Goal: Task Accomplishment & Management: Complete application form

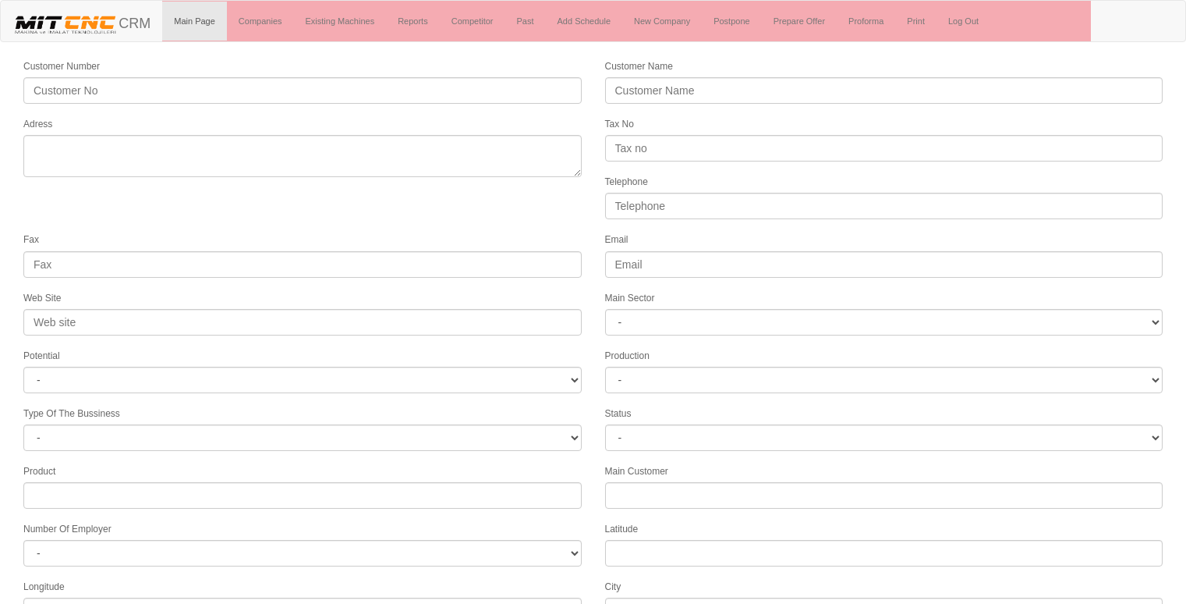
select select
click at [664, 19] on link "New Company" at bounding box center [662, 21] width 80 height 39
select select
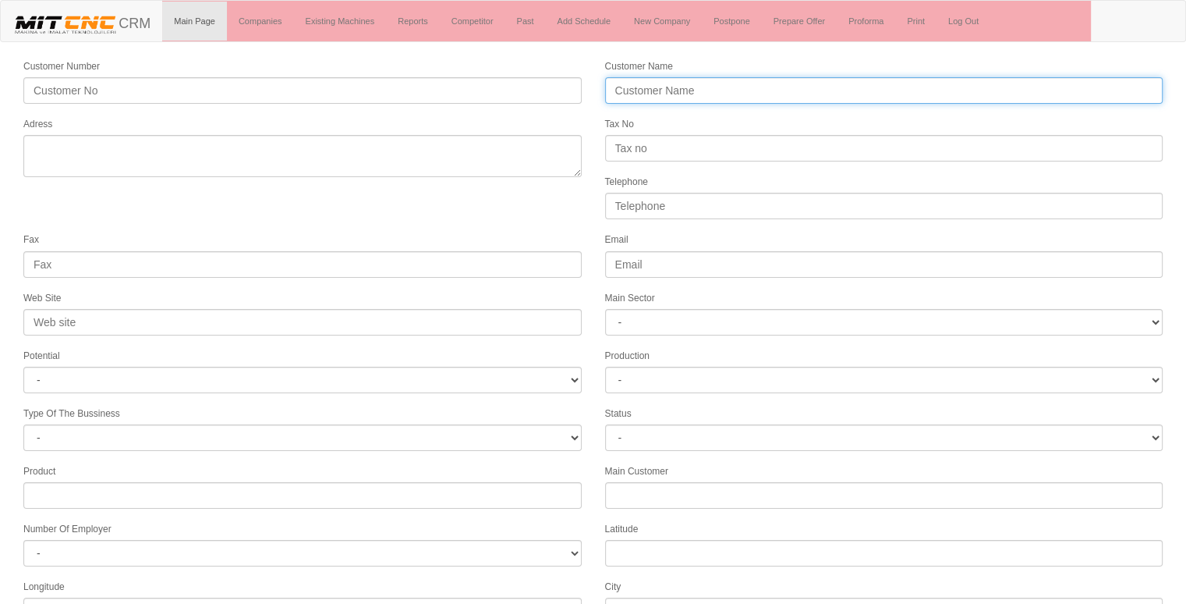
click at [683, 100] on input "Customer Name" at bounding box center [884, 90] width 558 height 27
type input "Ç"
type input "İSKENDERİN DEMİR ÇELİK"
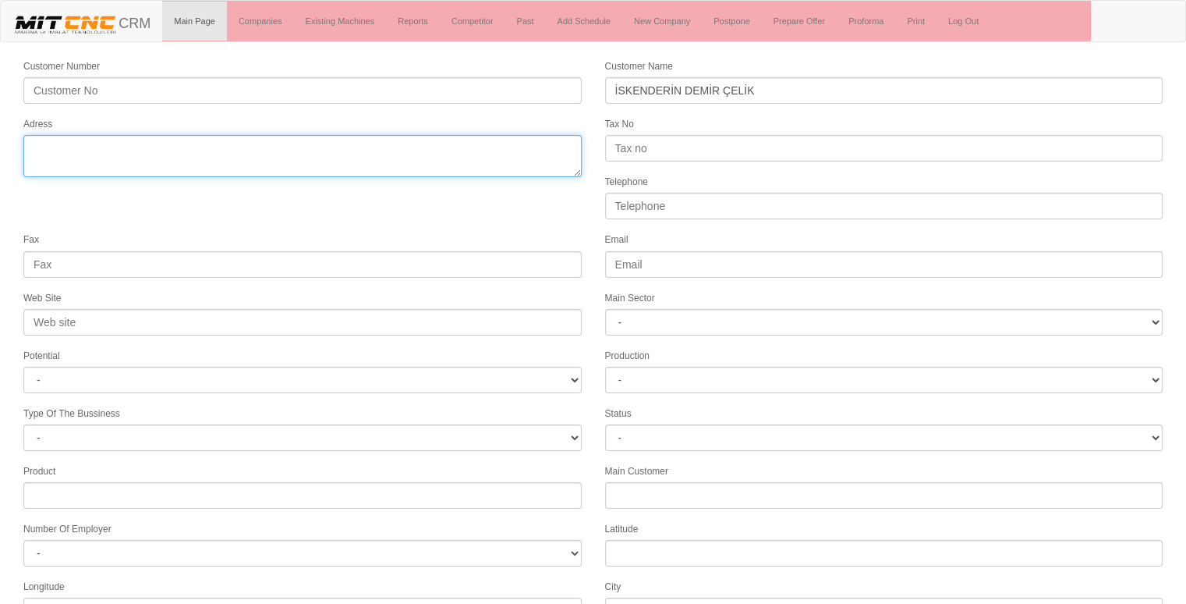
click at [431, 146] on textarea "Adress" at bounding box center [302, 156] width 558 height 42
type textarea "İ"
type textarea "istanbul ataşehir"
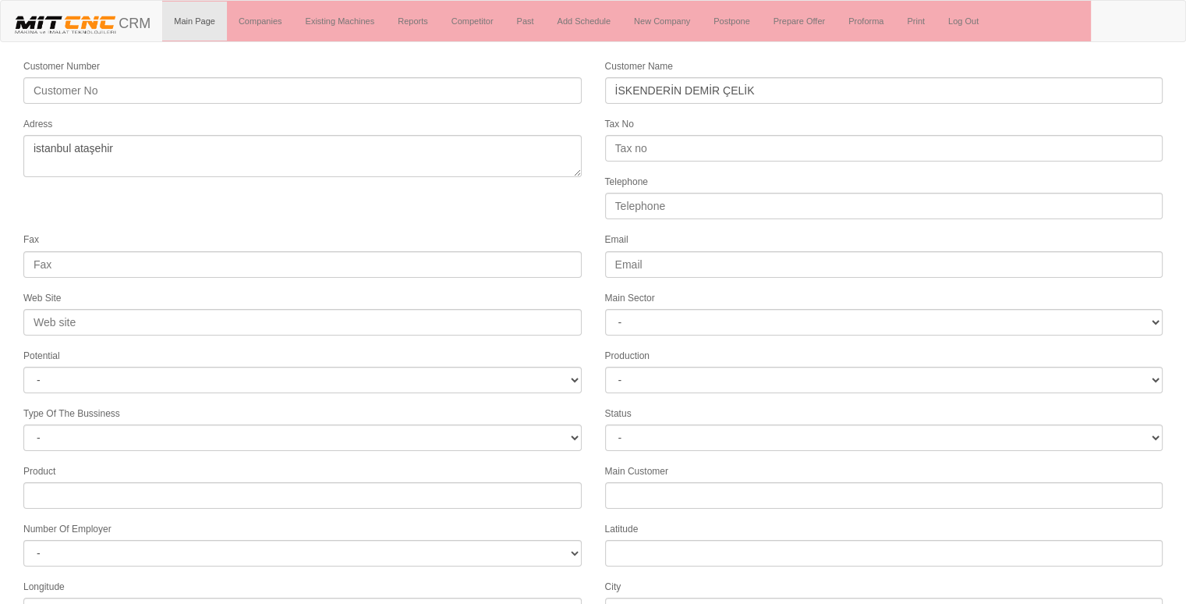
click at [300, 196] on form "Customer Number Customer Name İSKENDERİN DEMİR ÇELİK Adress Tax No Telephone Fa…" at bounding box center [593, 437] width 1186 height 759
click at [676, 198] on input "Telephone" at bounding box center [884, 206] width 558 height 27
type input "05335180228"
click at [561, 210] on form "Customer Number Customer Name İSKENDERİN DEMİR ÇELİK Adress Tax No Telephone 05…" at bounding box center [593, 437] width 1186 height 759
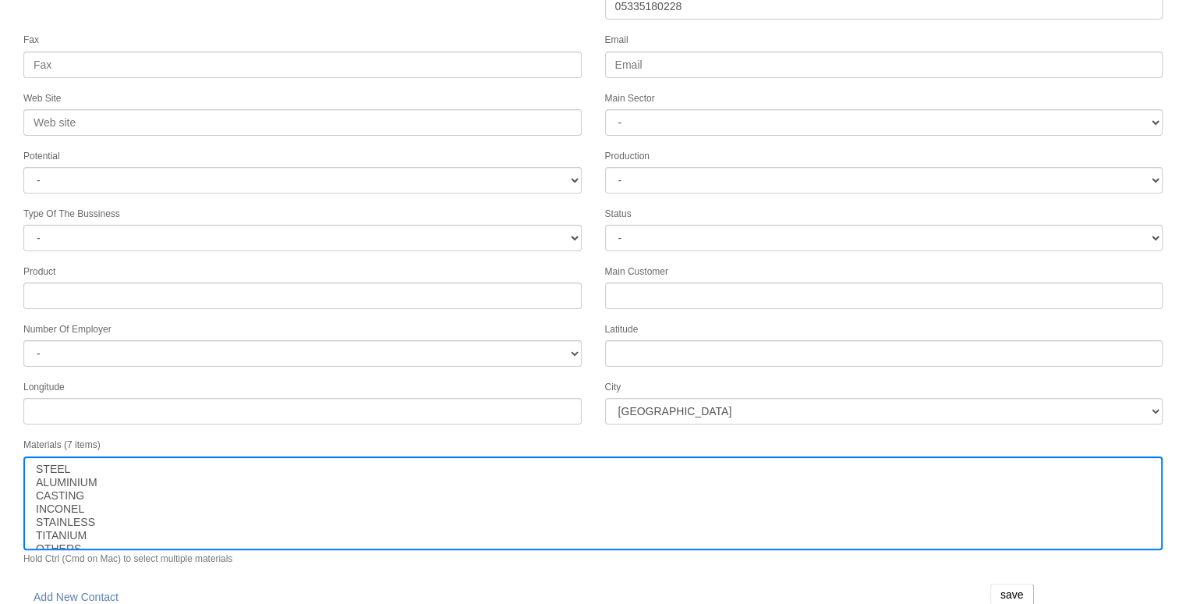
scroll to position [200, 0]
click at [1008, 583] on input "save" at bounding box center [1013, 594] width 44 height 22
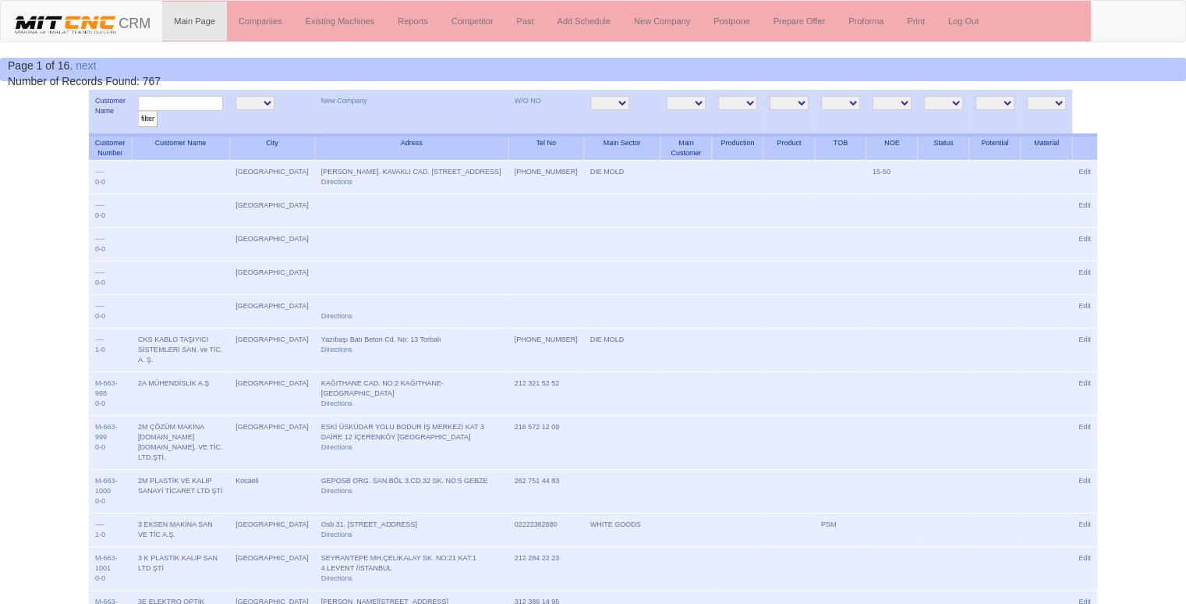
click at [223, 101] on input "text" at bounding box center [180, 103] width 85 height 15
type input "iskend"
click at [138, 111] on input "filter" at bounding box center [147, 119] width 19 height 16
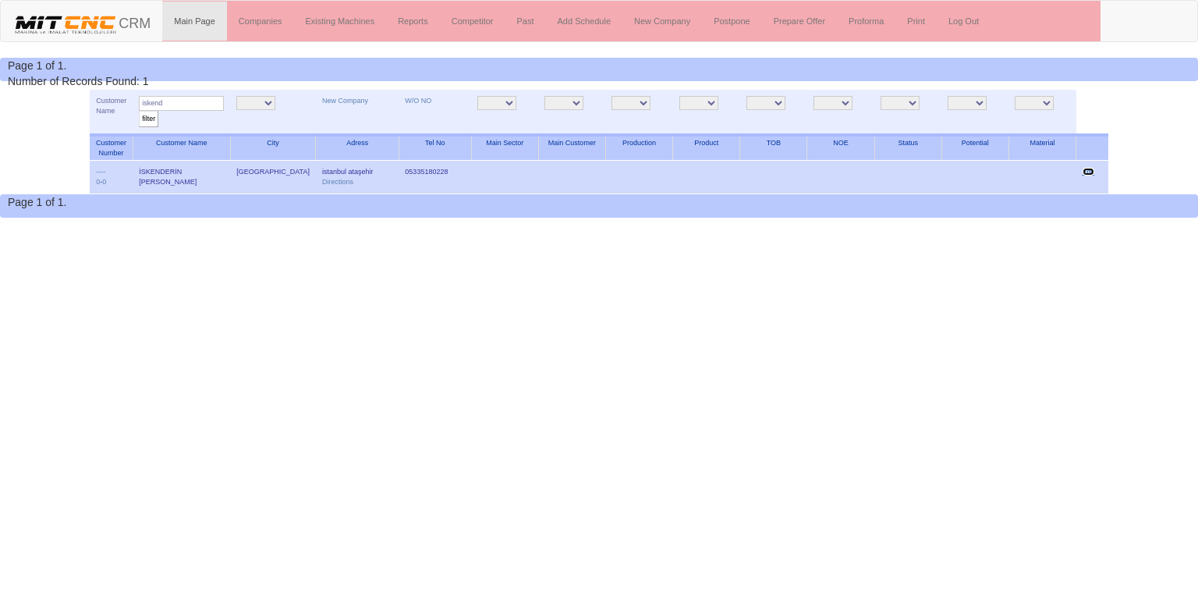
click at [1089, 171] on link "Edit" at bounding box center [1089, 172] width 12 height 8
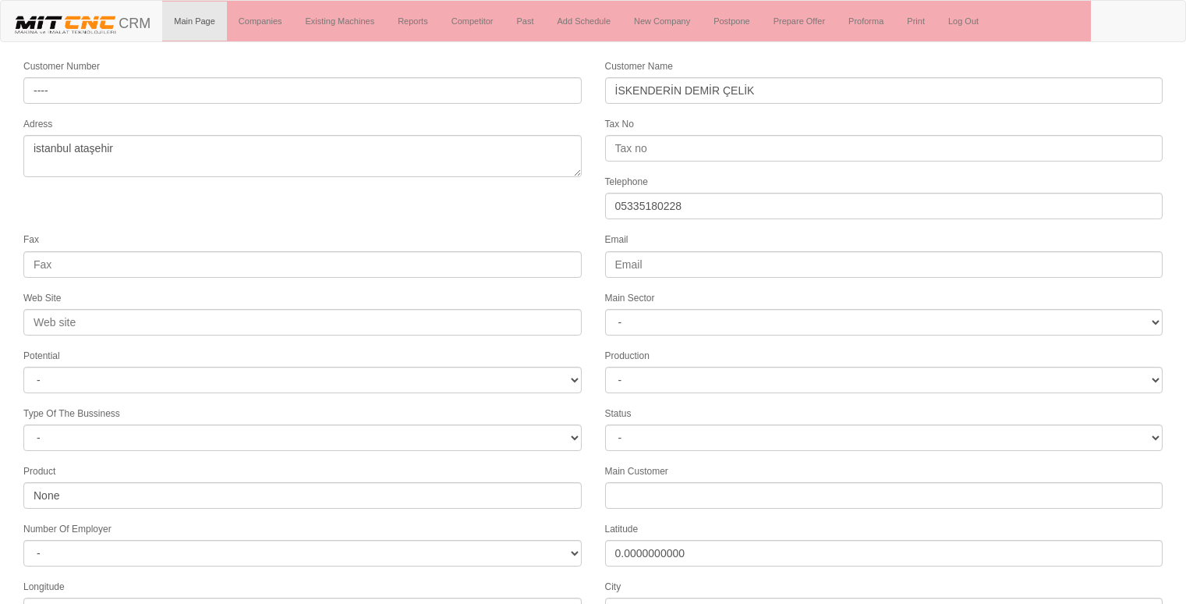
select select
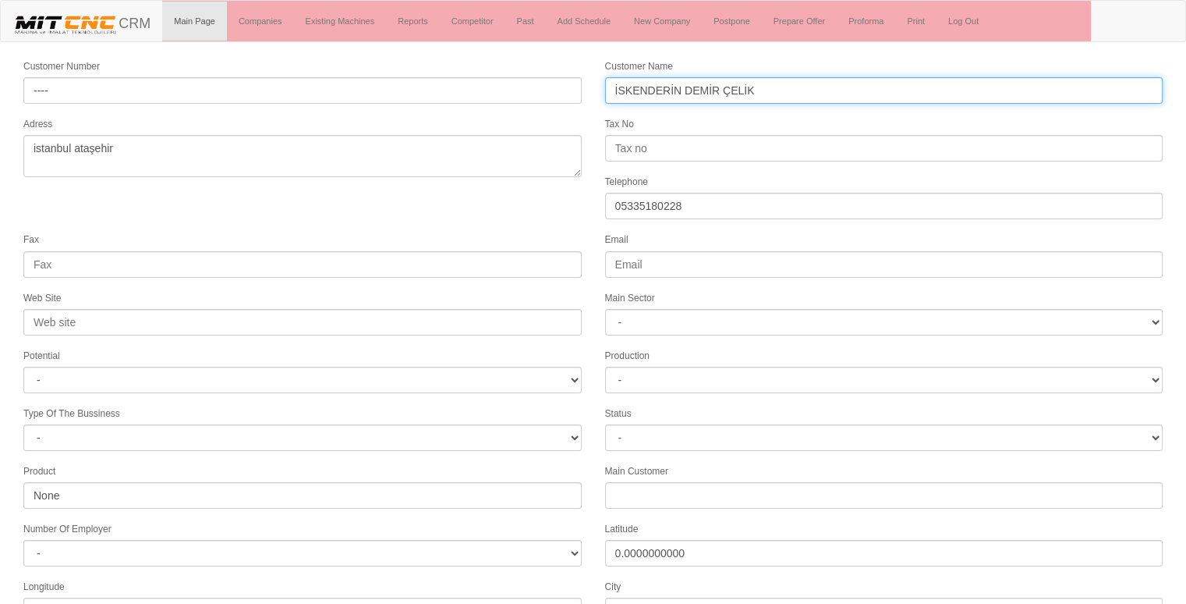
click at [674, 79] on input "İSKENDERİN DEMİR ÇELİK" at bounding box center [884, 90] width 558 height 27
type input "İSKENDERUN [PERSON_NAME]"
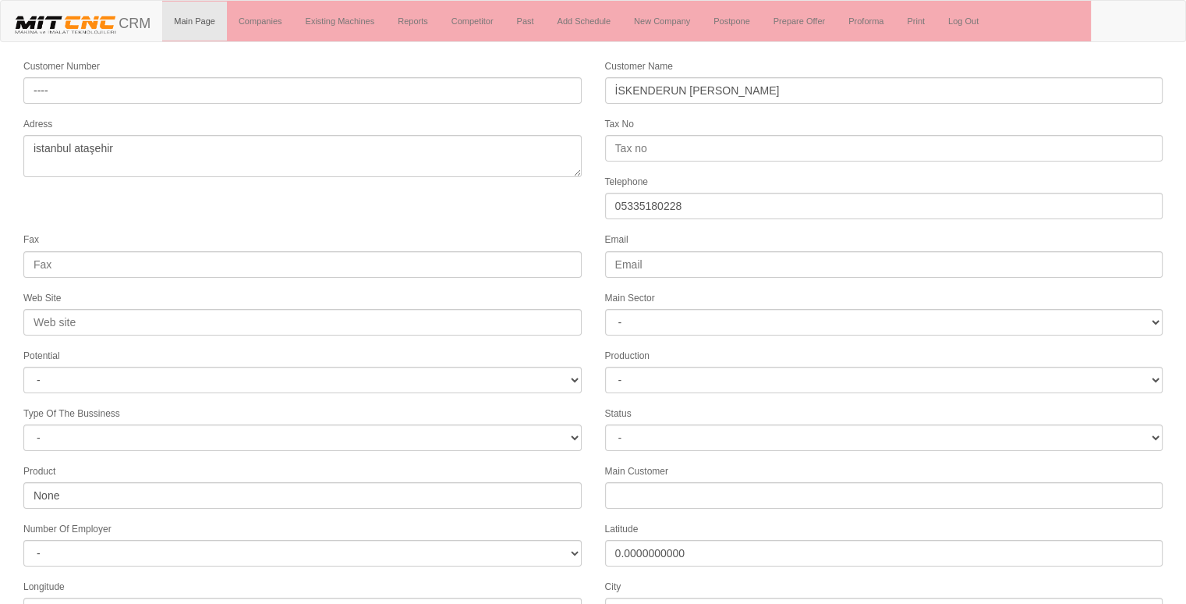
click at [555, 115] on div "Adress istanbul ataşehir" at bounding box center [303, 146] width 582 height 62
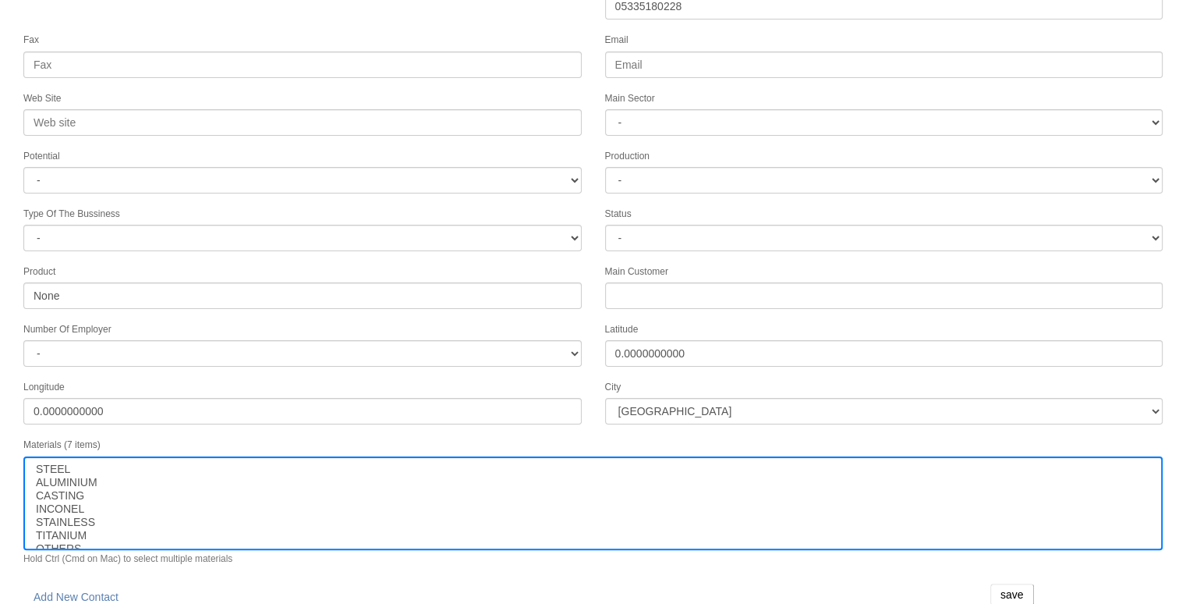
scroll to position [200, 0]
click at [1012, 583] on input "save" at bounding box center [1013, 594] width 44 height 22
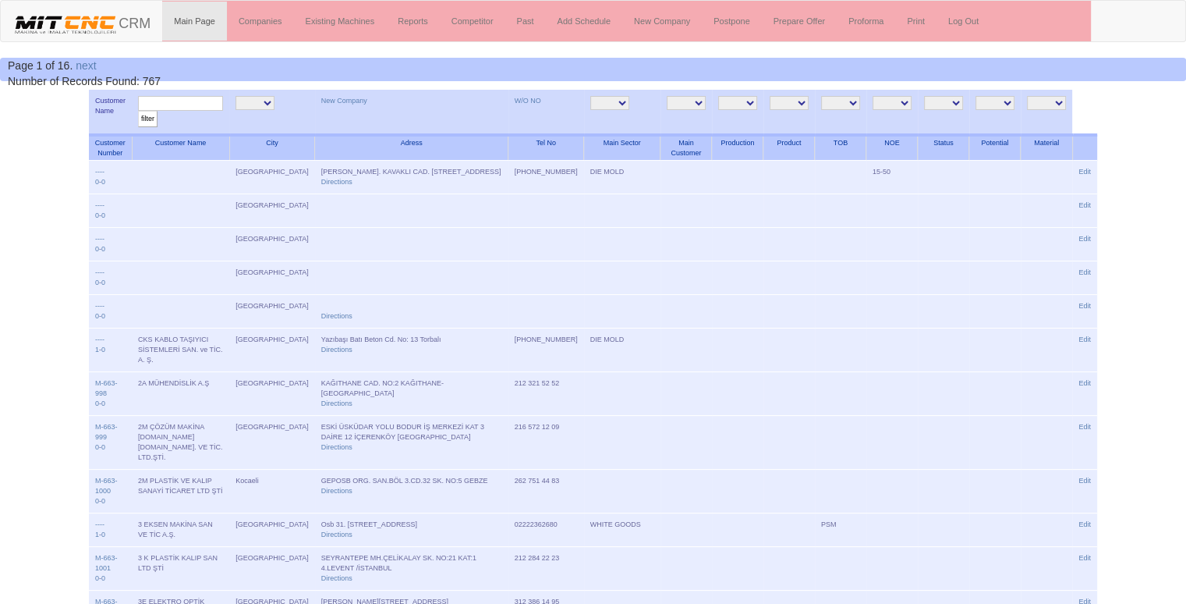
click at [183, 104] on input "text" at bounding box center [180, 103] width 85 height 15
type input "İSKENDE"
click at [138, 111] on input "filter" at bounding box center [147, 119] width 19 height 16
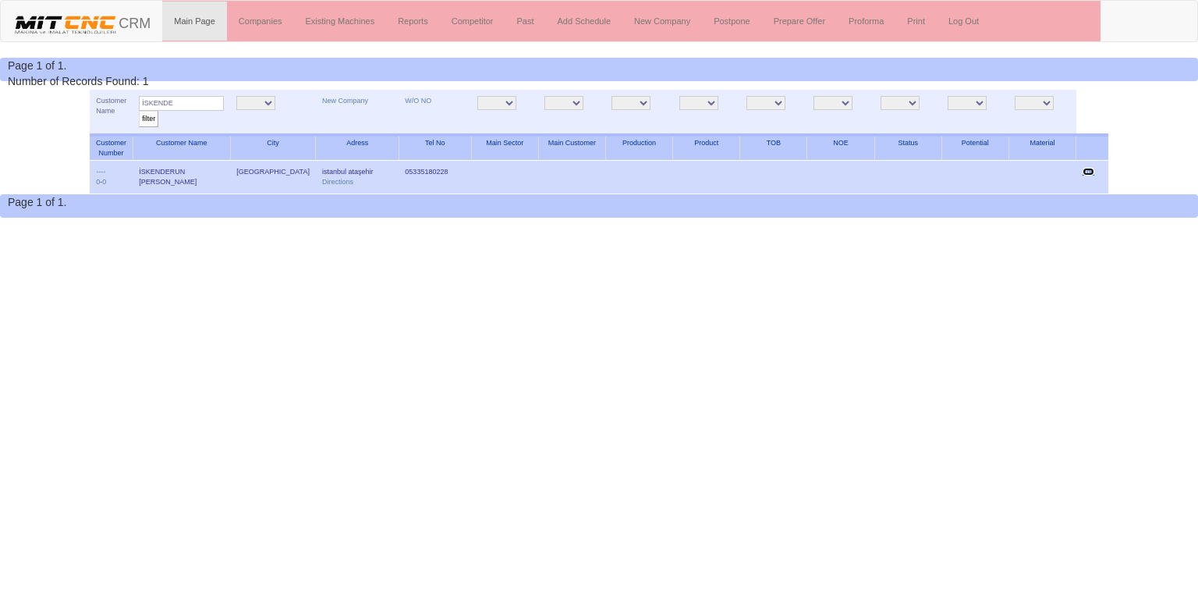
click at [1086, 171] on link "Edit" at bounding box center [1089, 172] width 12 height 8
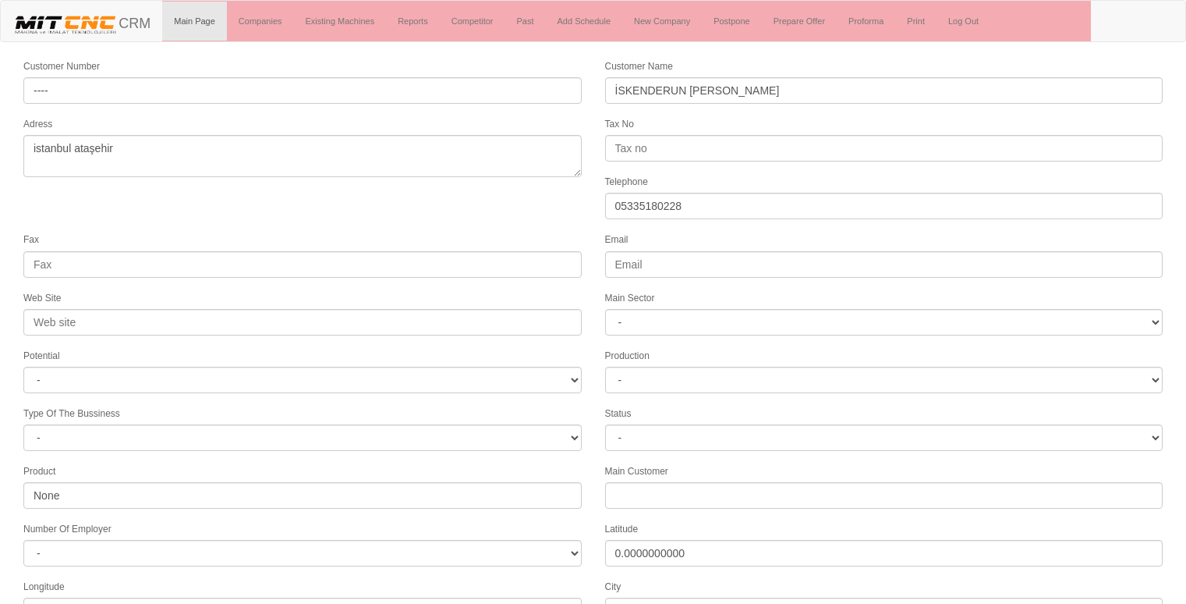
select select
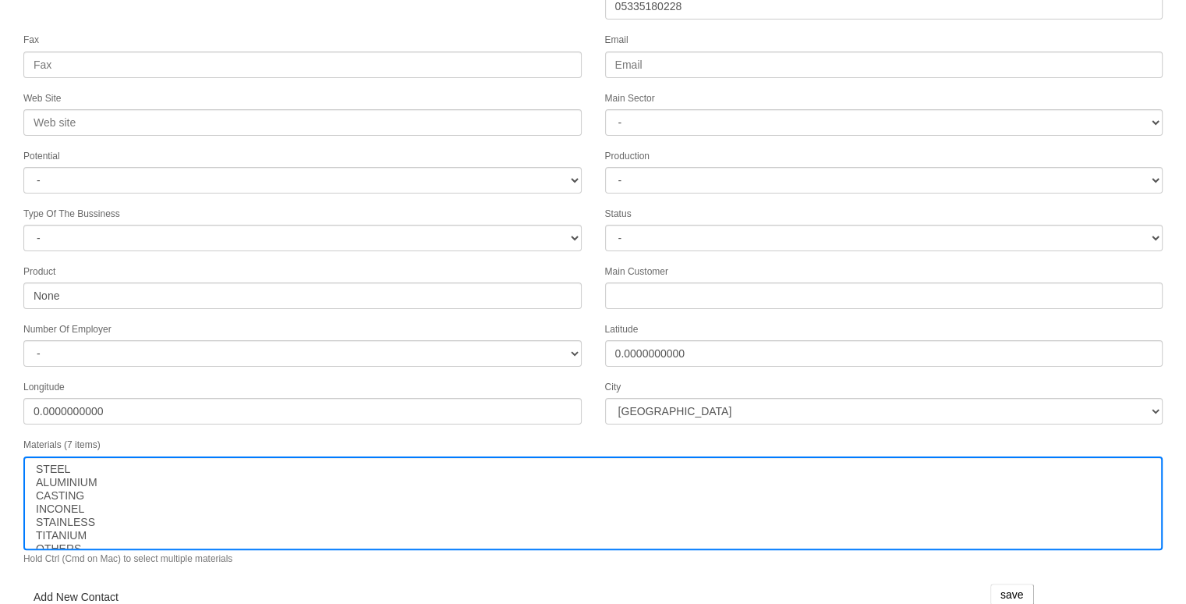
click at [84, 584] on link "Add New Contact" at bounding box center [75, 596] width 105 height 27
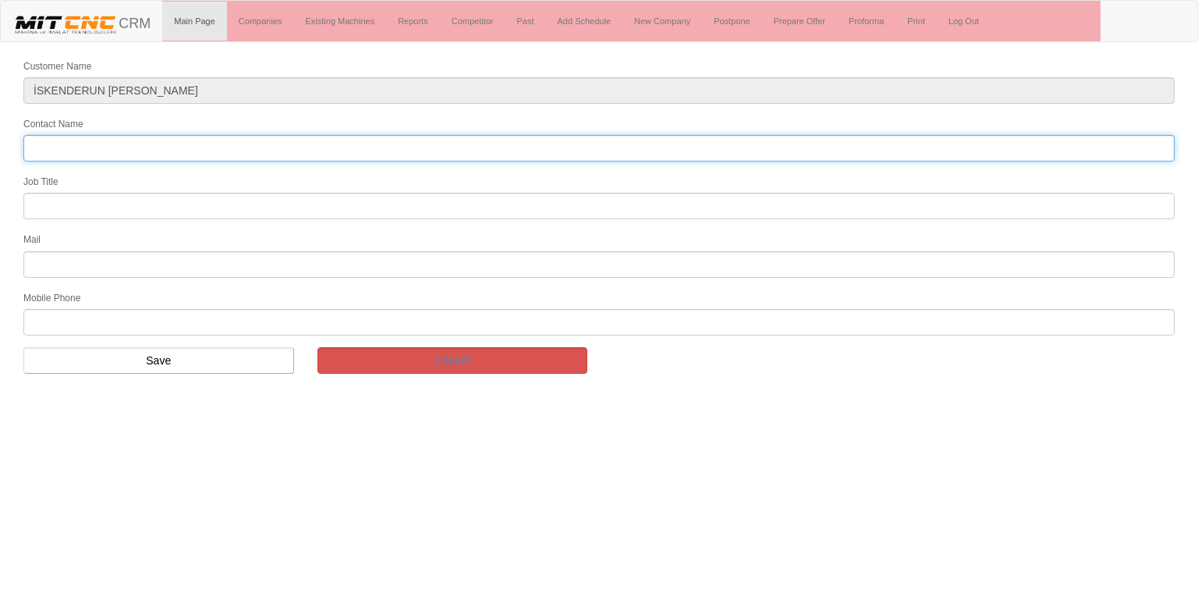
click at [364, 141] on input "Contact Name" at bounding box center [598, 148] width 1151 height 27
type input "[PERSON_NAME] [PERSON_NAME]"
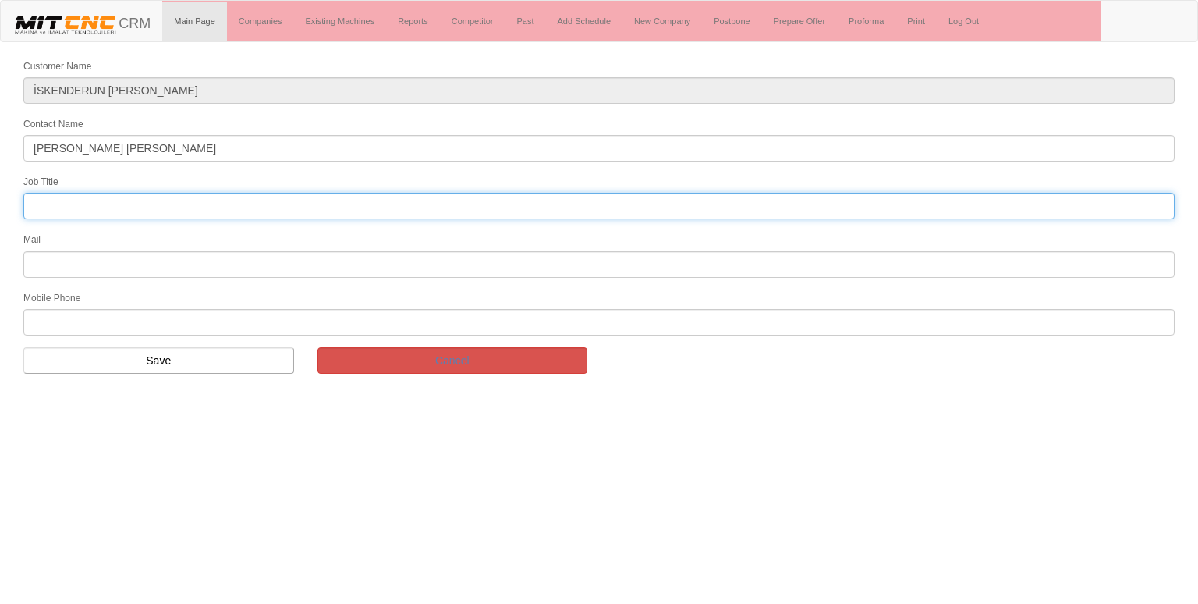
click at [536, 213] on input "text" at bounding box center [598, 206] width 1151 height 27
type input "genel müdür"
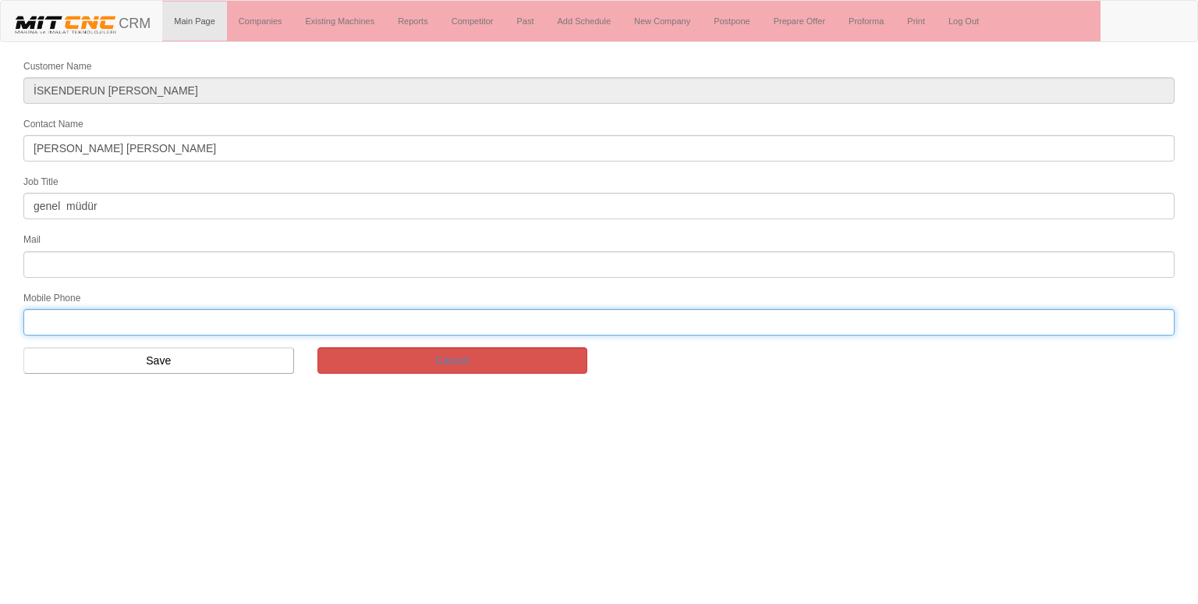
click at [130, 319] on input "text" at bounding box center [598, 322] width 1151 height 27
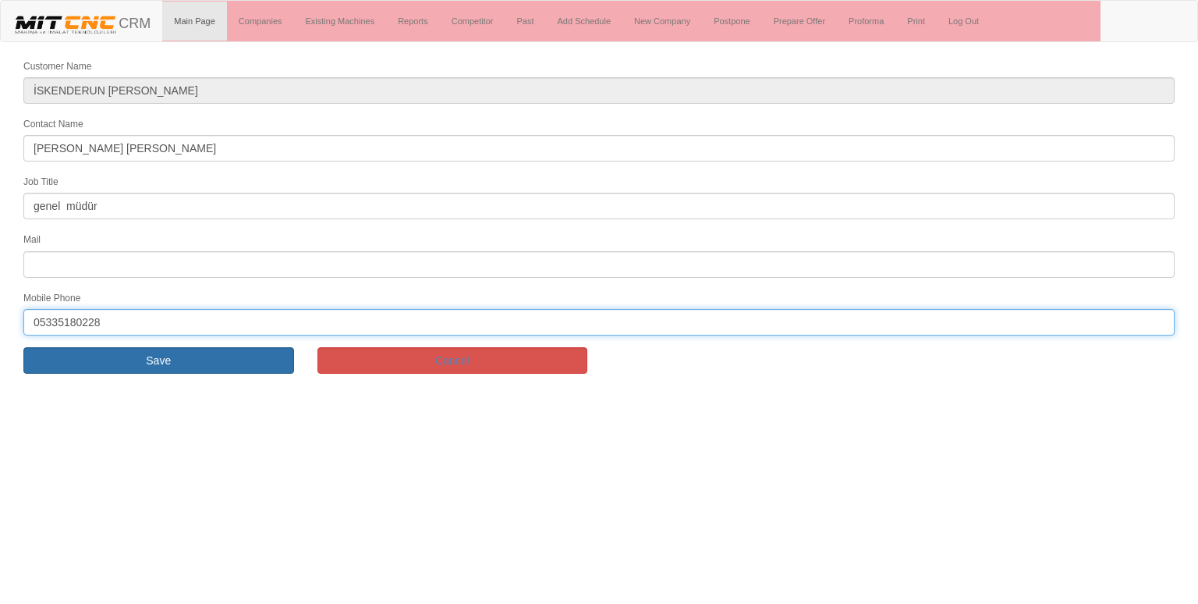
type input "05335180228"
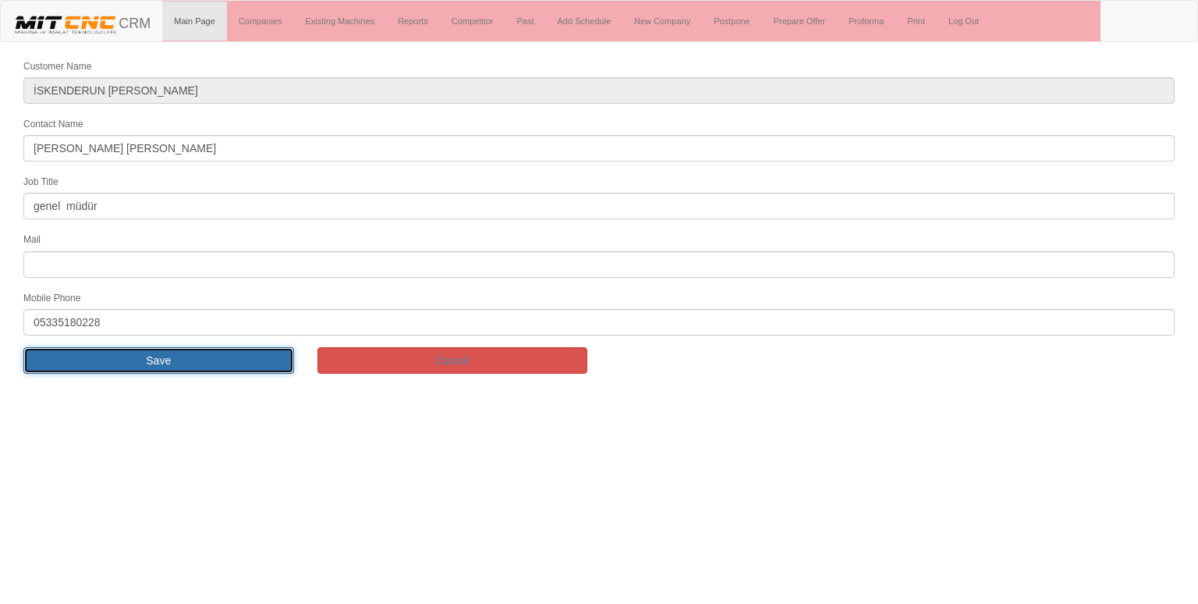
click at [125, 349] on input "Save" at bounding box center [158, 360] width 271 height 27
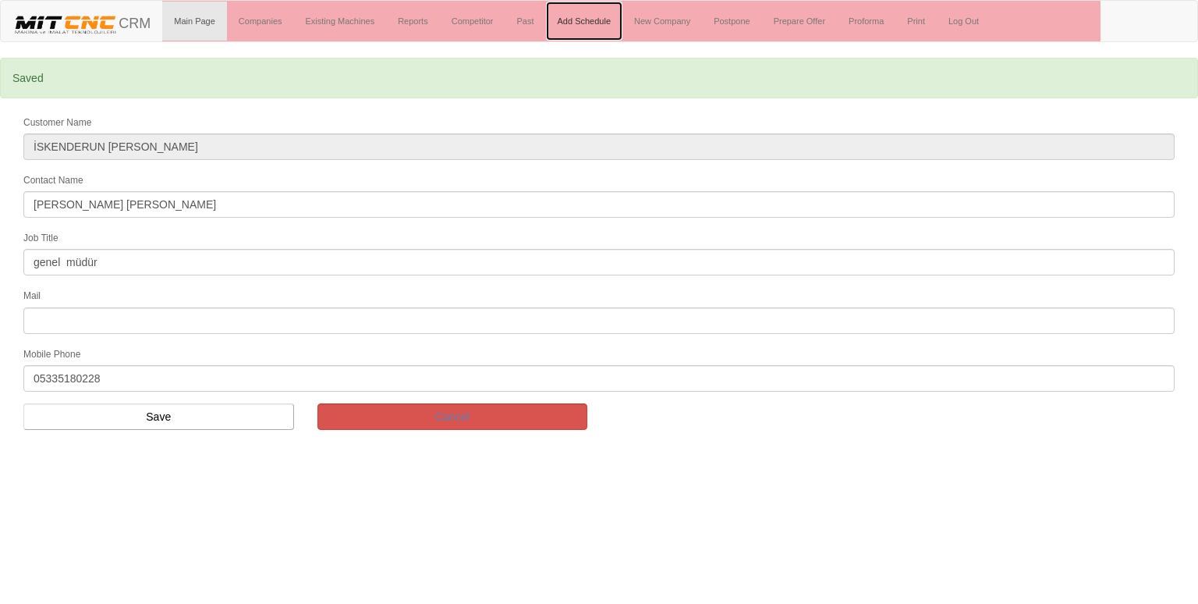
click at [593, 19] on link "Add Schedule" at bounding box center [584, 21] width 77 height 39
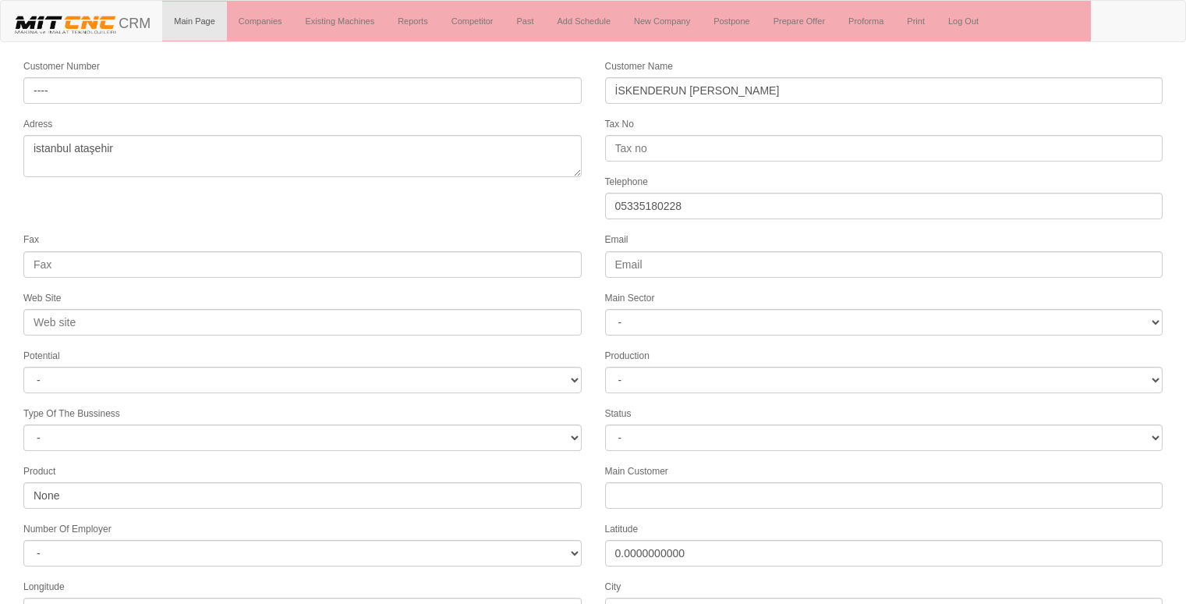
select select
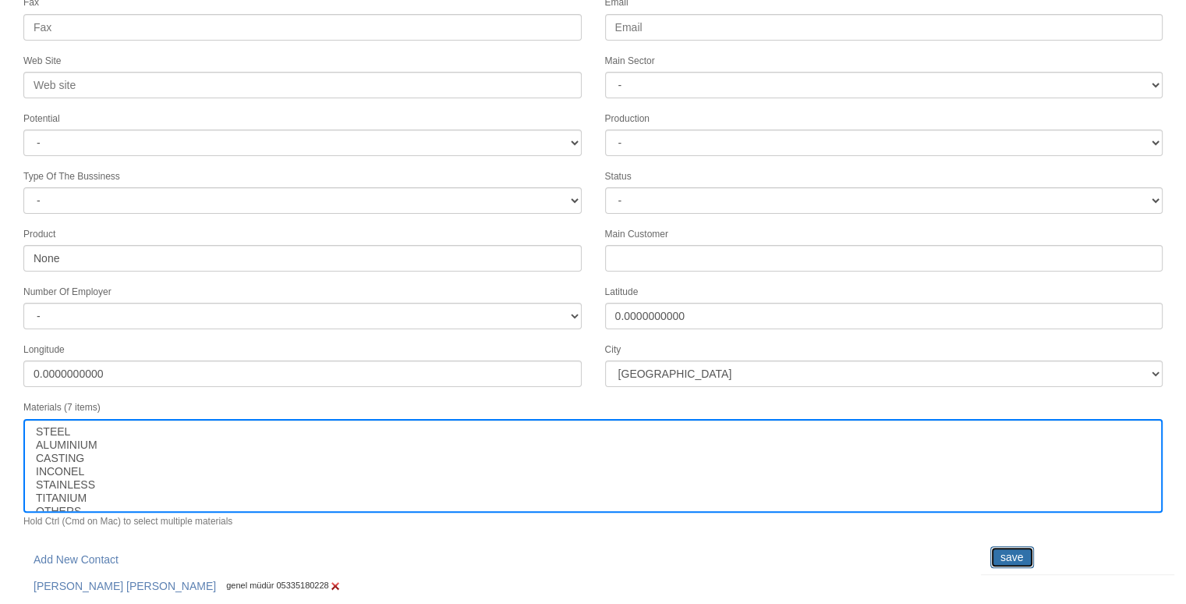
click at [1008, 546] on input "save" at bounding box center [1013, 557] width 44 height 22
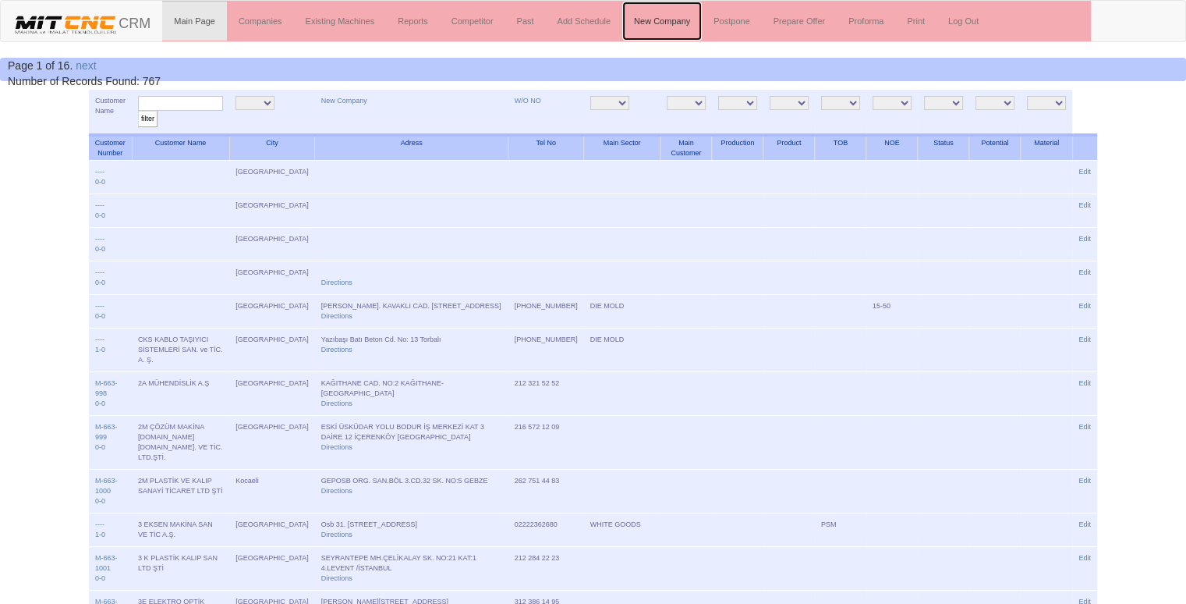
click at [641, 17] on link "New Company" at bounding box center [662, 21] width 80 height 39
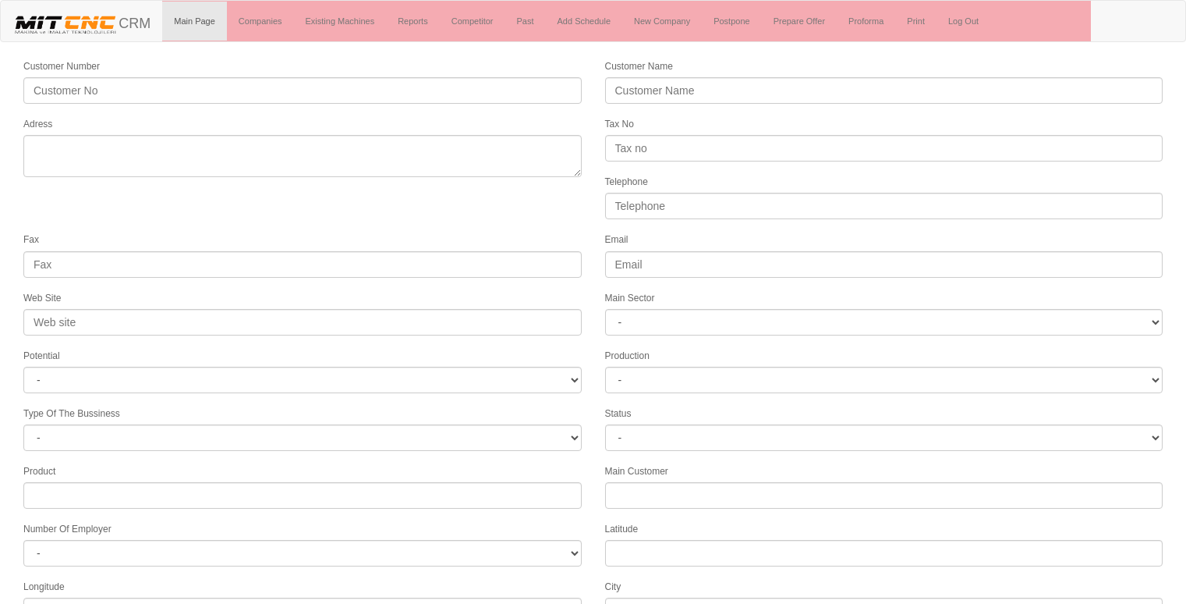
select select
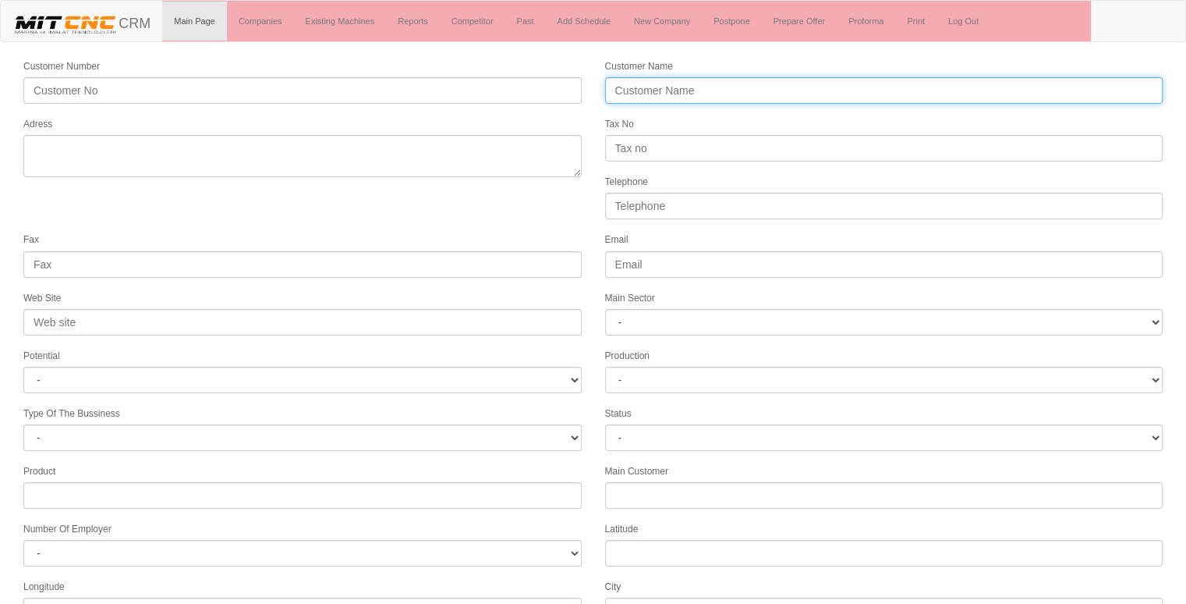
click at [647, 79] on input "Customer Name" at bounding box center [884, 90] width 558 height 27
type input "HRN SPEED HİDROLİK"
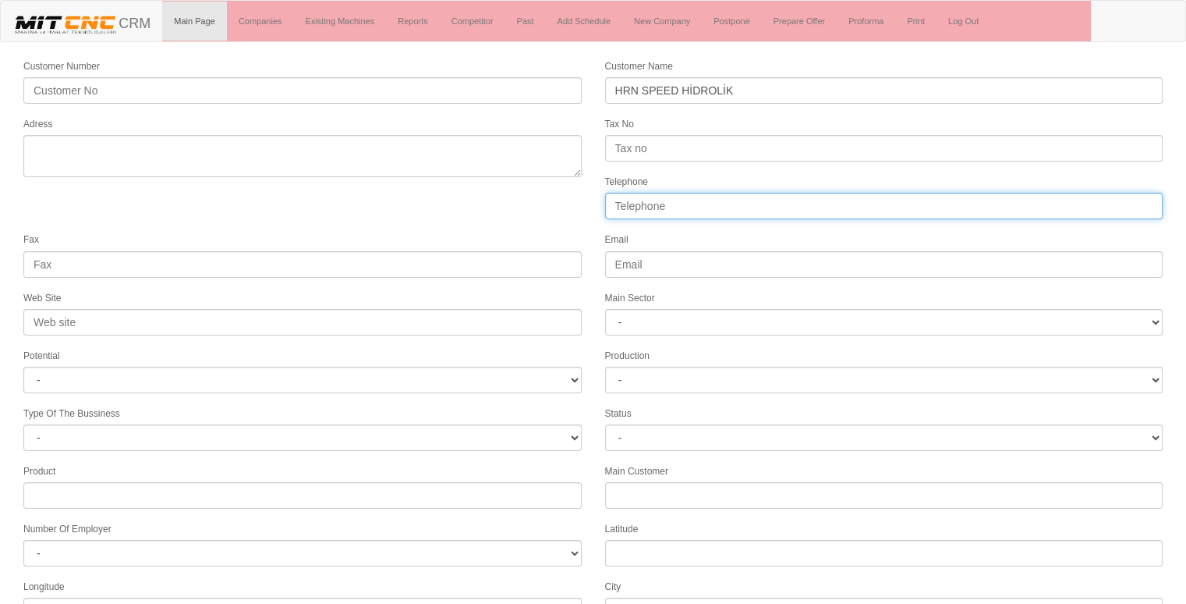
click at [643, 200] on input "Telephone" at bounding box center [884, 206] width 558 height 27
type input "05327025053"
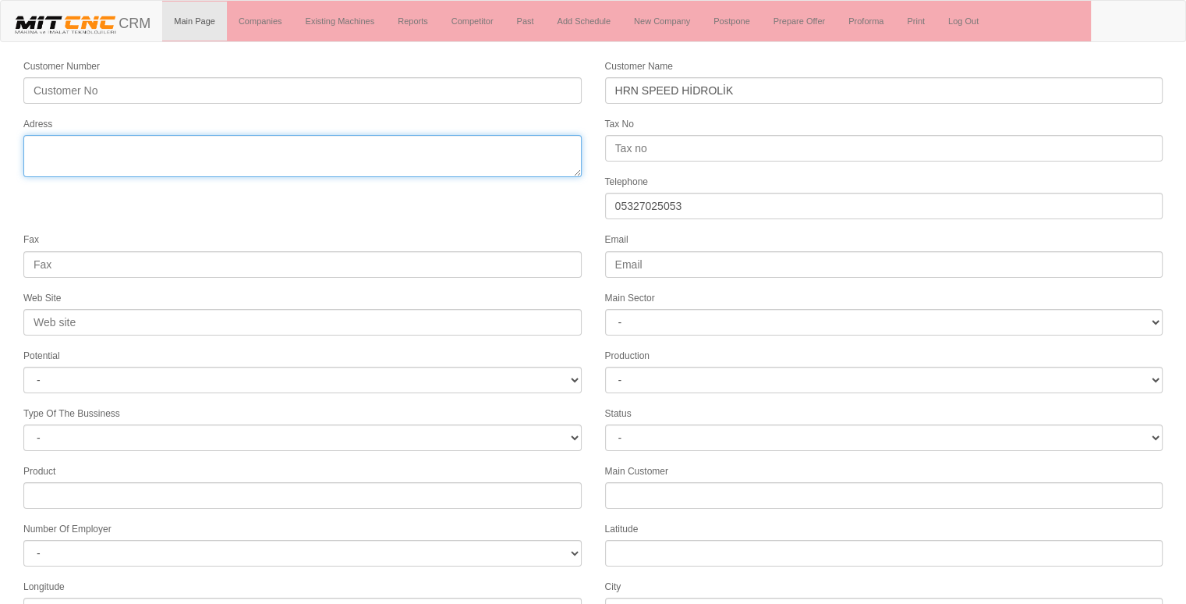
click at [453, 154] on textarea "Adress" at bounding box center [302, 156] width 558 height 42
type textarea "İZMİR KISIKKÖY"
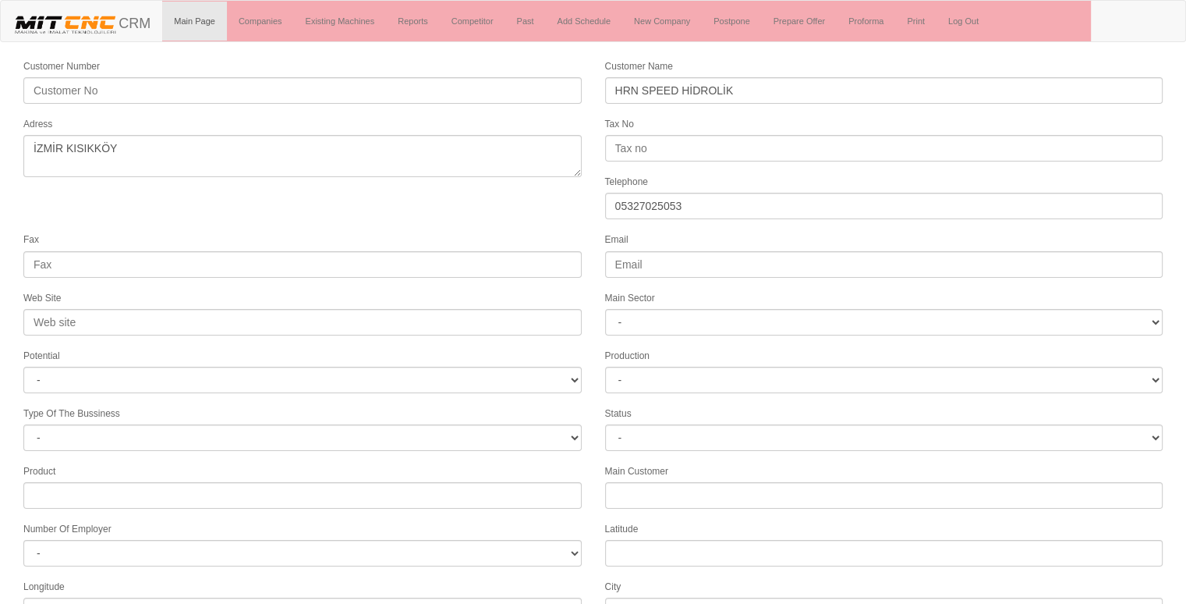
click at [466, 218] on form "Customer Number Customer Name HRN SPEED HİDROLİK Adress Tax No Telephone 053270…" at bounding box center [593, 437] width 1186 height 759
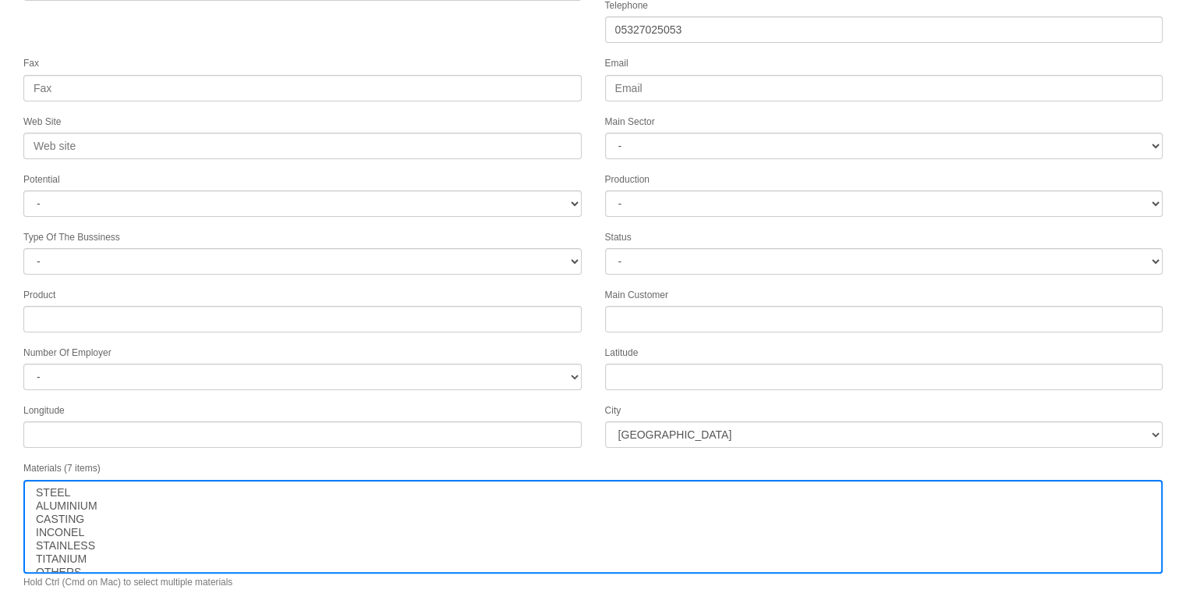
scroll to position [200, 0]
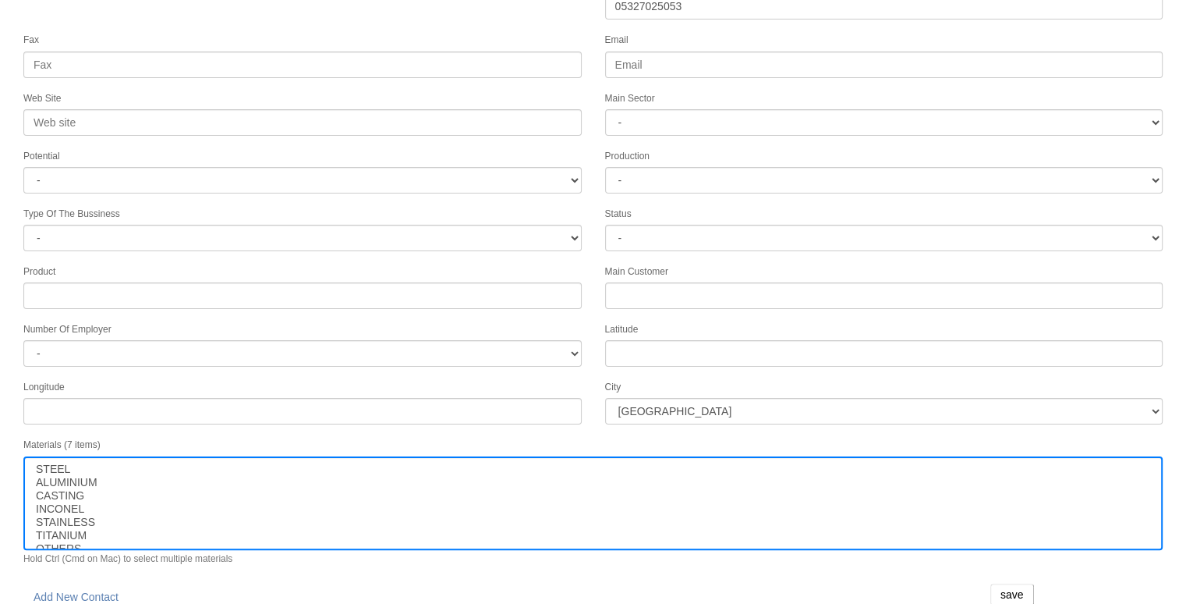
click at [715, 413] on div "City İstanbul Adana Adıyaman Afyon Ağrı Amasya Ankara Antalya Artvin Aydın Balı…" at bounding box center [885, 401] width 582 height 46
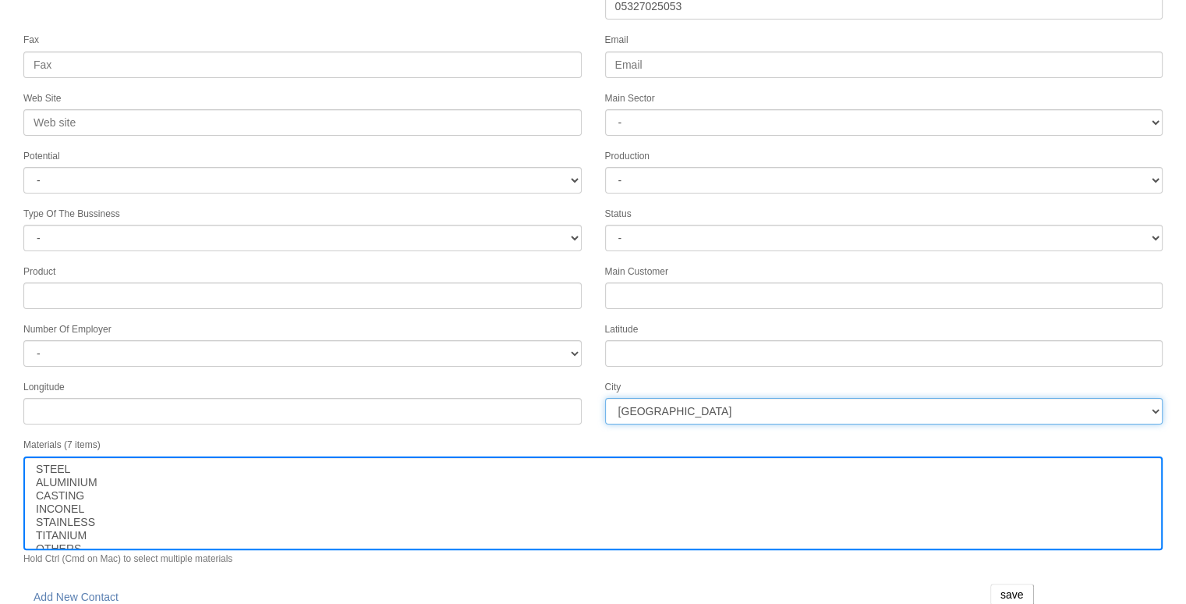
click at [708, 401] on select "İstanbul Adana Adıyaman Afyon Ağrı Amasya Ankara Antalya Artvin Aydın Balıkesir…" at bounding box center [884, 411] width 558 height 27
select select "1225"
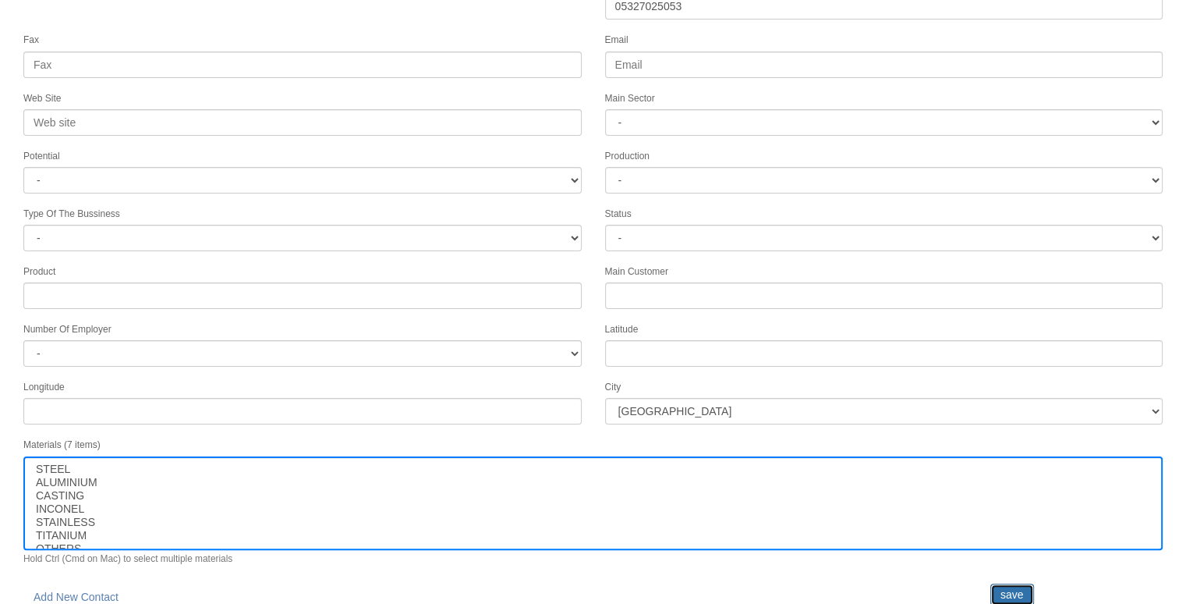
click at [1012, 583] on input "save" at bounding box center [1013, 594] width 44 height 22
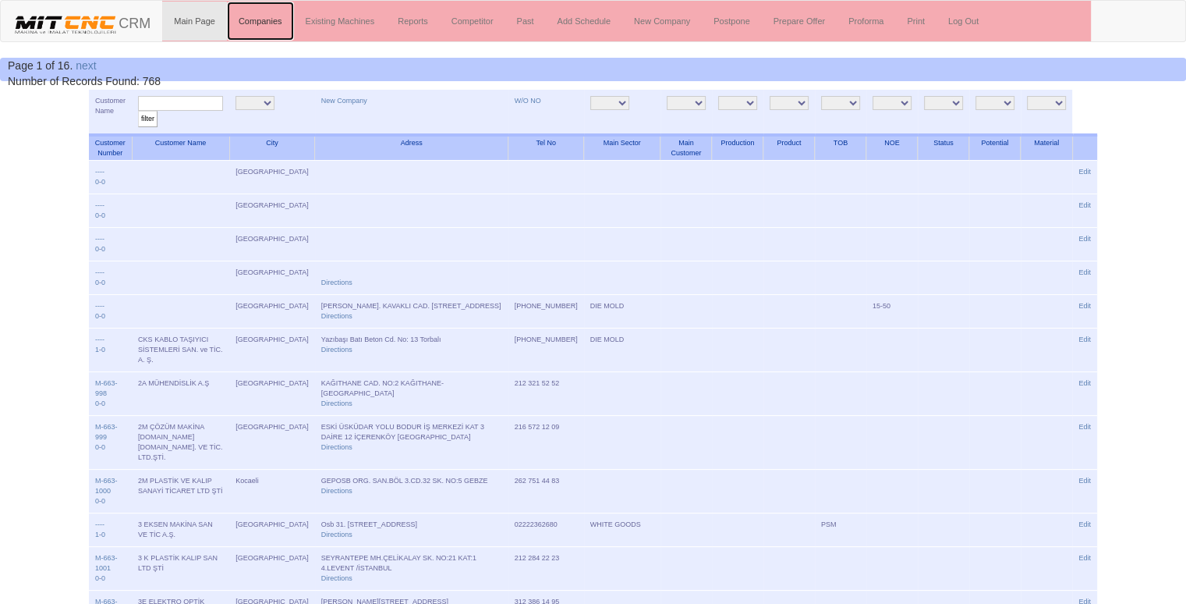
click at [284, 20] on link "Companies" at bounding box center [260, 21] width 67 height 39
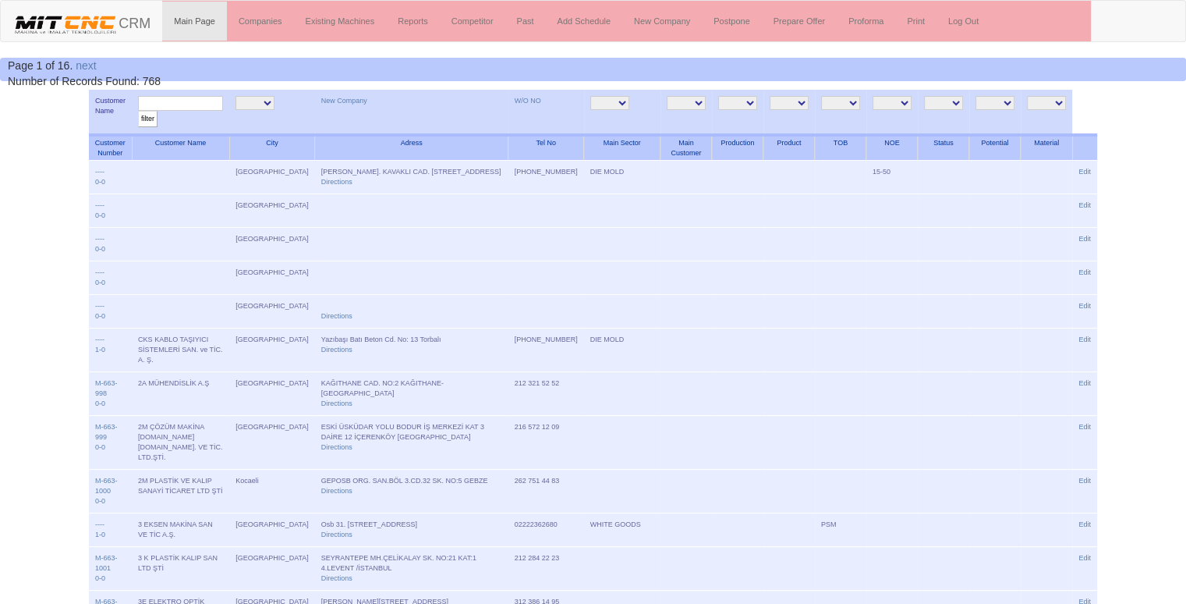
click at [203, 100] on input "text" at bounding box center [180, 103] width 85 height 15
type input "HRN"
click at [138, 111] on input "filter" at bounding box center [147, 119] width 19 height 16
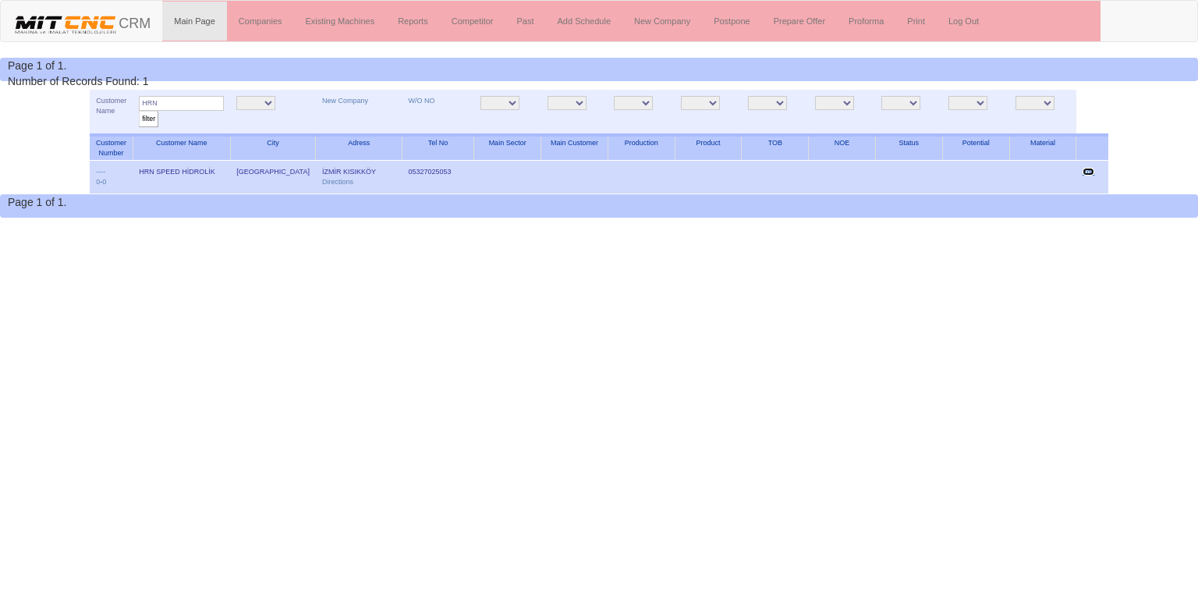
click at [1089, 168] on link "Edit" at bounding box center [1089, 172] width 12 height 8
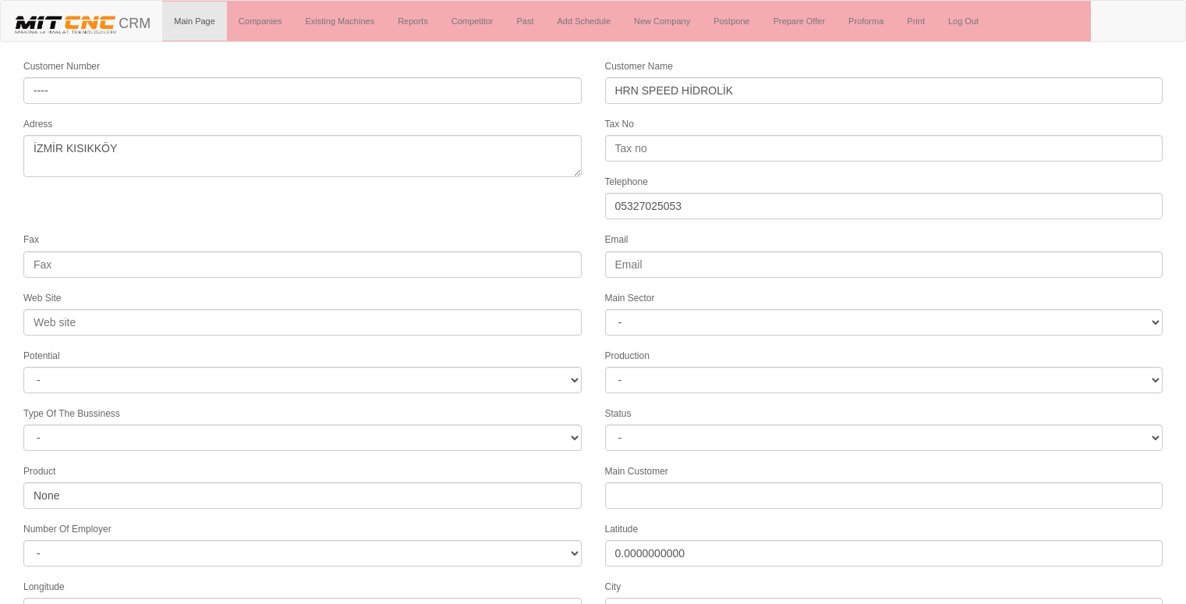
select select "1225"
select select
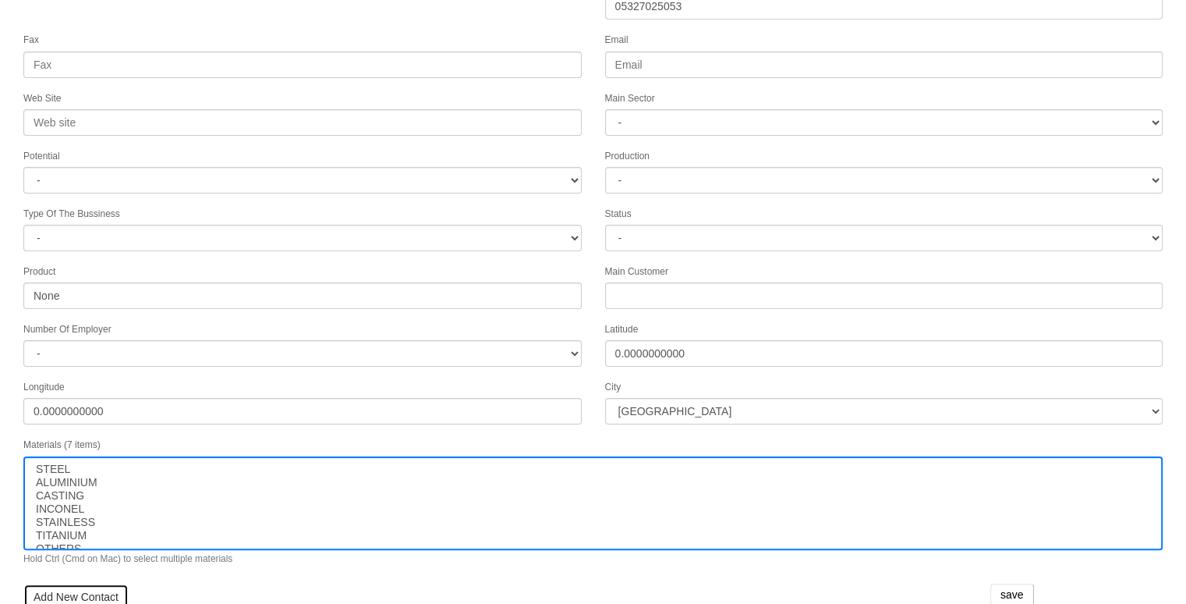
click at [77, 583] on link "Add New Contact" at bounding box center [75, 596] width 105 height 27
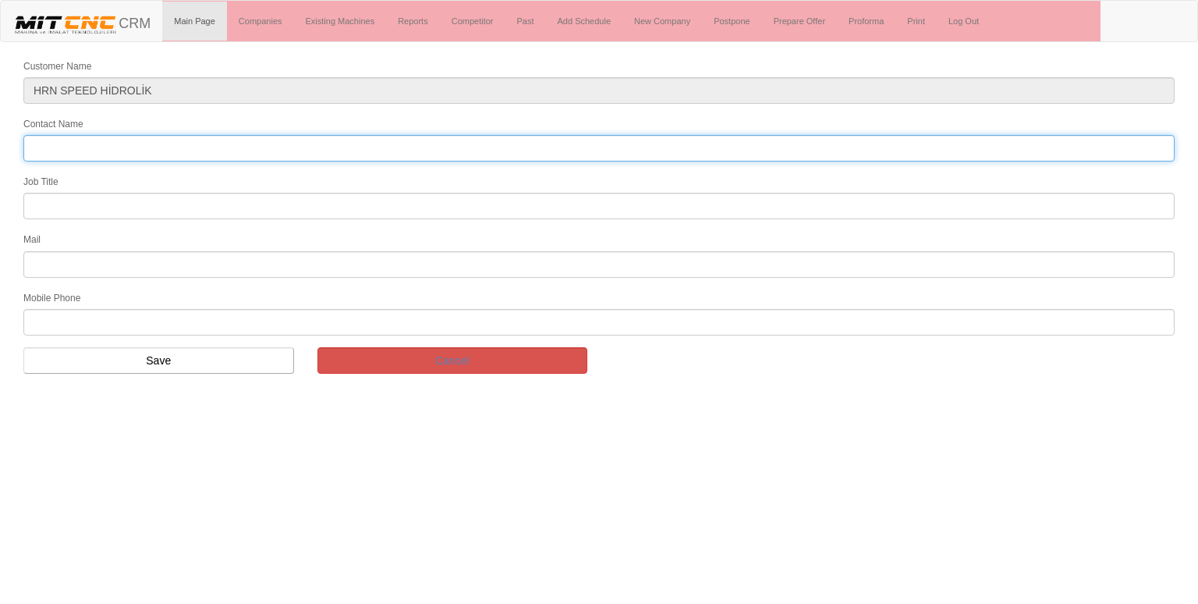
click at [75, 141] on input "Contact Name" at bounding box center [598, 148] width 1151 height 27
type input "ŞEVKET BEY"
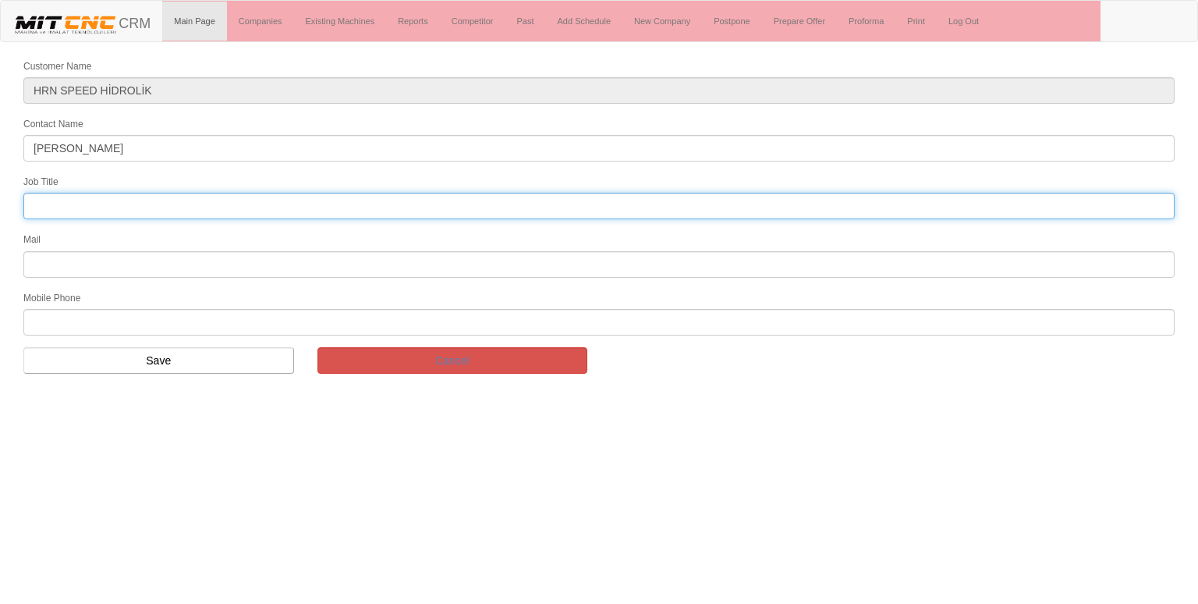
click at [165, 198] on input "text" at bounding box center [598, 206] width 1151 height 27
type input "FİRMA SAHİBİ"
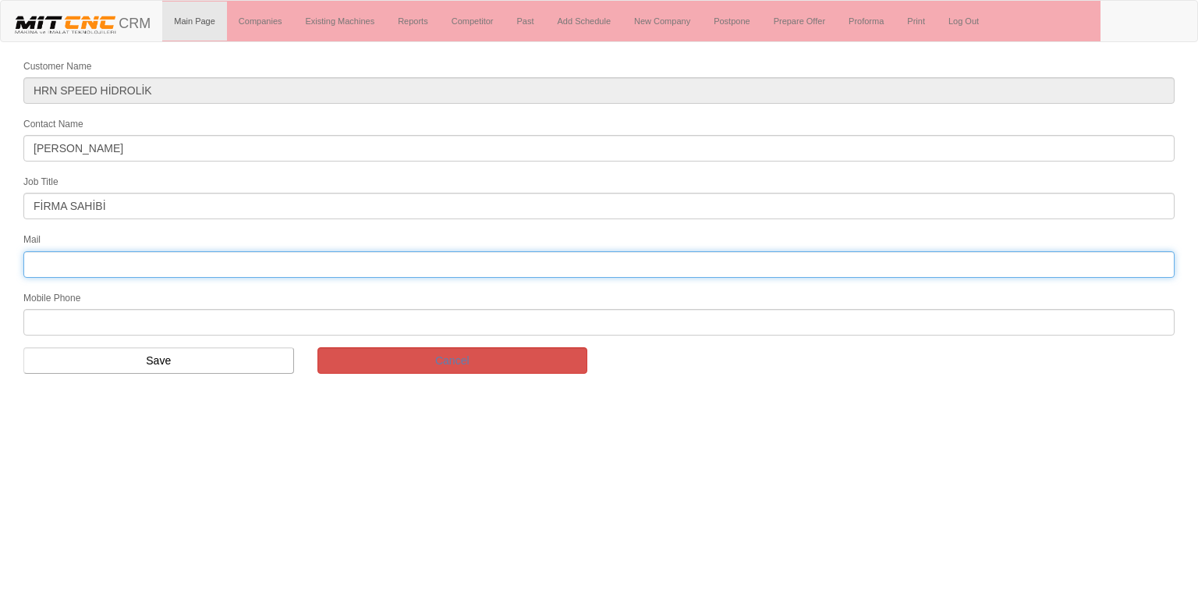
click at [156, 258] on input "text" at bounding box center [598, 264] width 1151 height 27
type input "0"
type input "05327025053"
click at [84, 259] on input "05327025053" at bounding box center [598, 264] width 1151 height 27
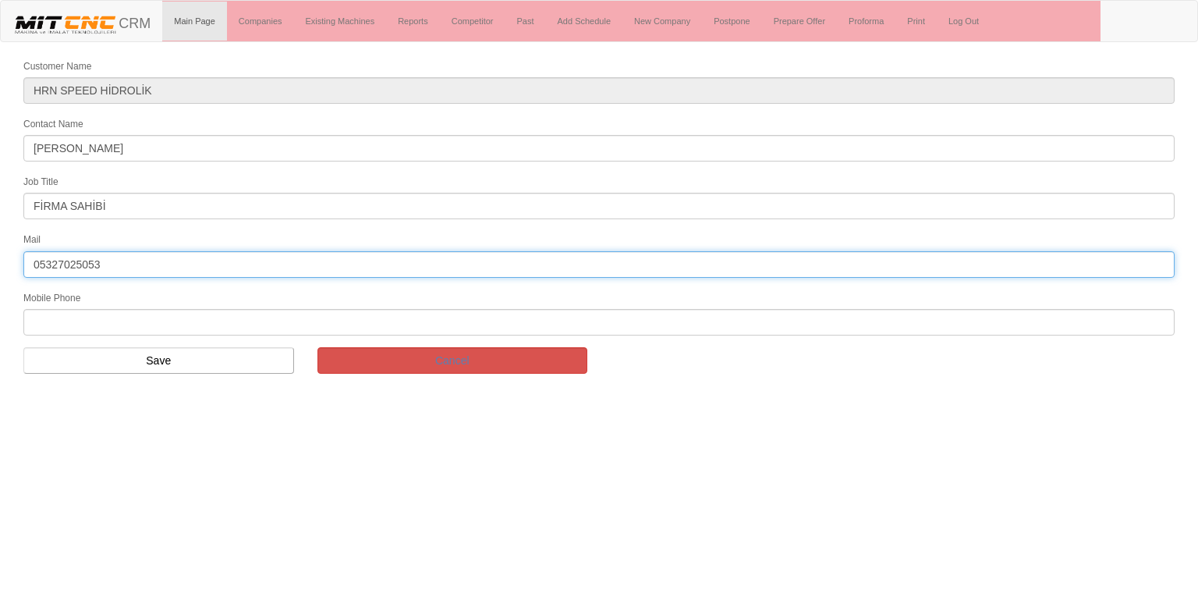
click at [84, 259] on input "05327025053" at bounding box center [598, 264] width 1151 height 27
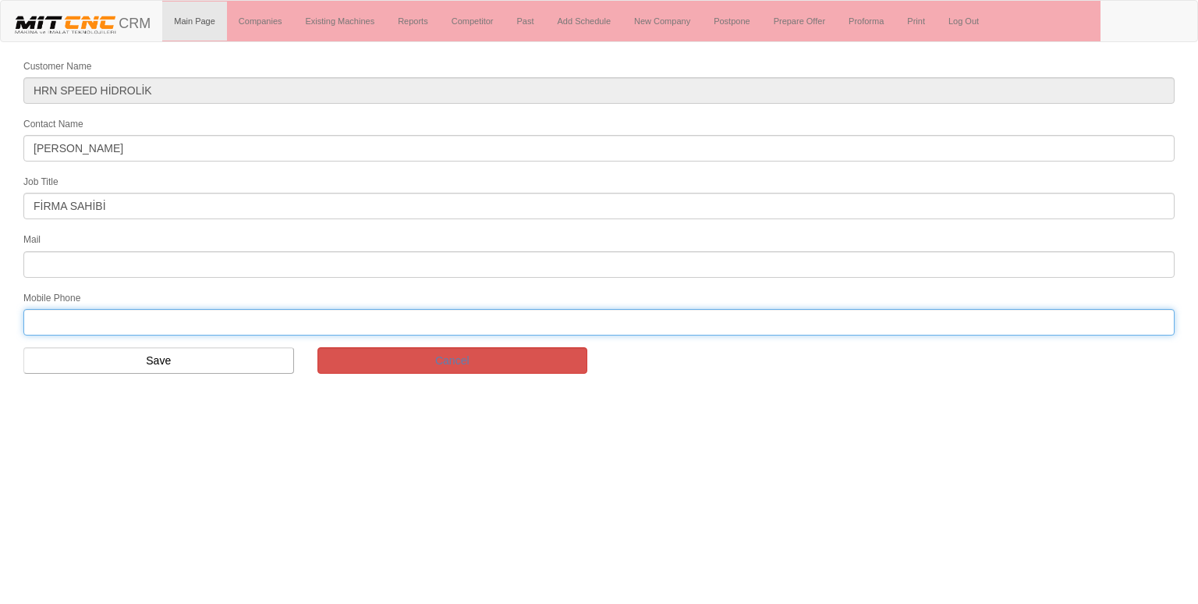
click at [115, 317] on input "text" at bounding box center [598, 322] width 1151 height 27
paste input "05327025053"
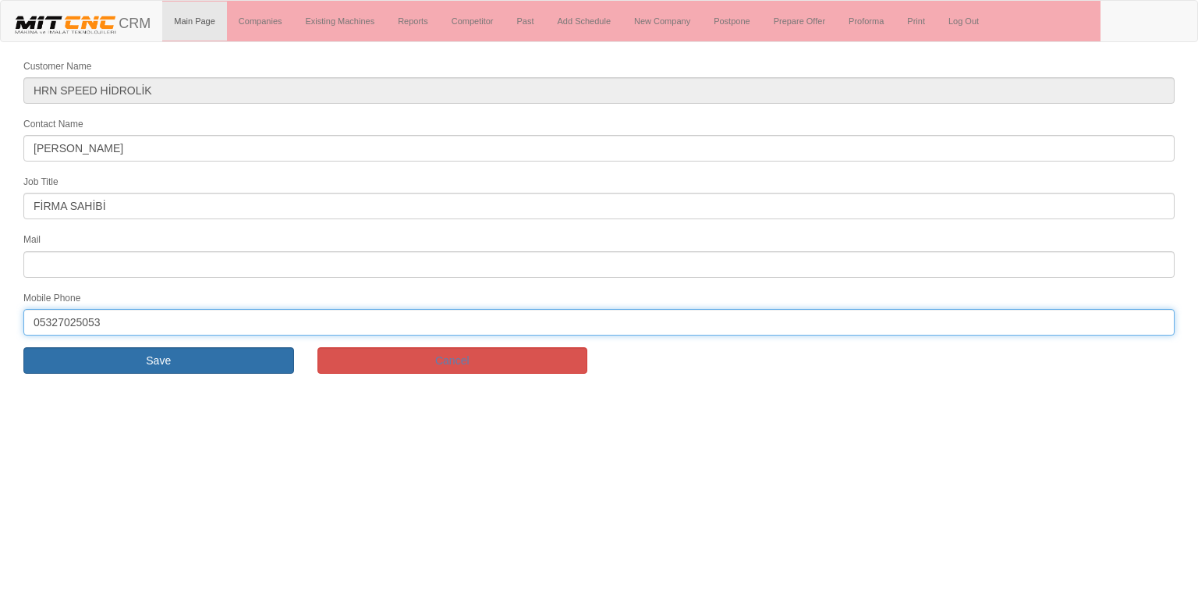
type input "05327025053"
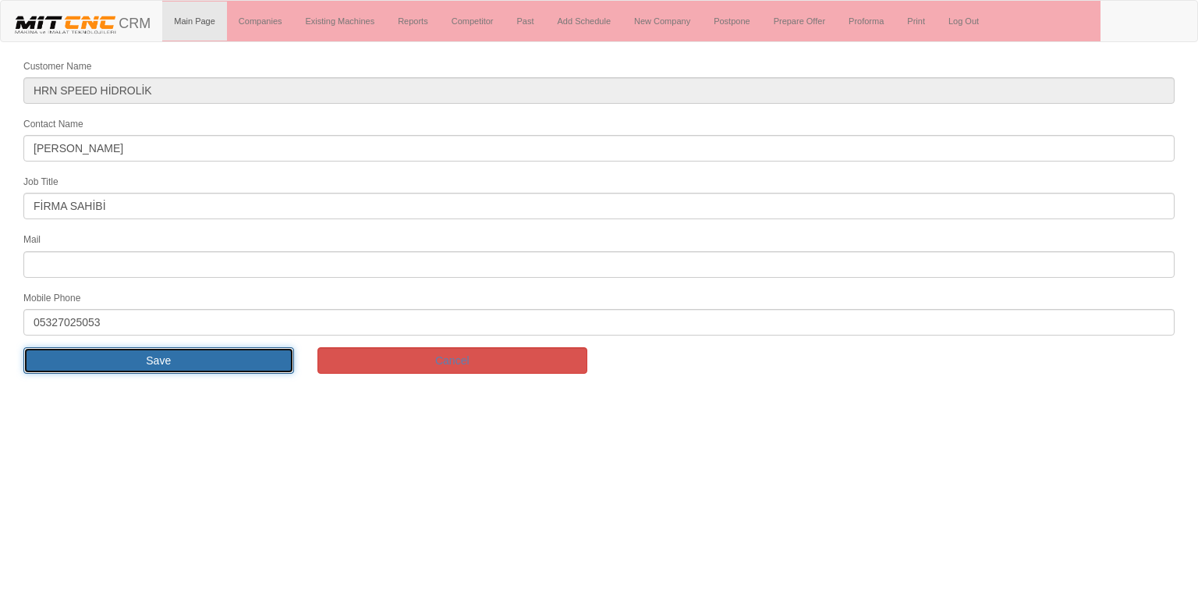
click at [172, 365] on input "Save" at bounding box center [158, 360] width 271 height 27
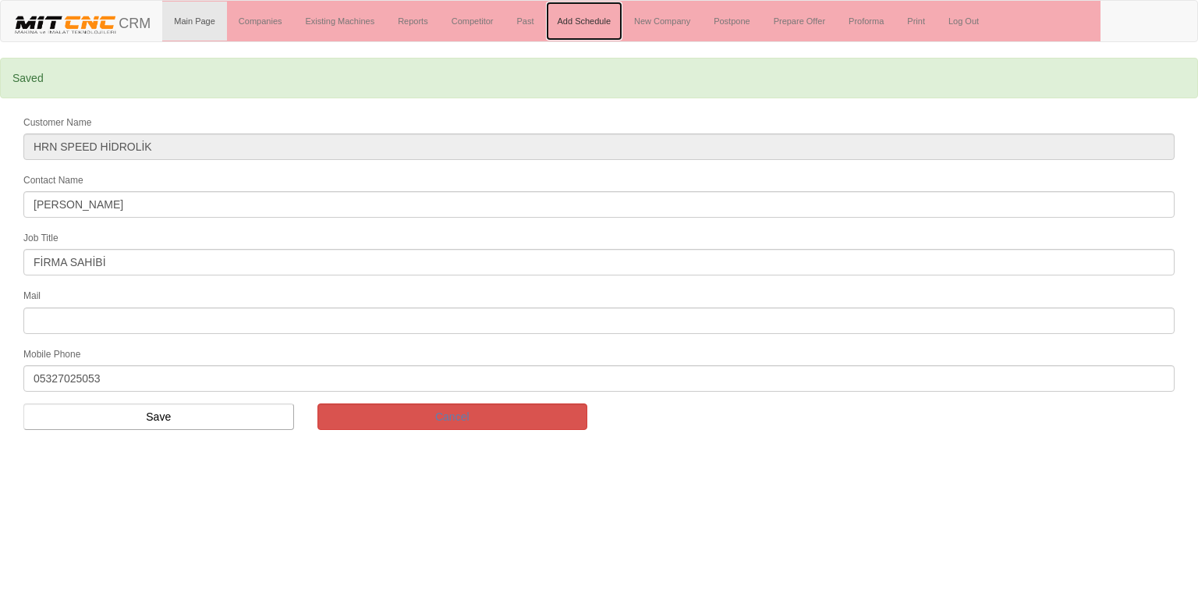
click at [597, 21] on link "Add Schedule" at bounding box center [584, 21] width 77 height 39
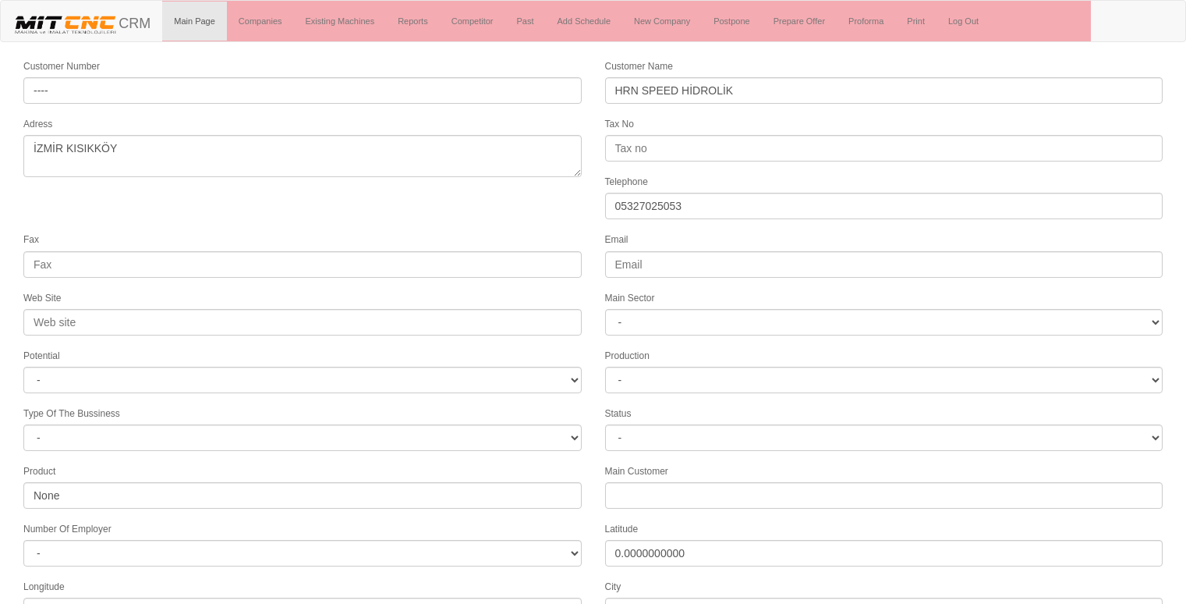
select select "1225"
select select
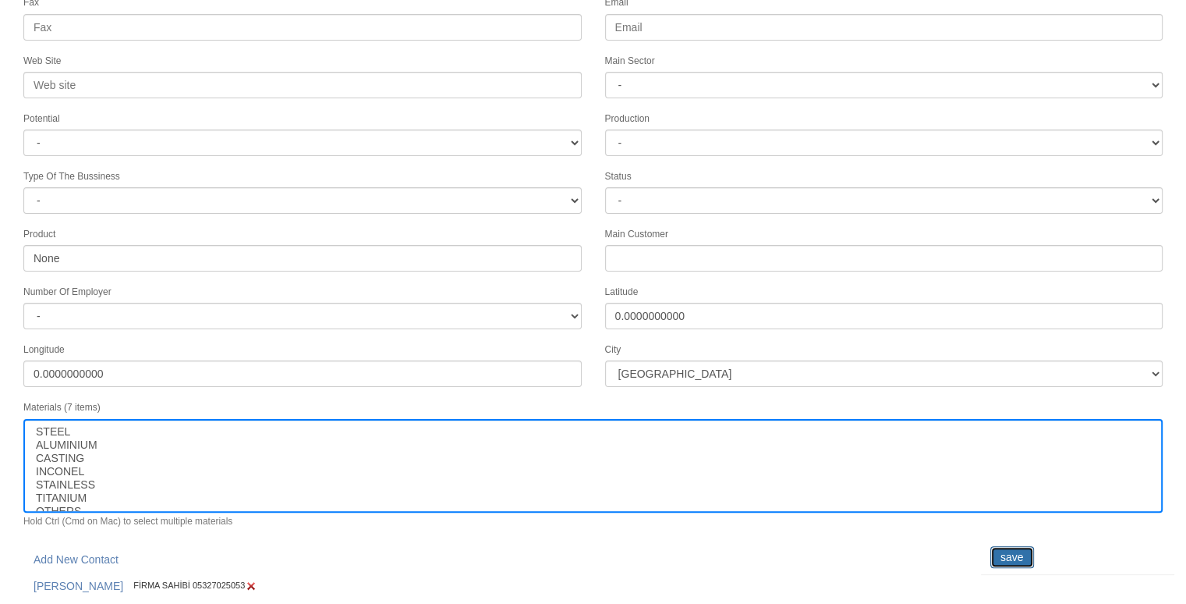
click at [1008, 549] on input "save" at bounding box center [1013, 557] width 44 height 22
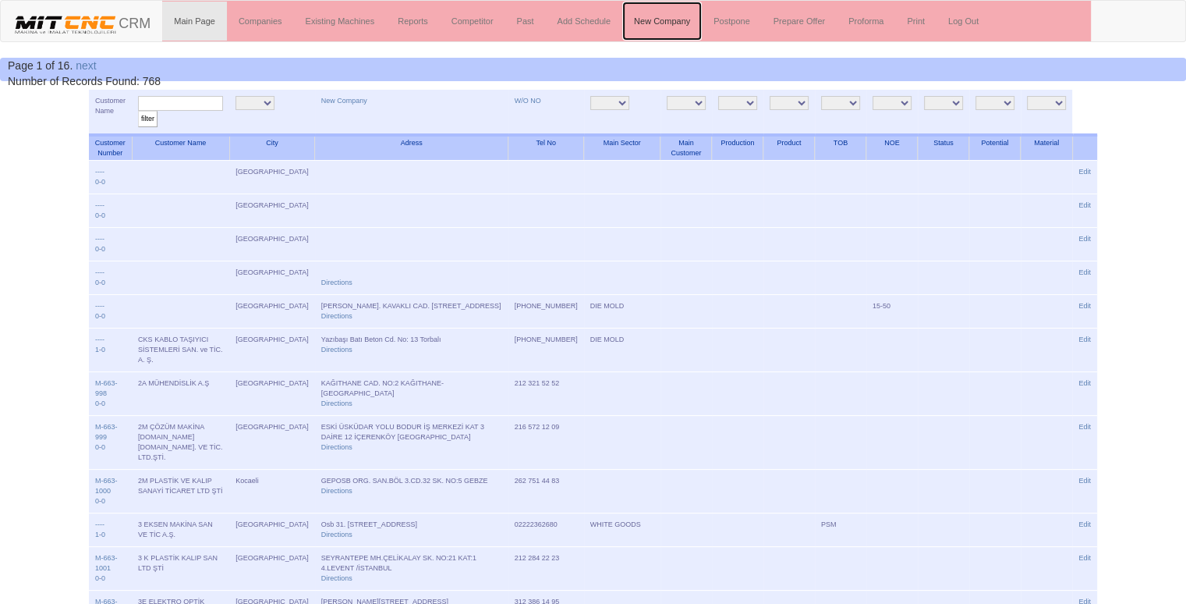
click at [666, 25] on link "New Company" at bounding box center [662, 21] width 80 height 39
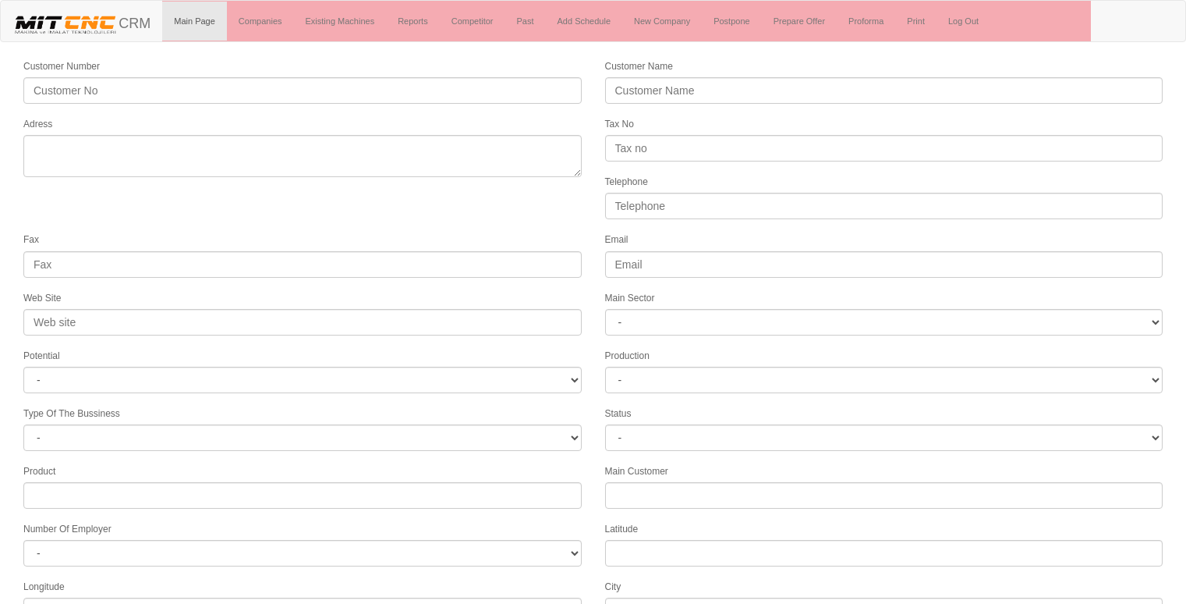
select select
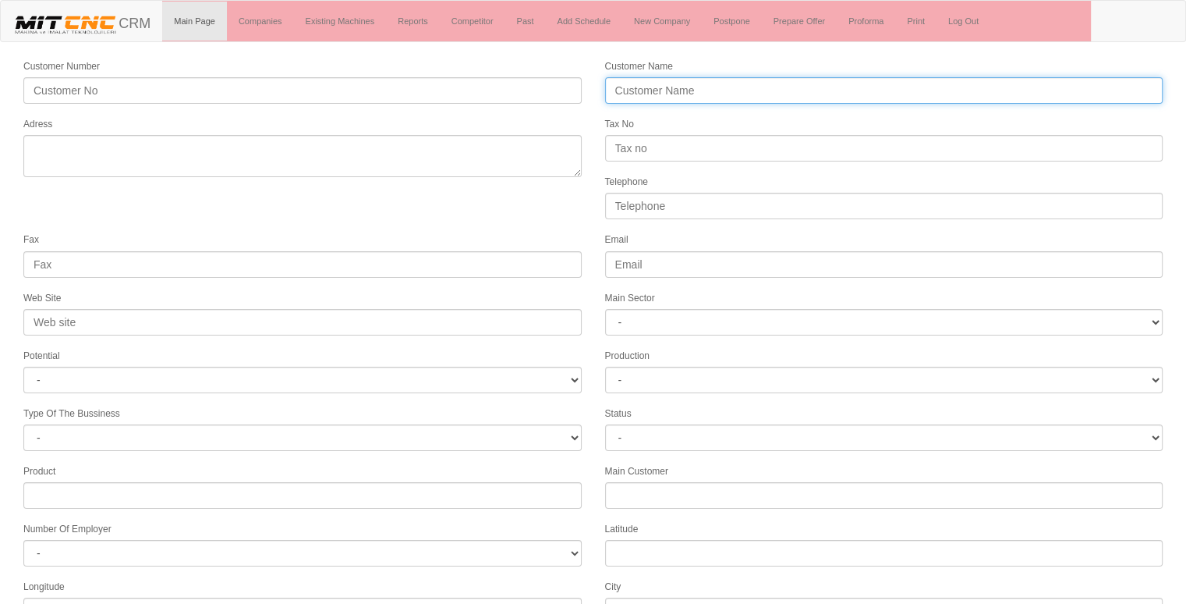
click at [711, 91] on input "Customer Name" at bounding box center [884, 90] width 558 height 27
type input "KARAGÖZLÜ CNC"
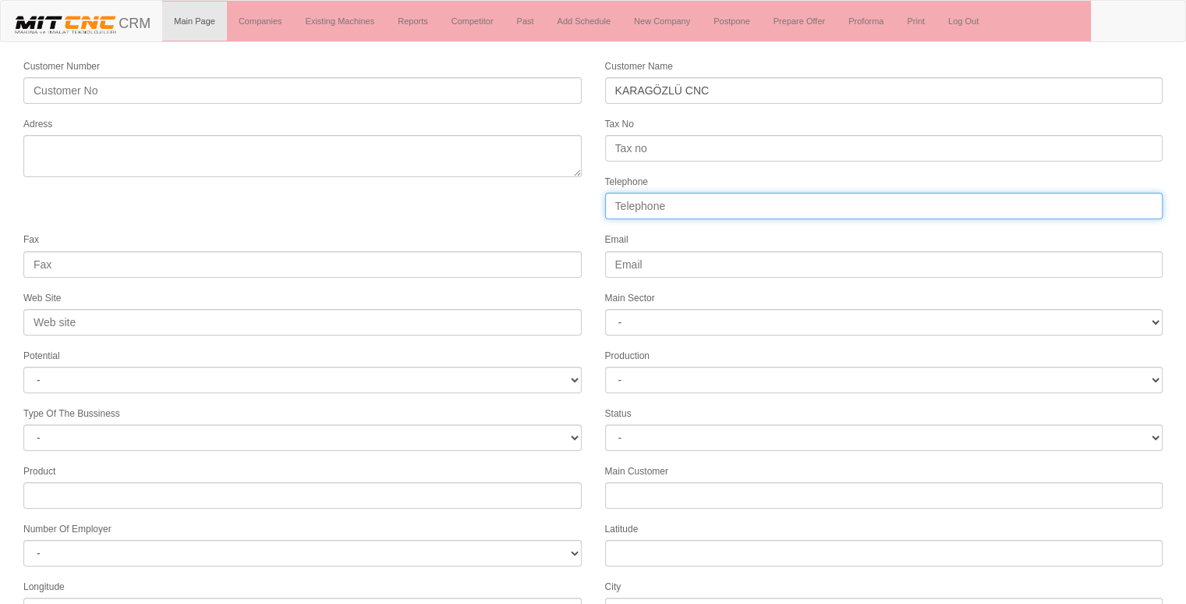
click at [665, 204] on input "Telephone" at bounding box center [884, 206] width 558 height 27
type input "05075720909"
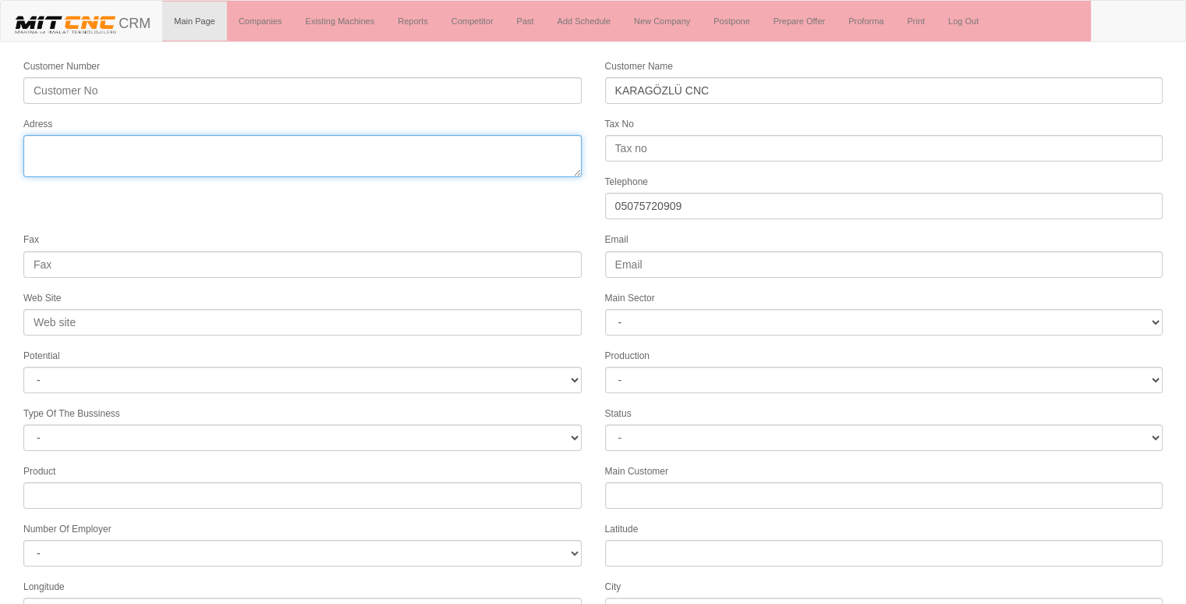
click at [518, 144] on textarea "Adress" at bounding box center [302, 156] width 558 height 42
type textarea "KONYA"
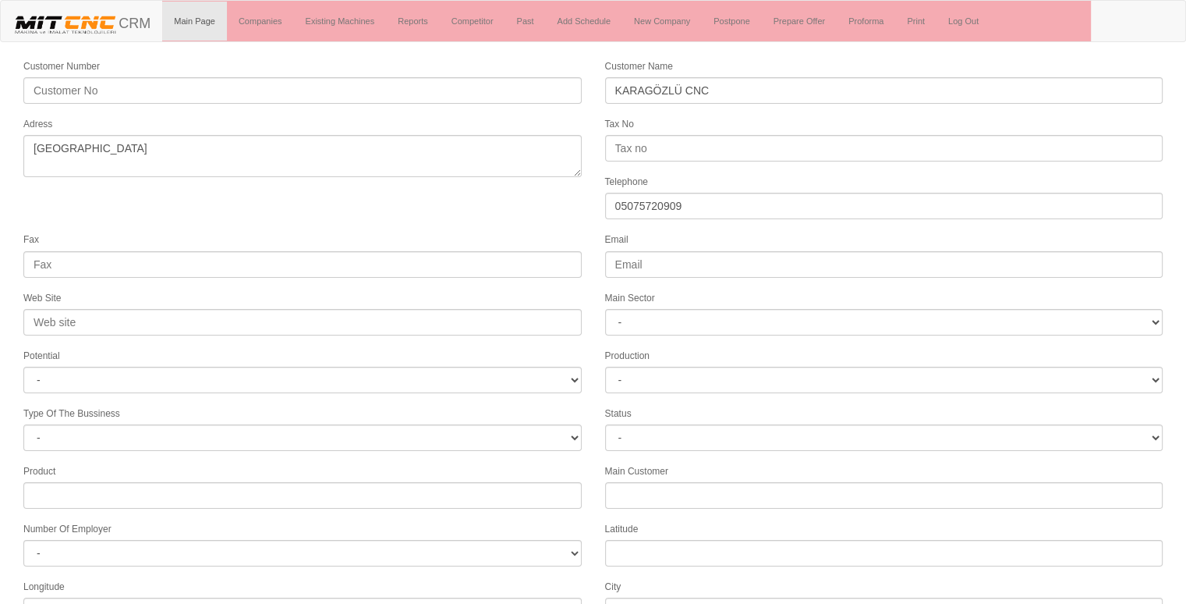
click at [519, 207] on form "Customer Number Customer Name KARAGÖZLÜ CNC Adress Tax No Telephone 05075720909…" at bounding box center [593, 437] width 1186 height 759
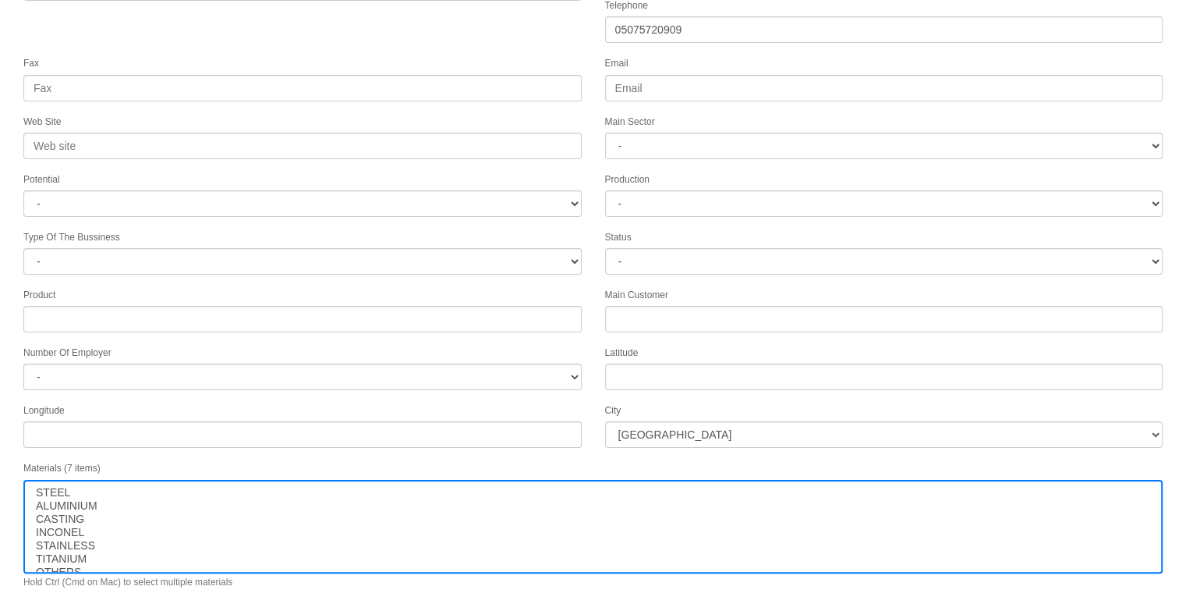
scroll to position [200, 0]
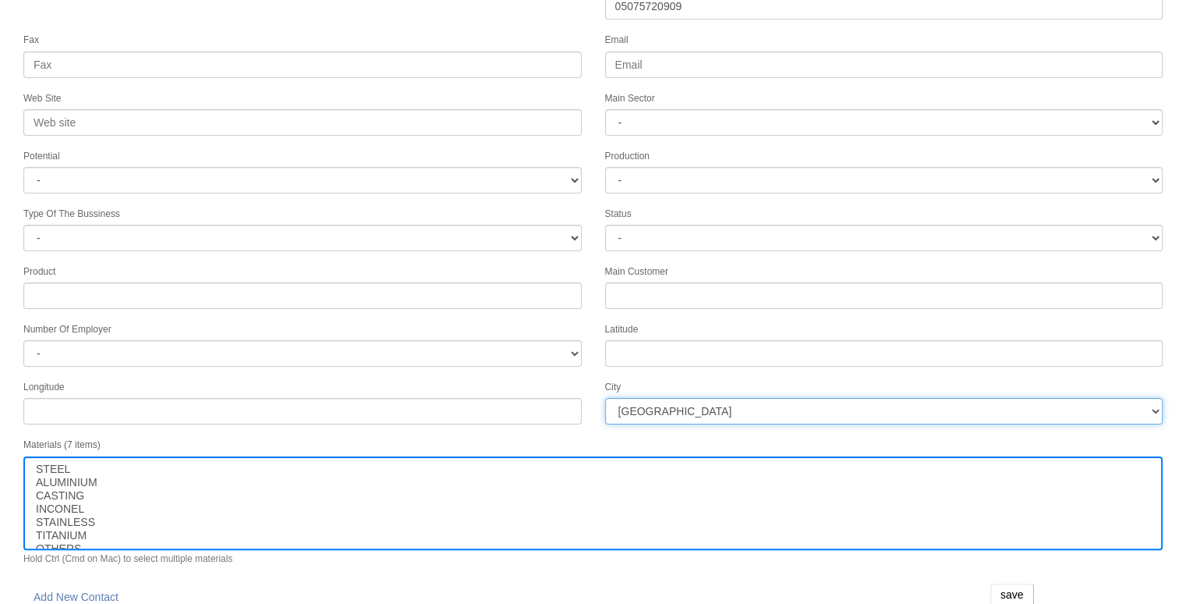
click at [760, 398] on select "İstanbul Adana Adıyaman Afyon Ağrı Amasya Ankara Antalya Artvin Aydın Balıkesir…" at bounding box center [884, 411] width 558 height 27
select select "1232"
click at [760, 398] on select "İstanbul Adana Adıyaman Afyon Ağrı Amasya Ankara Antalya Artvin Aydın Balıkesir…" at bounding box center [884, 411] width 558 height 27
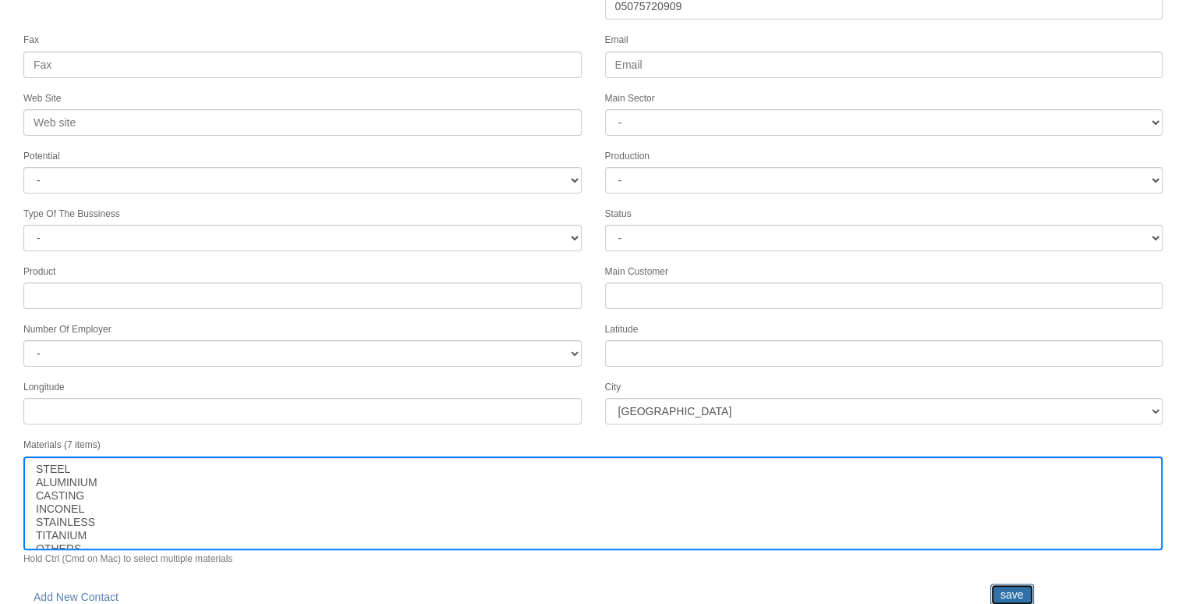
click at [1005, 583] on input "save" at bounding box center [1013, 594] width 44 height 22
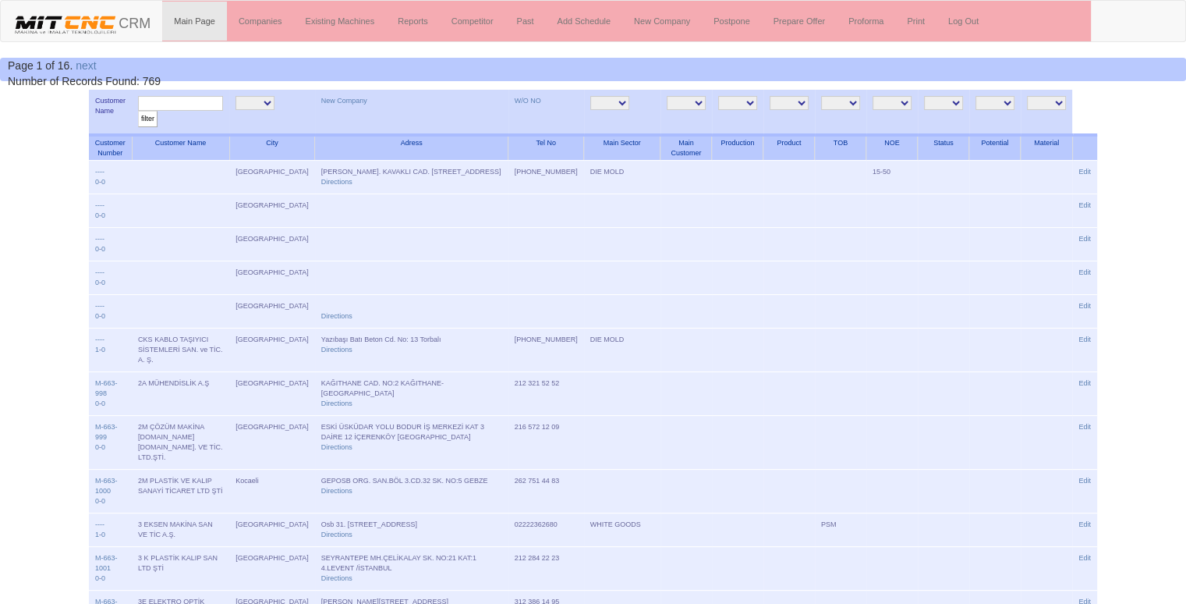
click at [221, 101] on input "text" at bounding box center [180, 103] width 85 height 15
type input "karagözl"
click at [138, 111] on input "filter" at bounding box center [147, 119] width 19 height 16
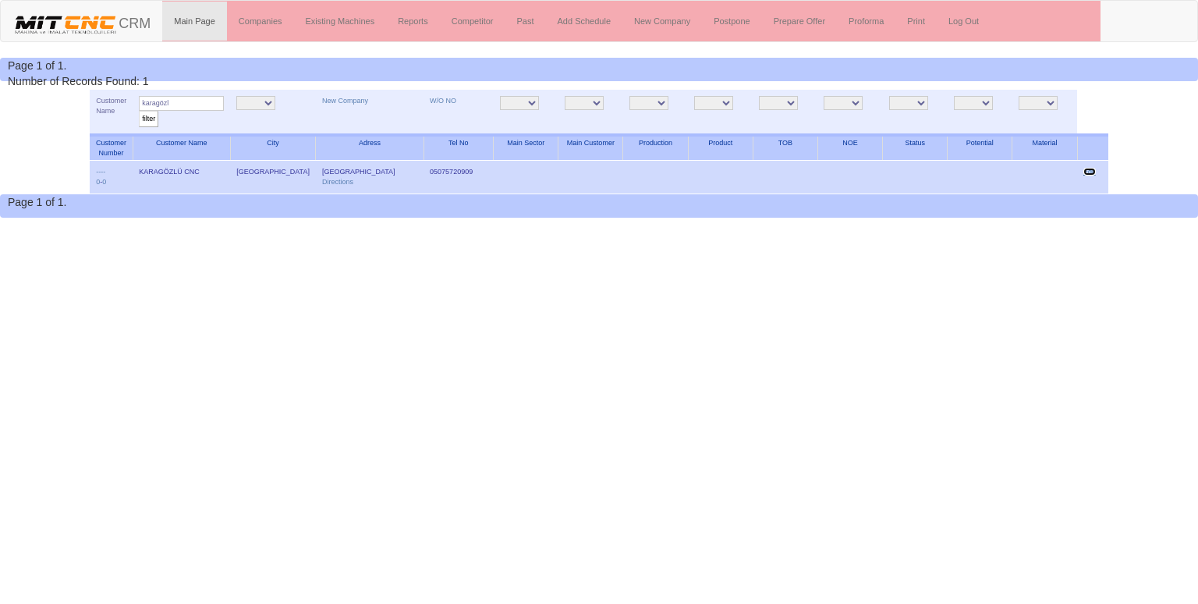
click at [1090, 170] on link "Edit" at bounding box center [1089, 172] width 12 height 8
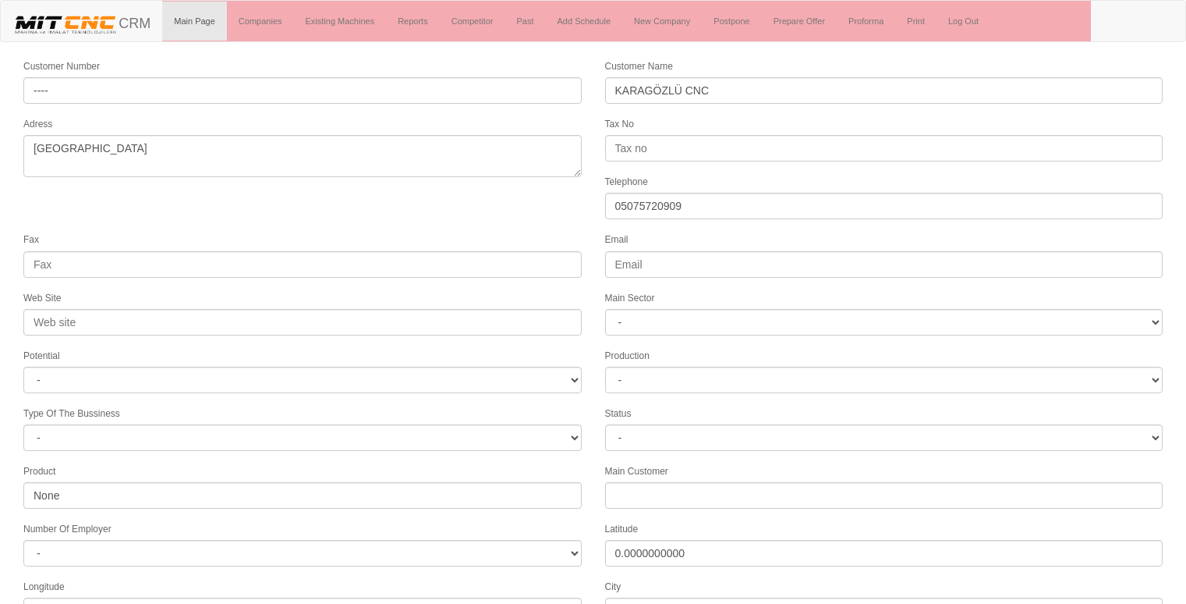
select select "1232"
select select
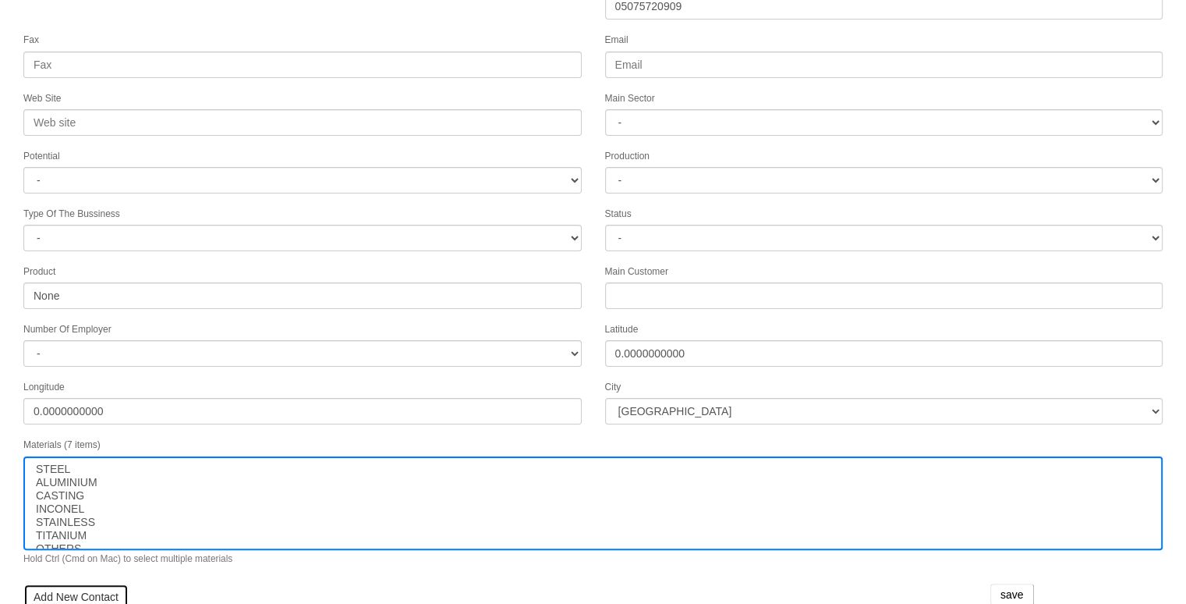
click at [78, 583] on link "Add New Contact" at bounding box center [75, 596] width 105 height 27
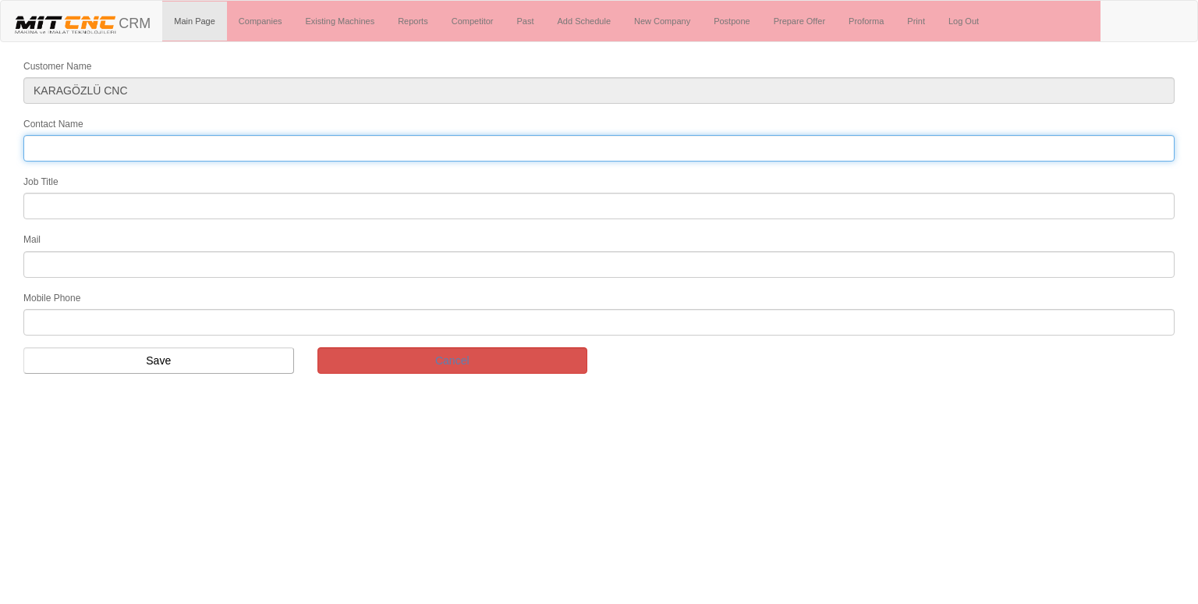
click at [64, 140] on input "Contact Name" at bounding box center [598, 148] width 1151 height 27
type input "[PERSON_NAME]"
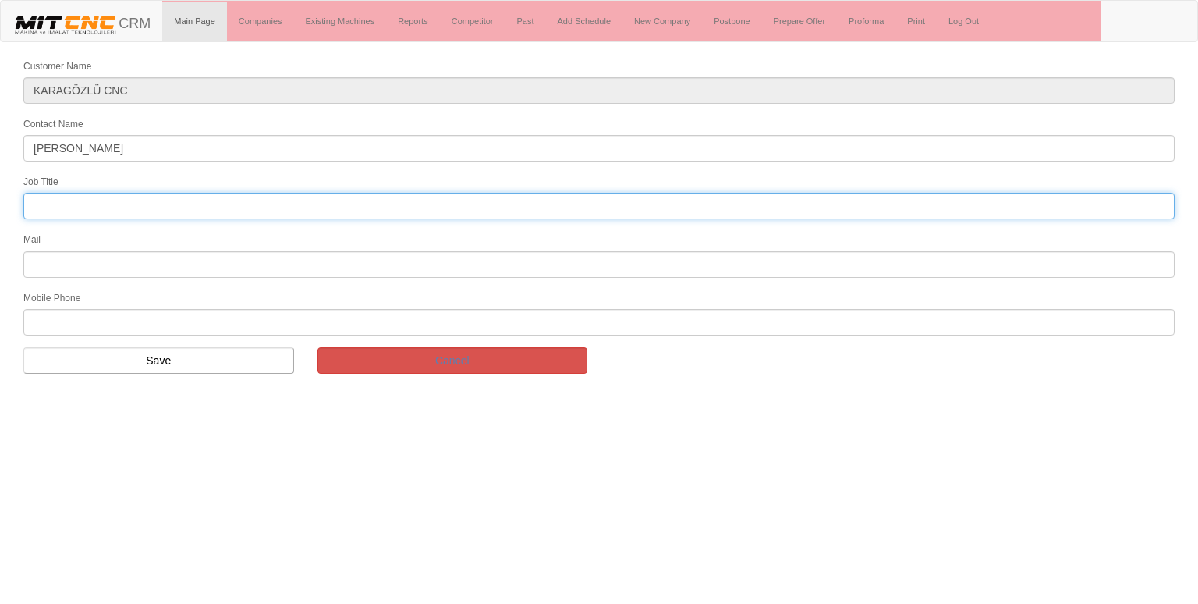
click at [125, 197] on input "text" at bounding box center [598, 206] width 1151 height 27
type input "FİRMA SAHİBİ"
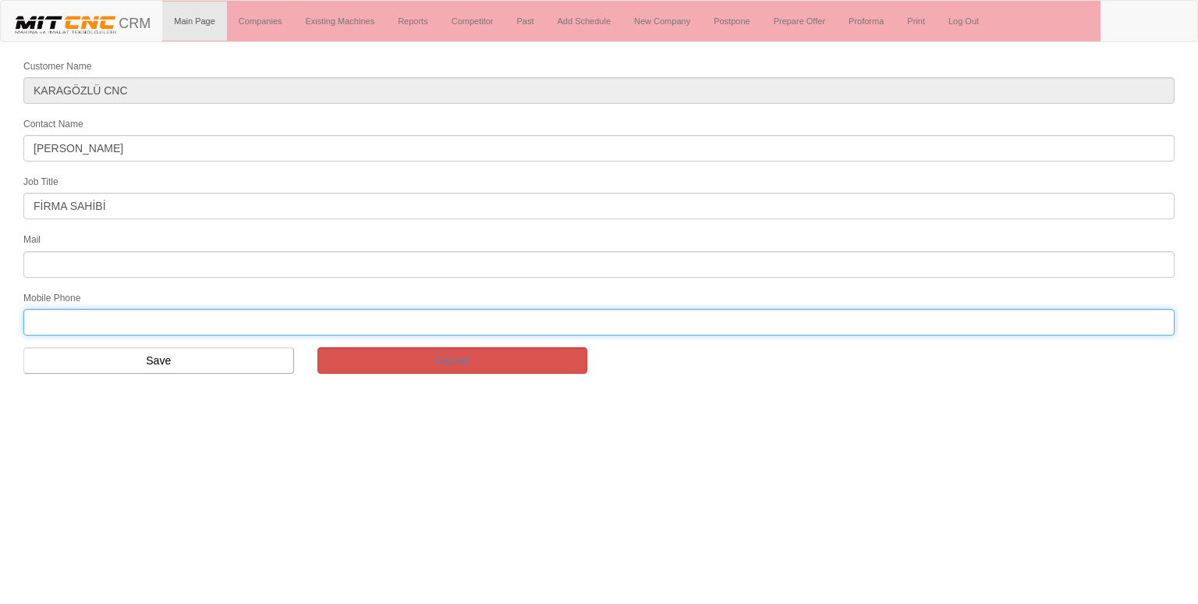
click at [109, 316] on input "text" at bounding box center [598, 322] width 1151 height 27
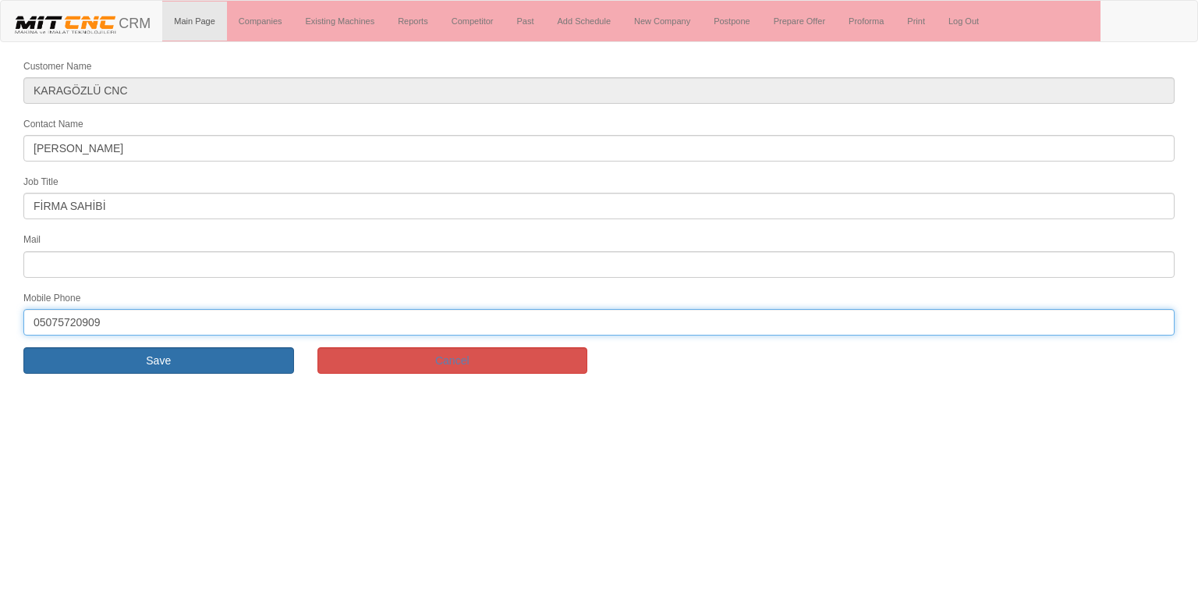
type input "05075720909"
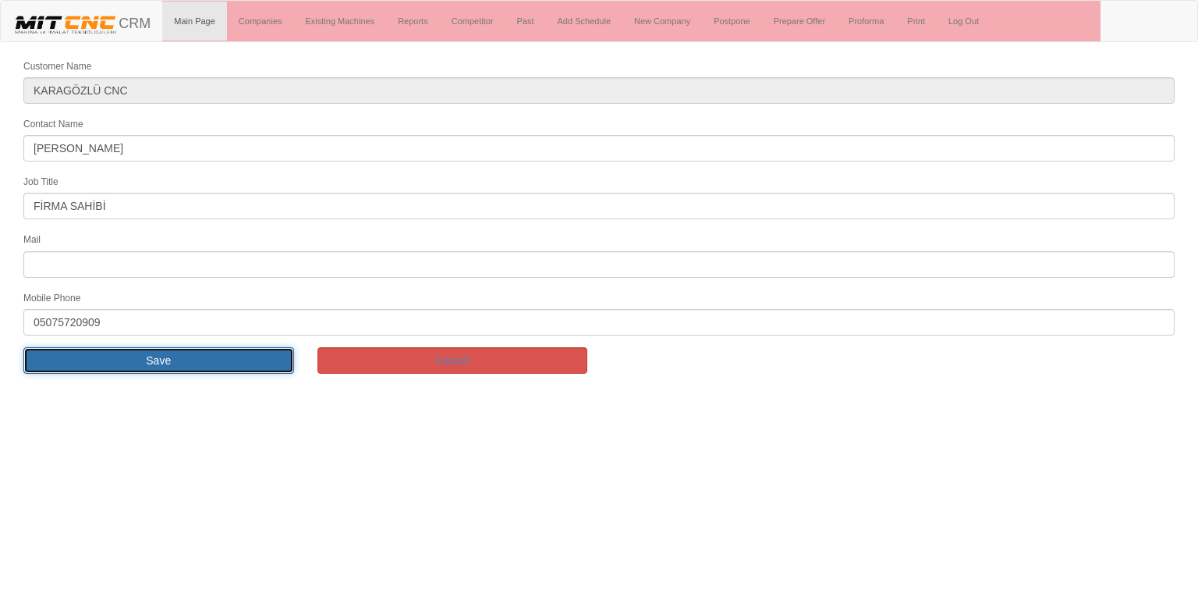
click at [125, 353] on input "Save" at bounding box center [158, 360] width 271 height 27
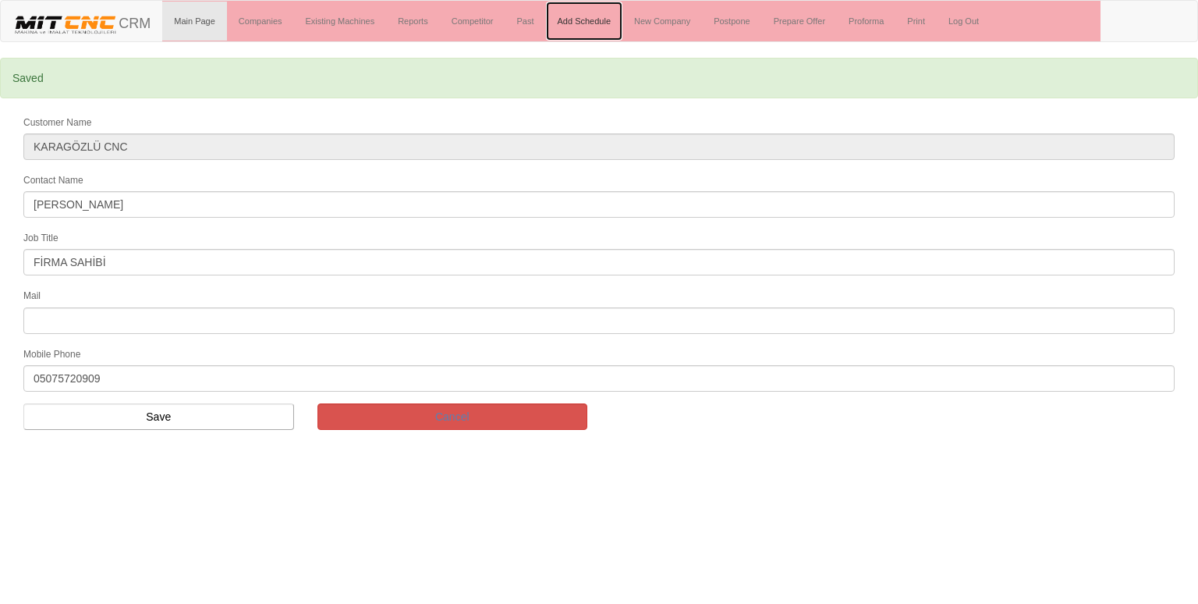
click at [587, 14] on link "Add Schedule" at bounding box center [584, 21] width 77 height 39
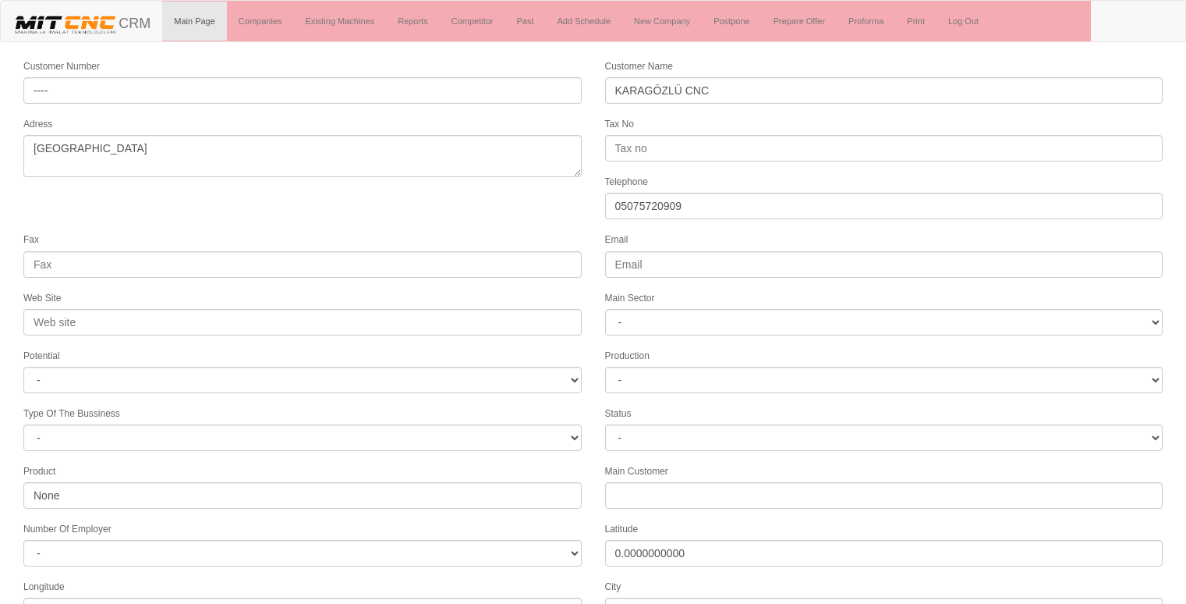
select select "1232"
select select
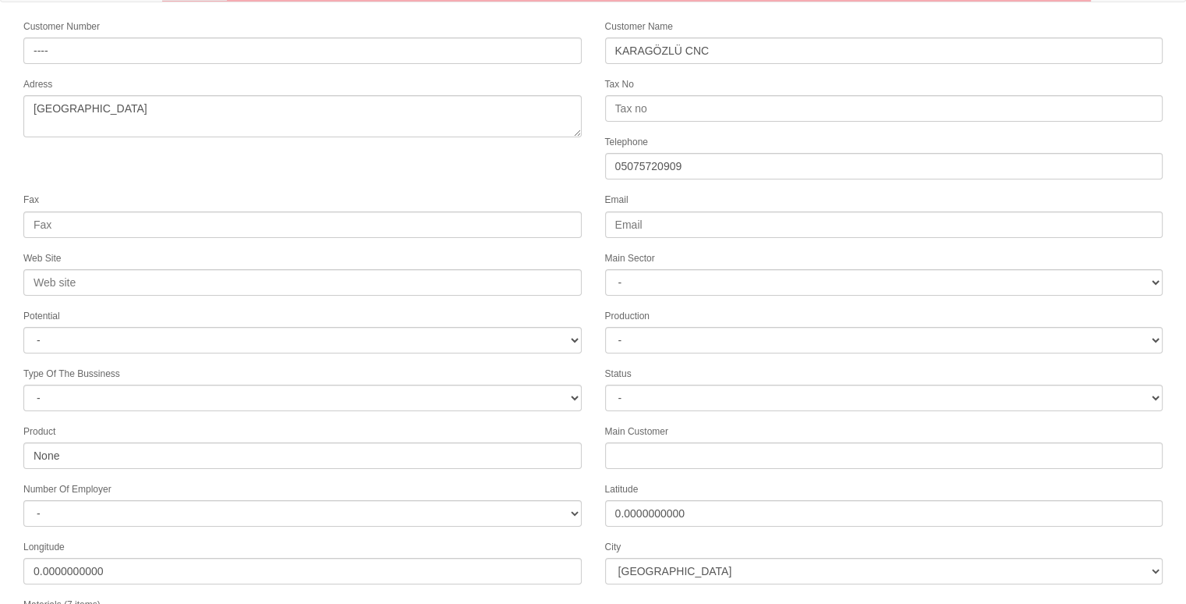
scroll to position [237, 0]
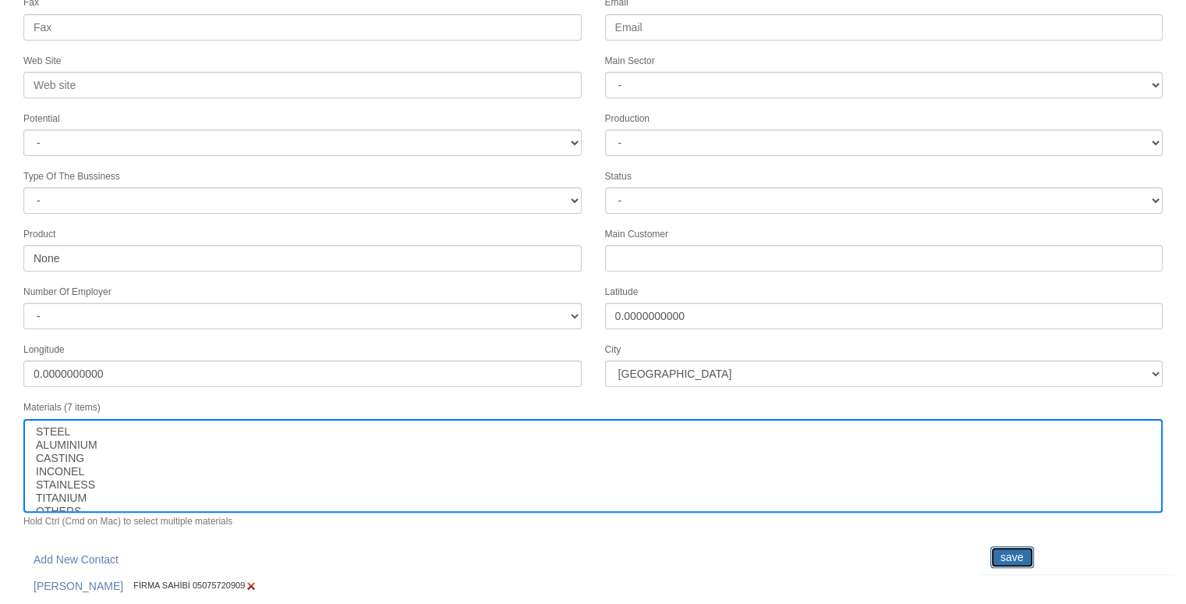
click at [1019, 546] on input "save" at bounding box center [1013, 557] width 44 height 22
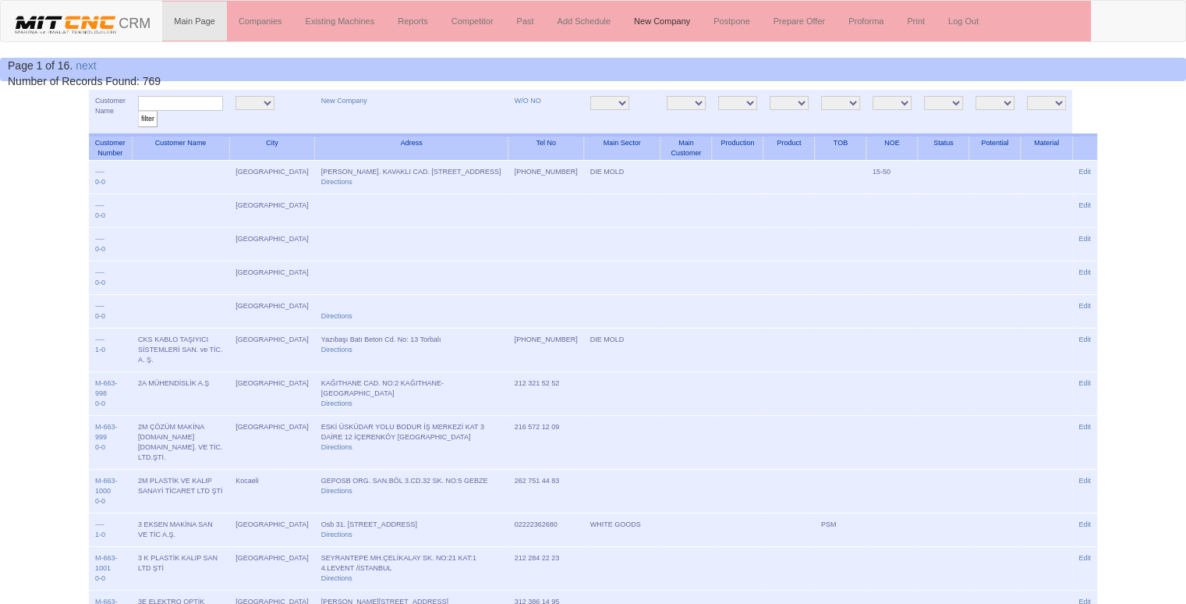
click at [681, 16] on link "New Company" at bounding box center [662, 21] width 80 height 39
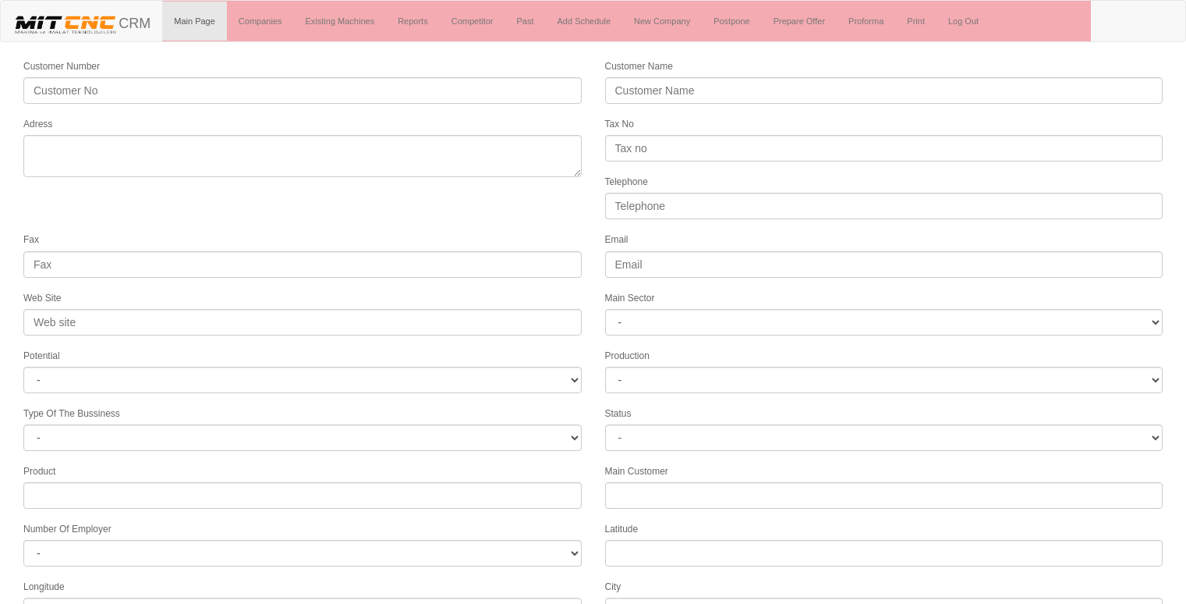
select select
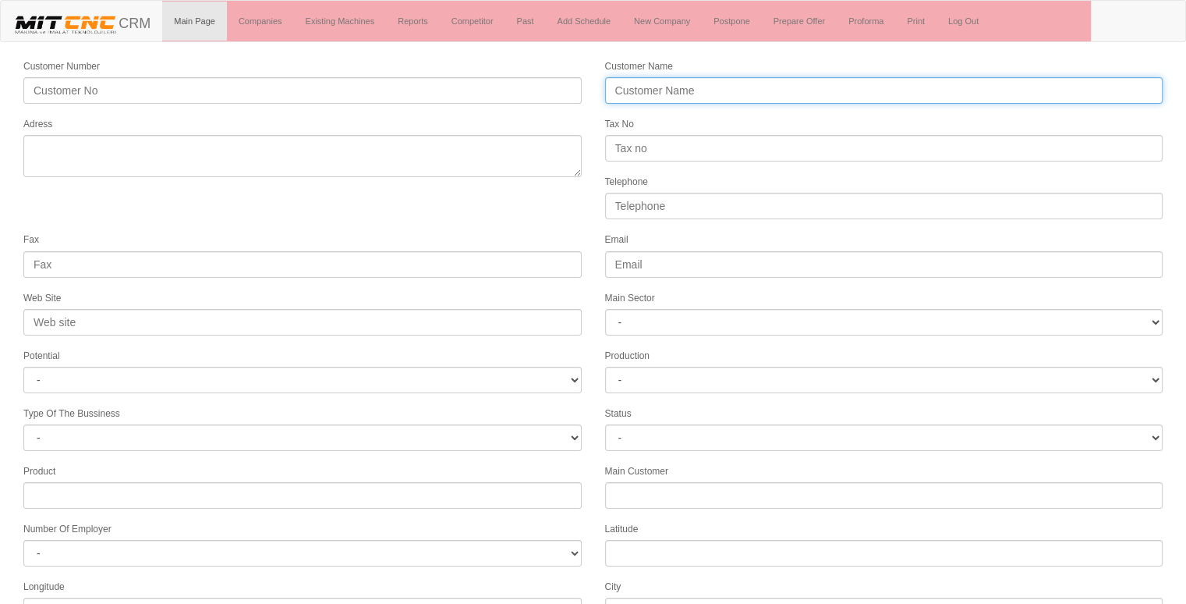
click at [725, 90] on input "Customer Name" at bounding box center [884, 90] width 558 height 27
type input "METAL"
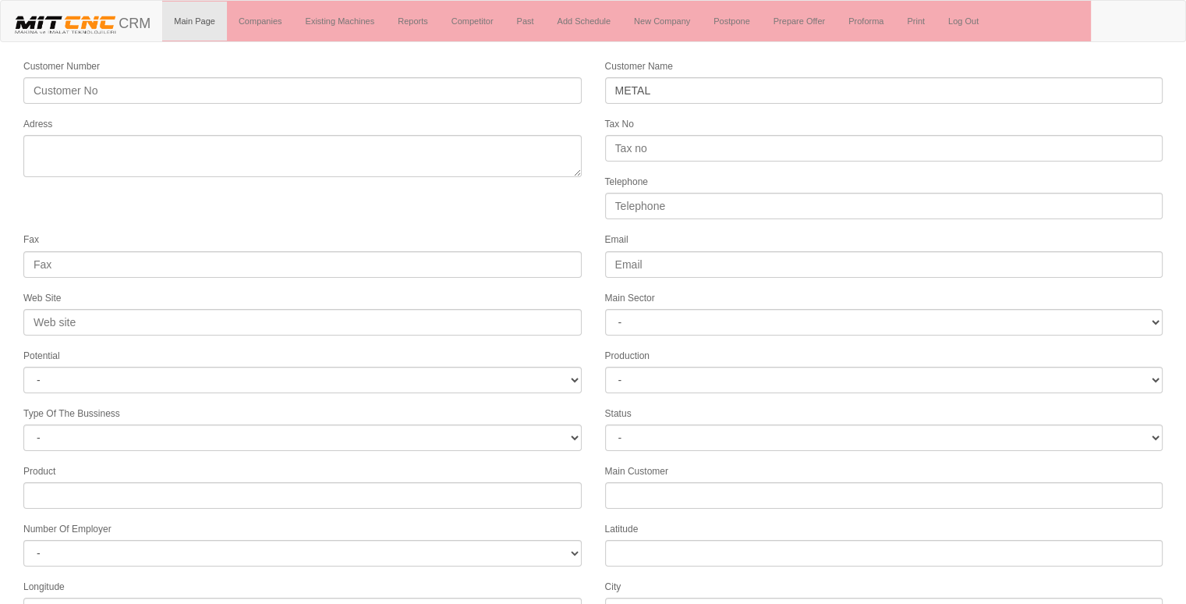
click at [612, 119] on label "Tax No" at bounding box center [619, 124] width 29 height 13
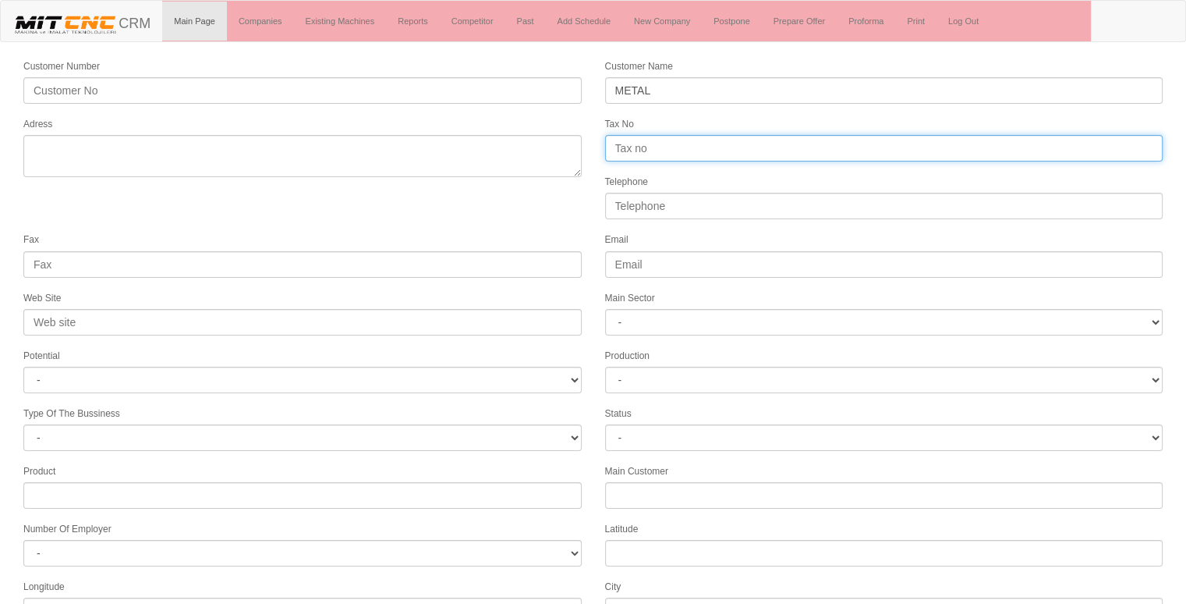
click at [612, 135] on input "Tax No" at bounding box center [884, 148] width 558 height 27
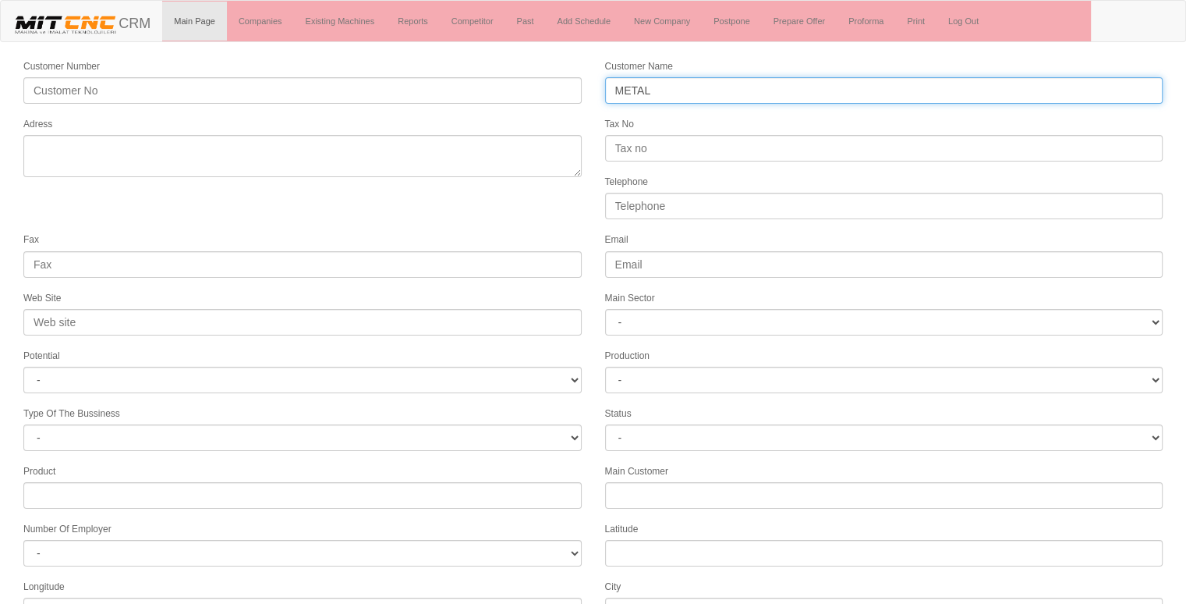
click at [663, 89] on input "METAL" at bounding box center [884, 90] width 558 height 27
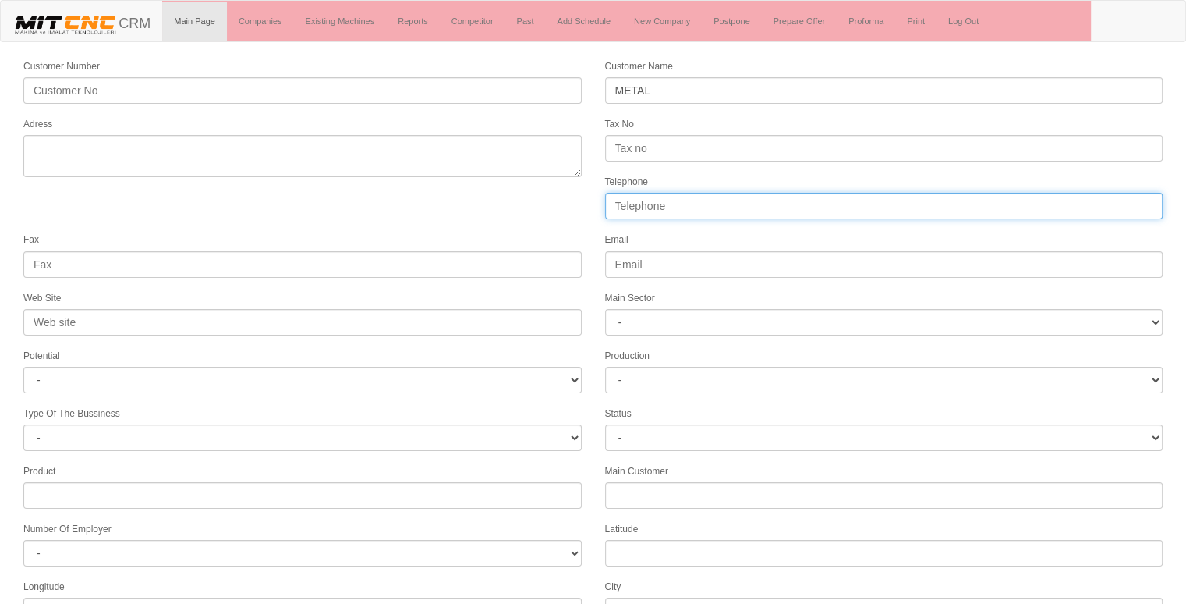
click at [707, 197] on input "Telephone" at bounding box center [884, 206] width 558 height 27
type input "05323942229"
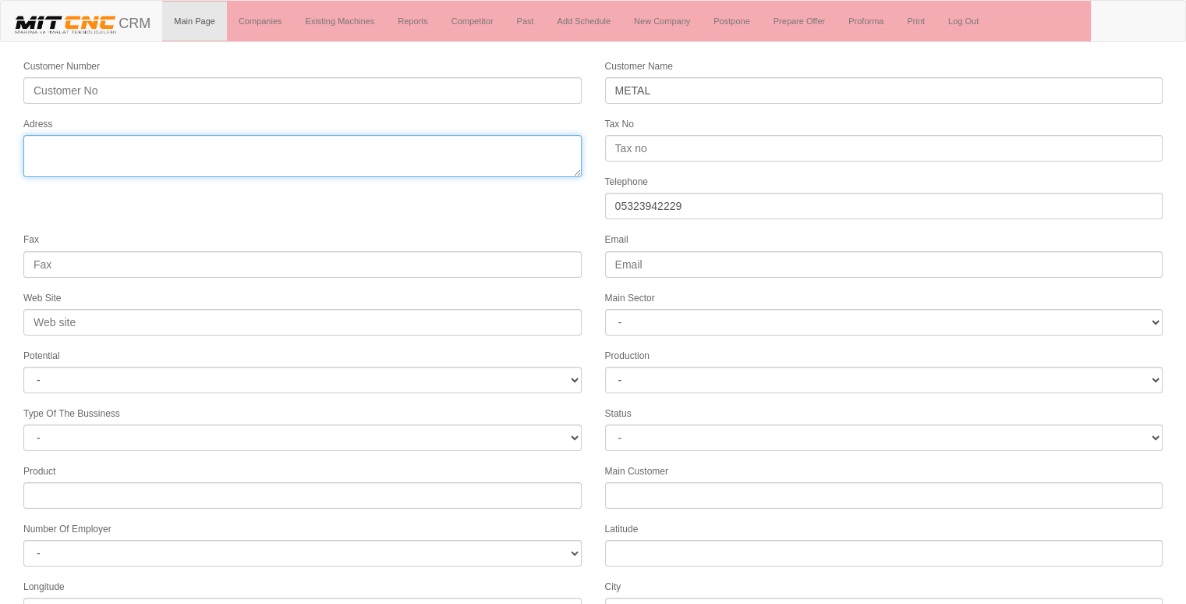
click at [381, 151] on textarea "Adress" at bounding box center [302, 156] width 558 height 42
type textarea "osmangazi bursa"
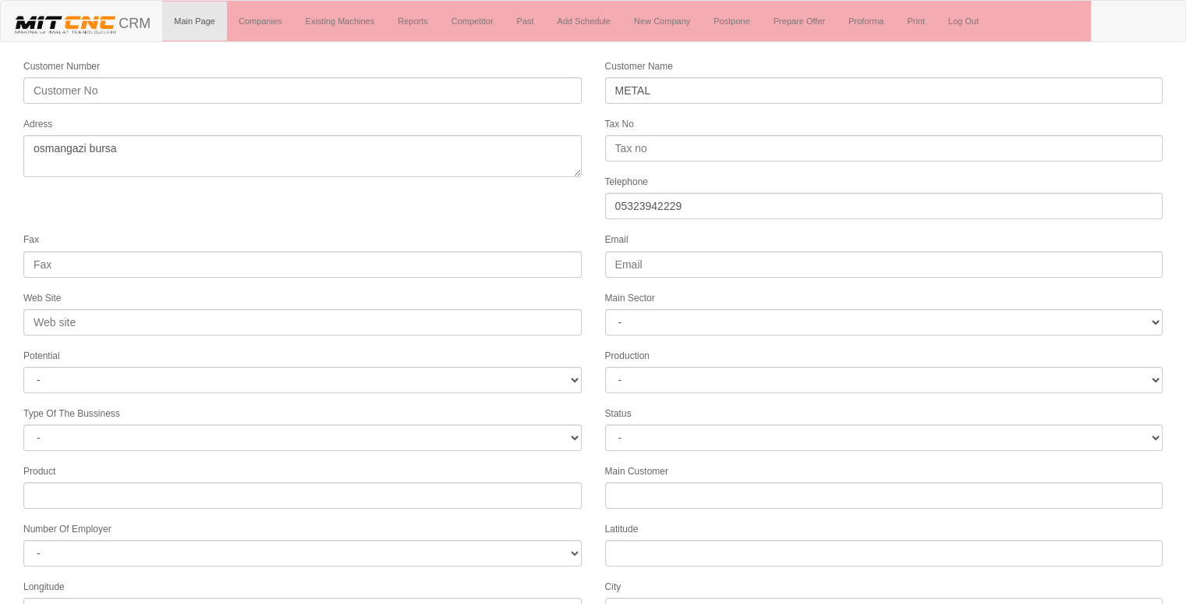
click at [504, 212] on form "Customer Number Customer Name METAL Adress Tax No Telephone 05323942229 Fax Ema…" at bounding box center [593, 437] width 1186 height 759
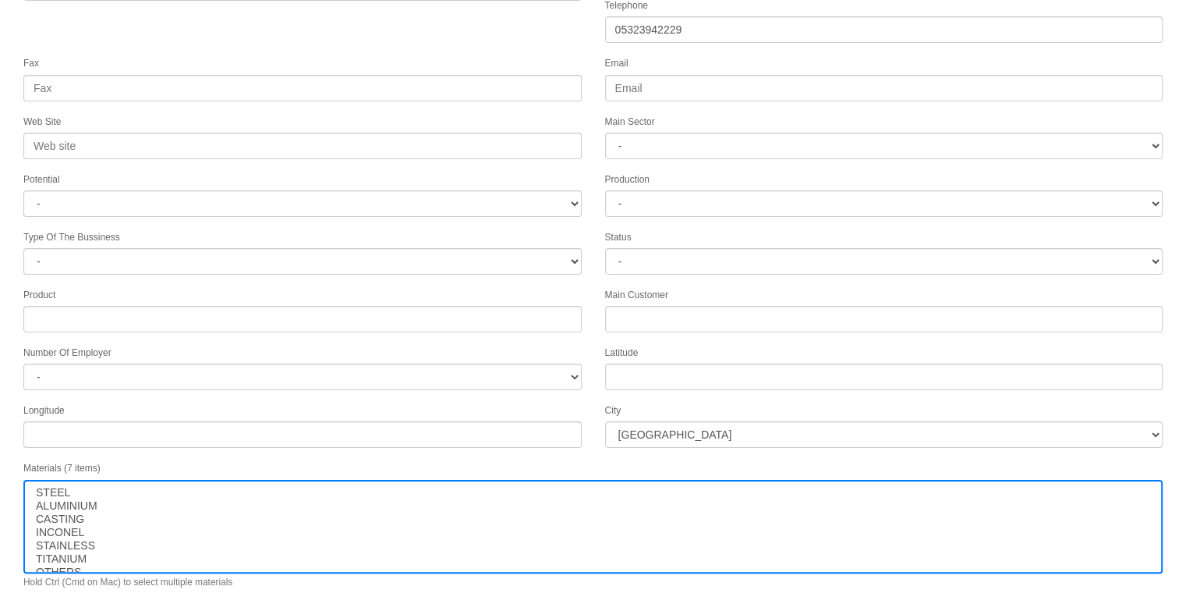
scroll to position [200, 0]
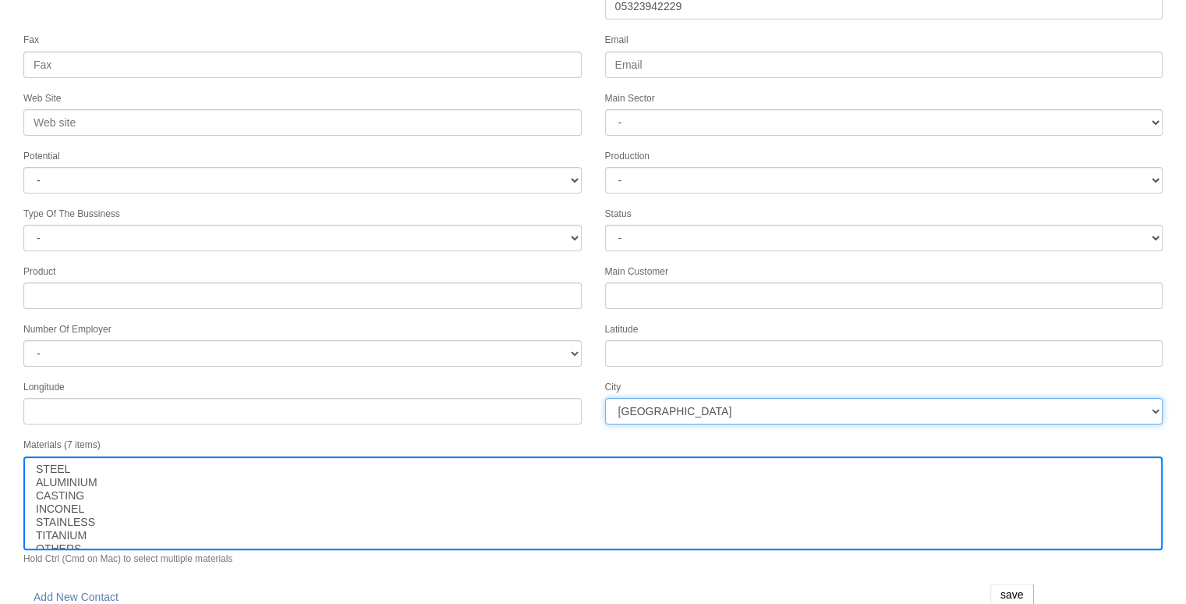
click at [693, 398] on select "İstanbul Adana Adıyaman Afyon Ağrı Amasya Ankara Antalya Artvin Aydın Balıkesir…" at bounding box center [884, 411] width 558 height 27
select select "1207"
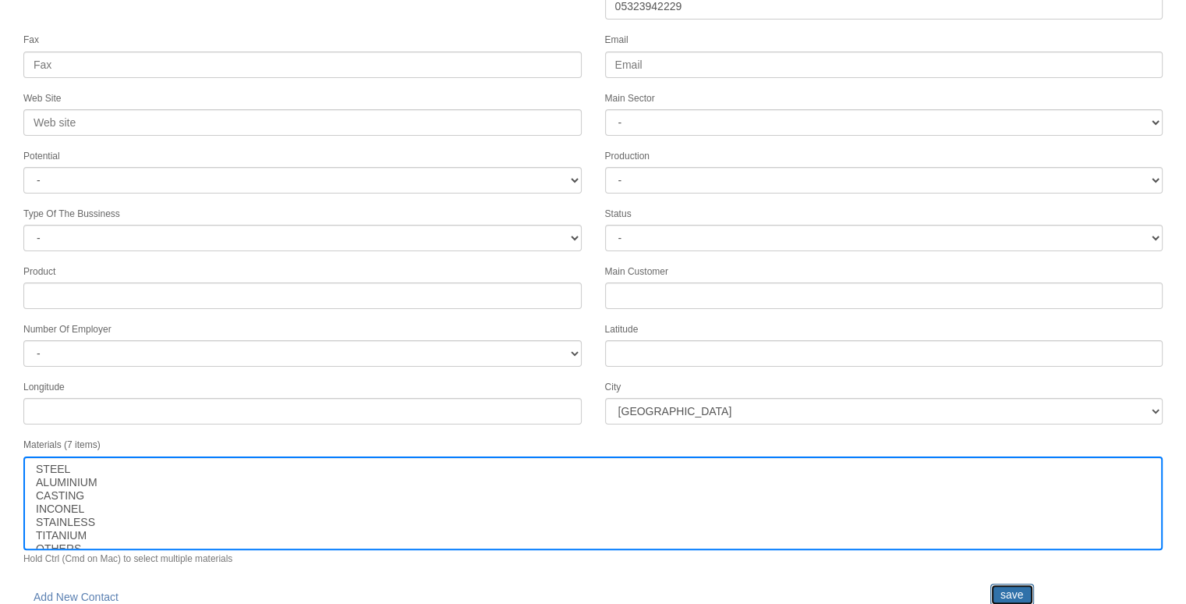
click at [1011, 583] on input "save" at bounding box center [1013, 594] width 44 height 22
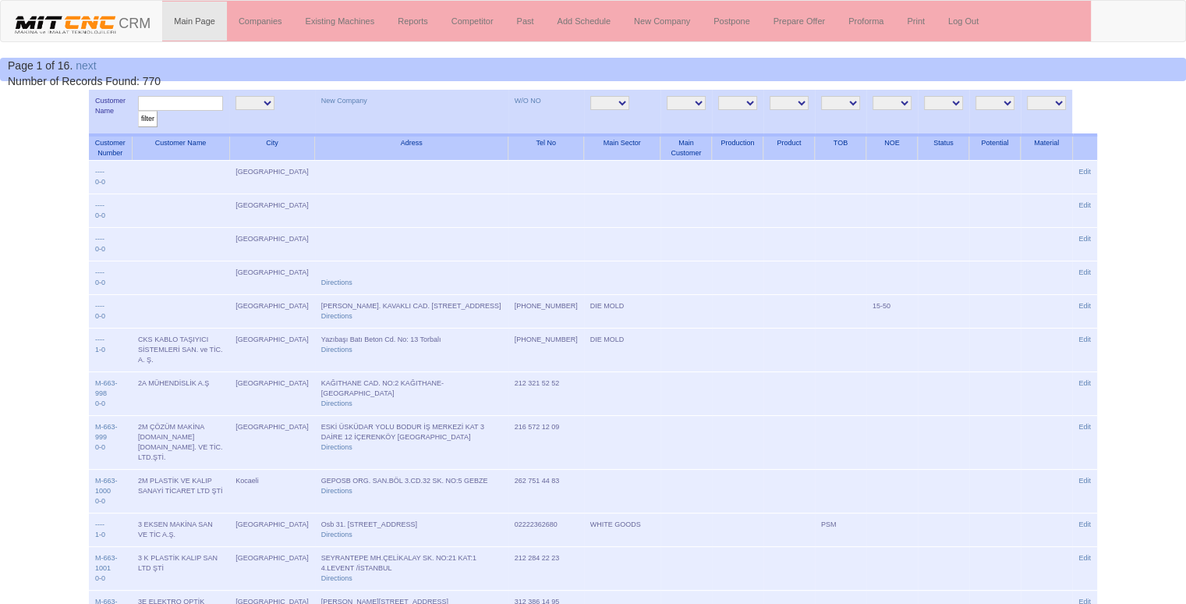
click at [221, 103] on input "text" at bounding box center [180, 103] width 85 height 15
type input "metal"
click at [138, 111] on input "filter" at bounding box center [147, 119] width 19 height 16
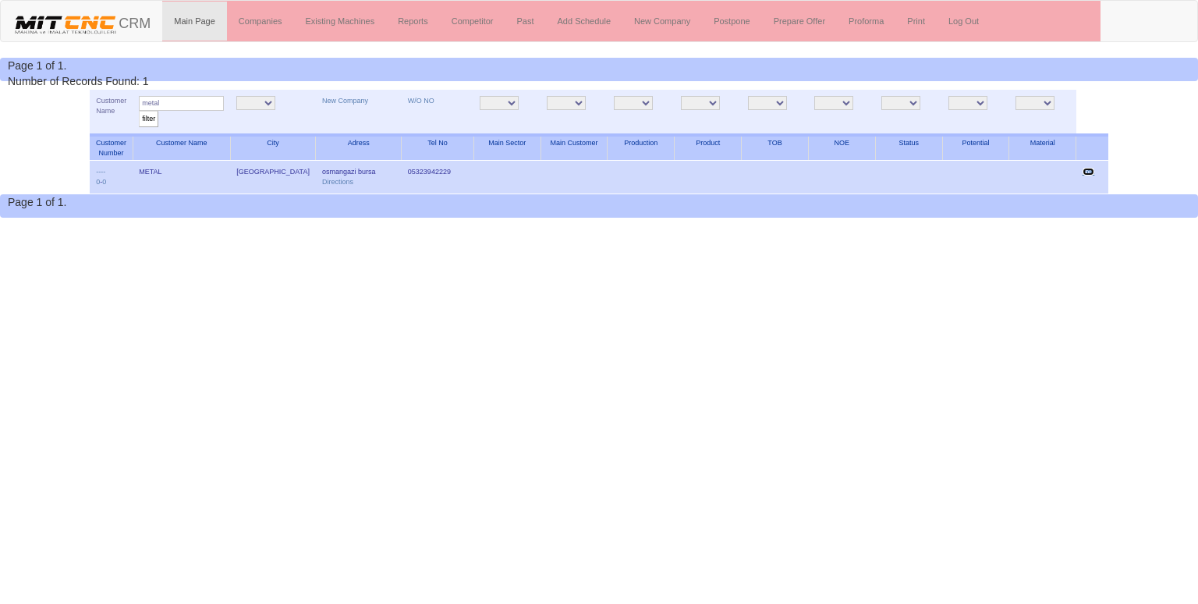
click at [1086, 171] on link "Edit" at bounding box center [1089, 172] width 12 height 8
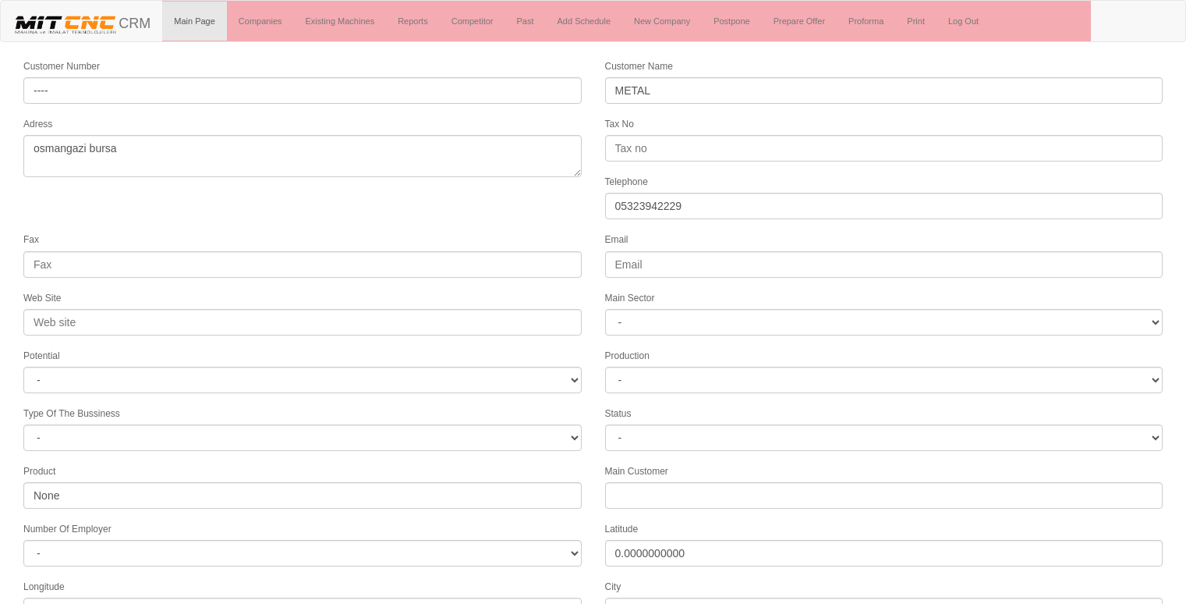
select select "1207"
select select
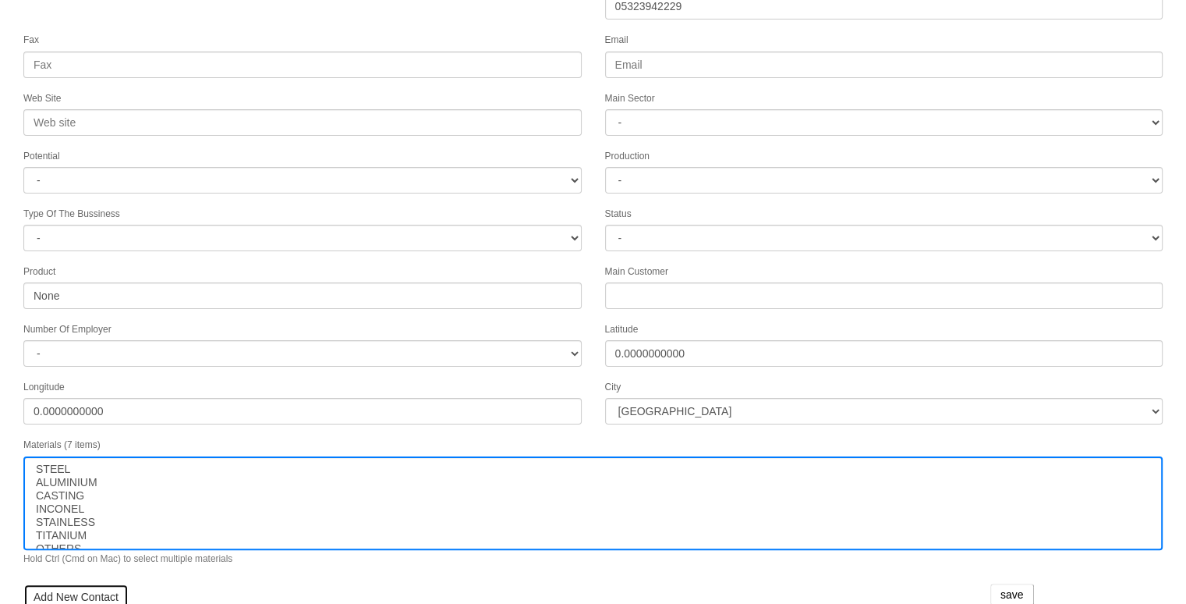
click at [90, 583] on link "Add New Contact" at bounding box center [75, 596] width 105 height 27
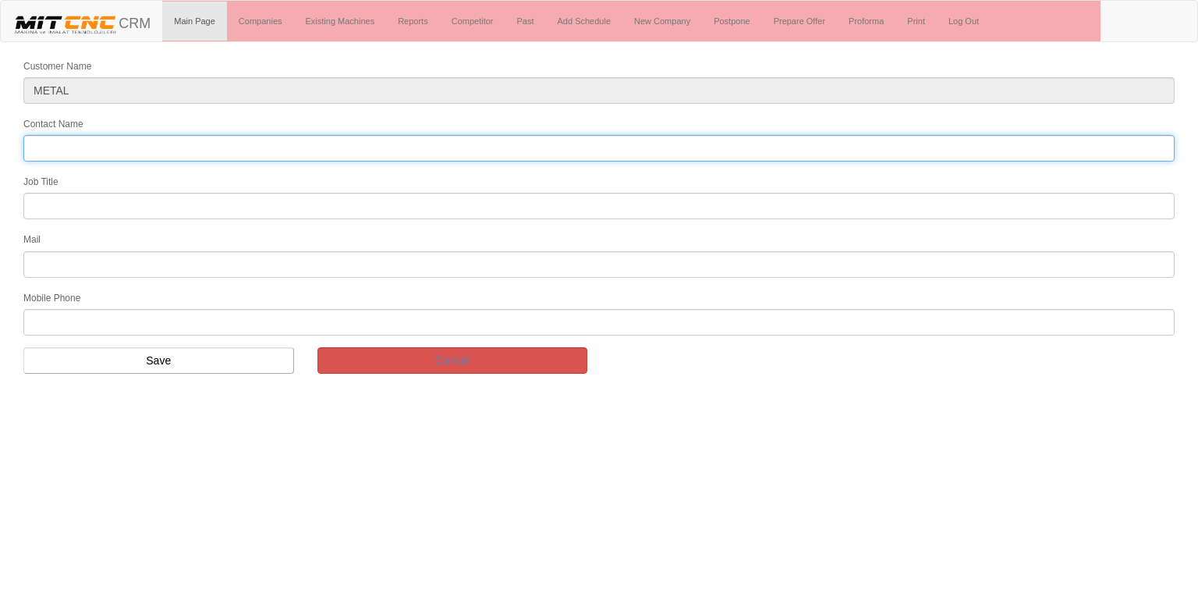
click at [473, 151] on input "Contact Name" at bounding box center [598, 148] width 1151 height 27
type input "[PERSON_NAME]"
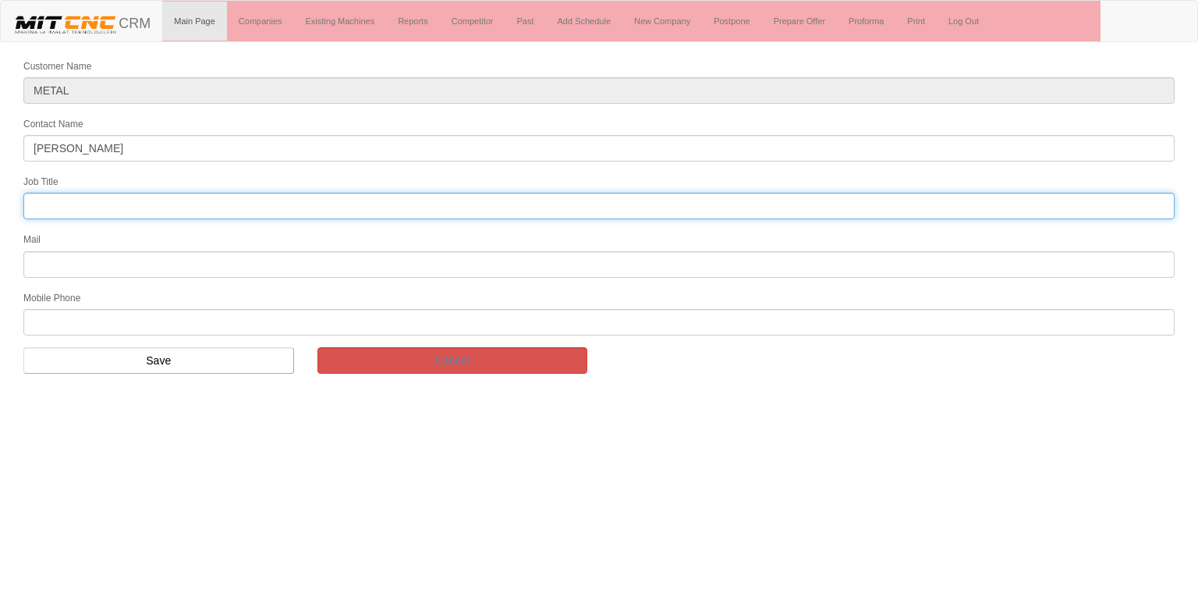
click at [168, 198] on input "text" at bounding box center [598, 206] width 1151 height 27
type input "genel müdür"
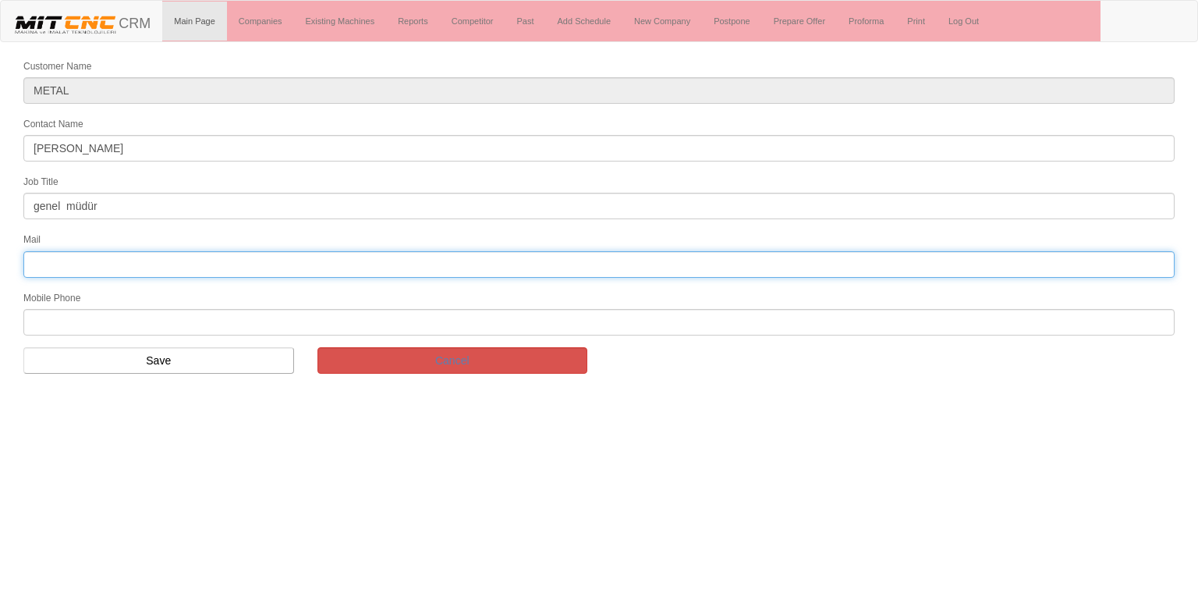
click at [90, 257] on input "text" at bounding box center [598, 264] width 1151 height 27
type input "[EMAIL_ADDRESS][DOMAIN_NAME]"
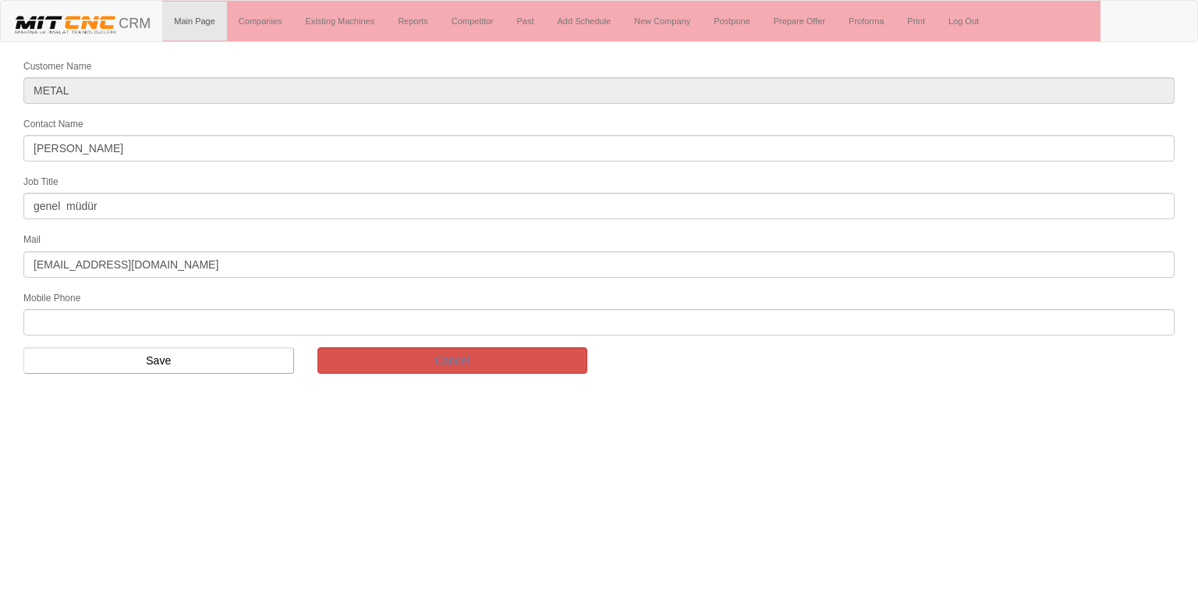
click at [43, 330] on form "Customer Name METAL Contact Name MURAT ÇELİK Job Title genel müdür Mail mcmetal…" at bounding box center [599, 222] width 1198 height 328
click at [43, 299] on div "Mobile Phone" at bounding box center [599, 312] width 1175 height 46
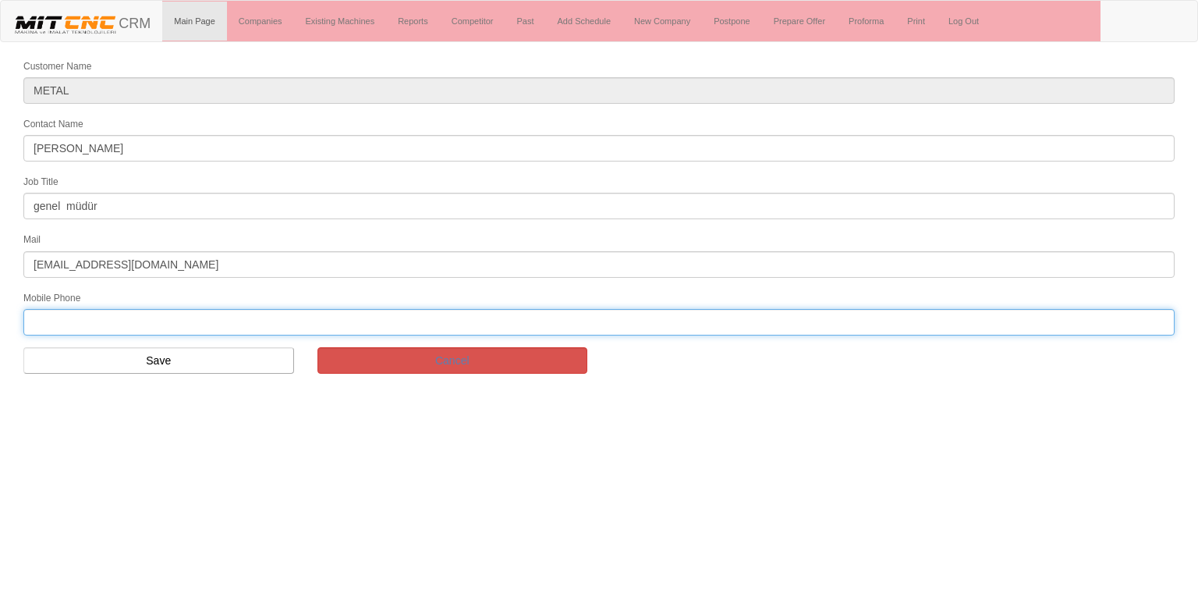
click at [50, 310] on input "text" at bounding box center [598, 322] width 1151 height 27
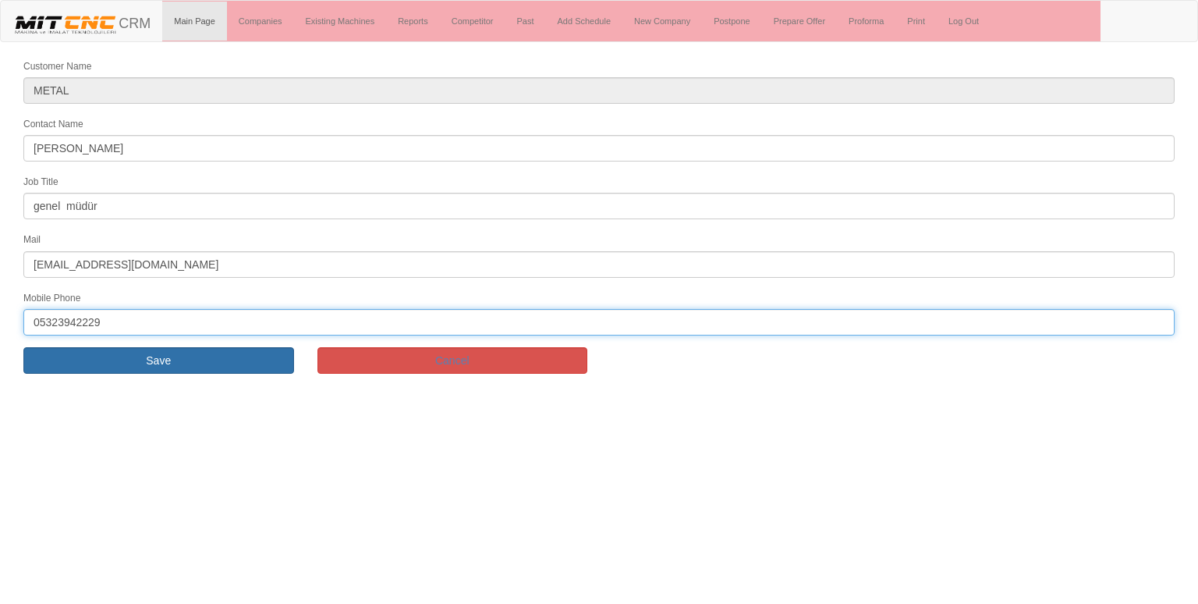
type input "05323942229"
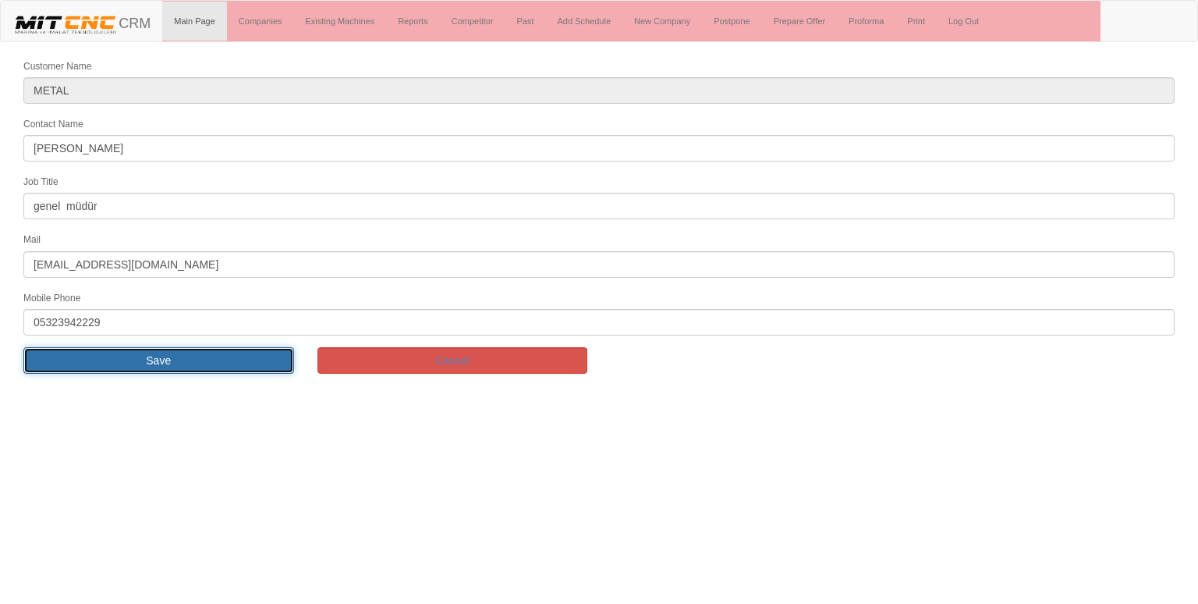
click at [90, 347] on input "Save" at bounding box center [158, 360] width 271 height 27
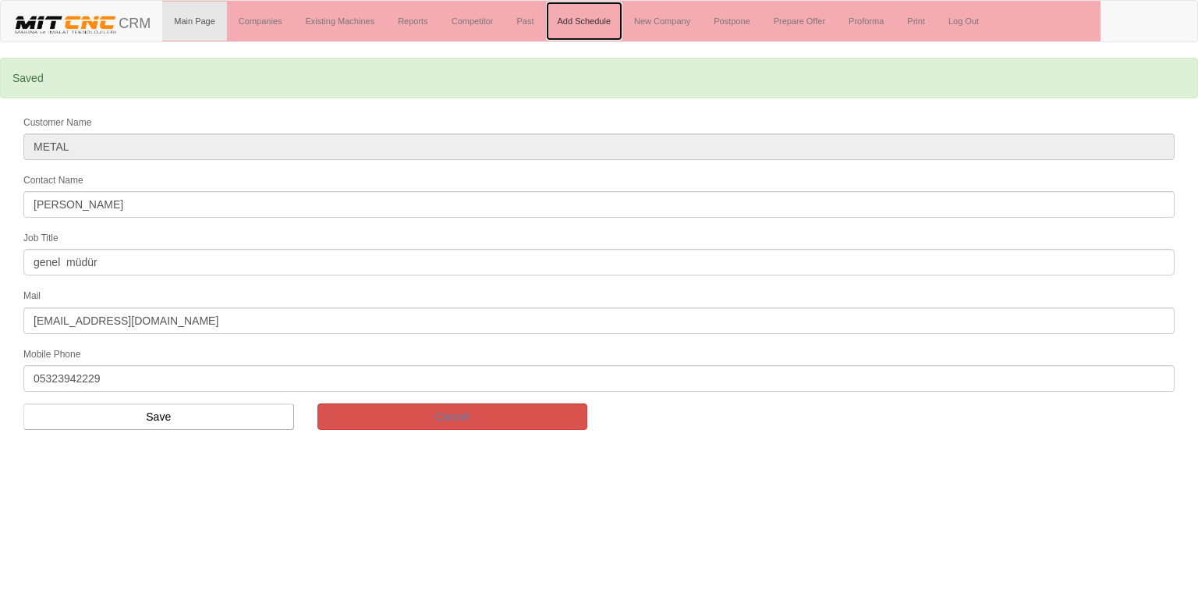
click at [615, 7] on link "Add Schedule" at bounding box center [584, 21] width 77 height 39
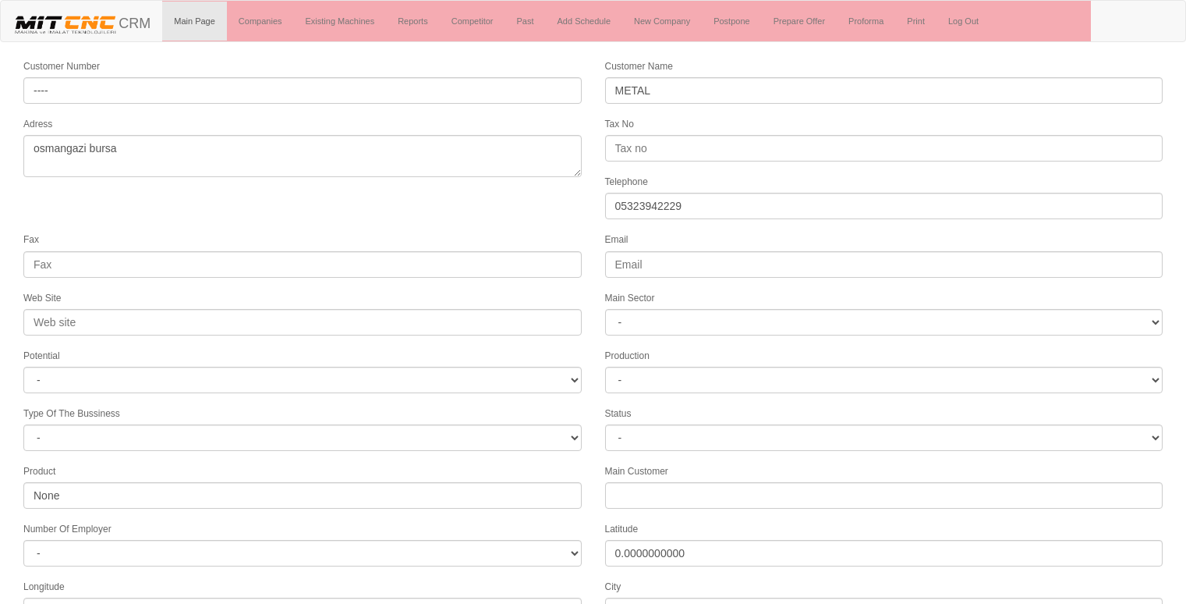
select select "1207"
select select
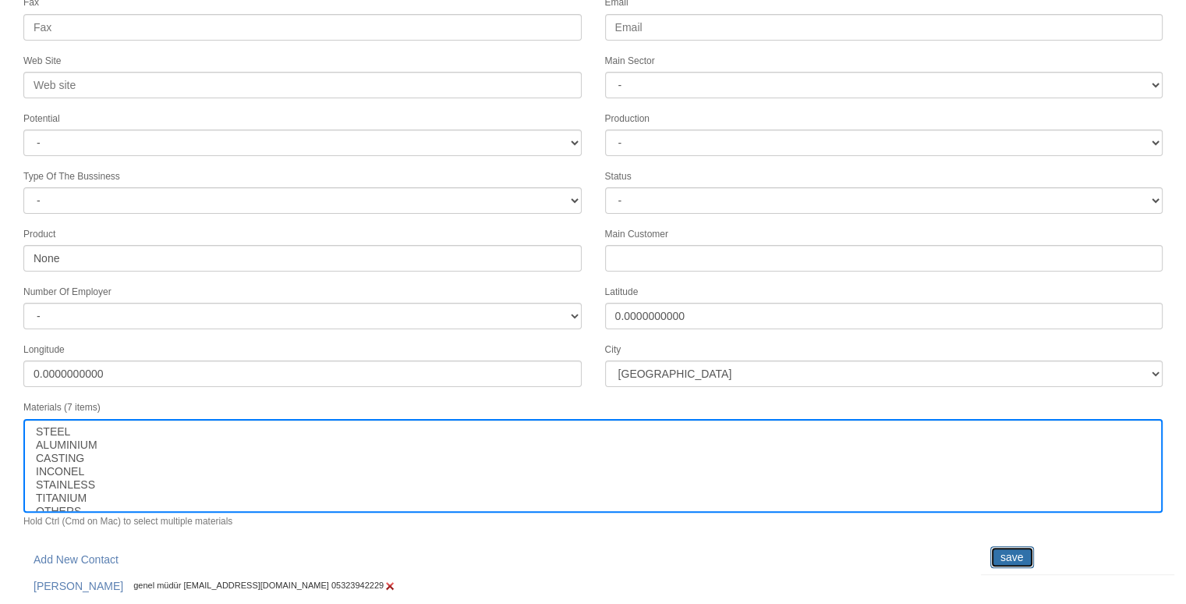
click at [1026, 546] on input "save" at bounding box center [1013, 557] width 44 height 22
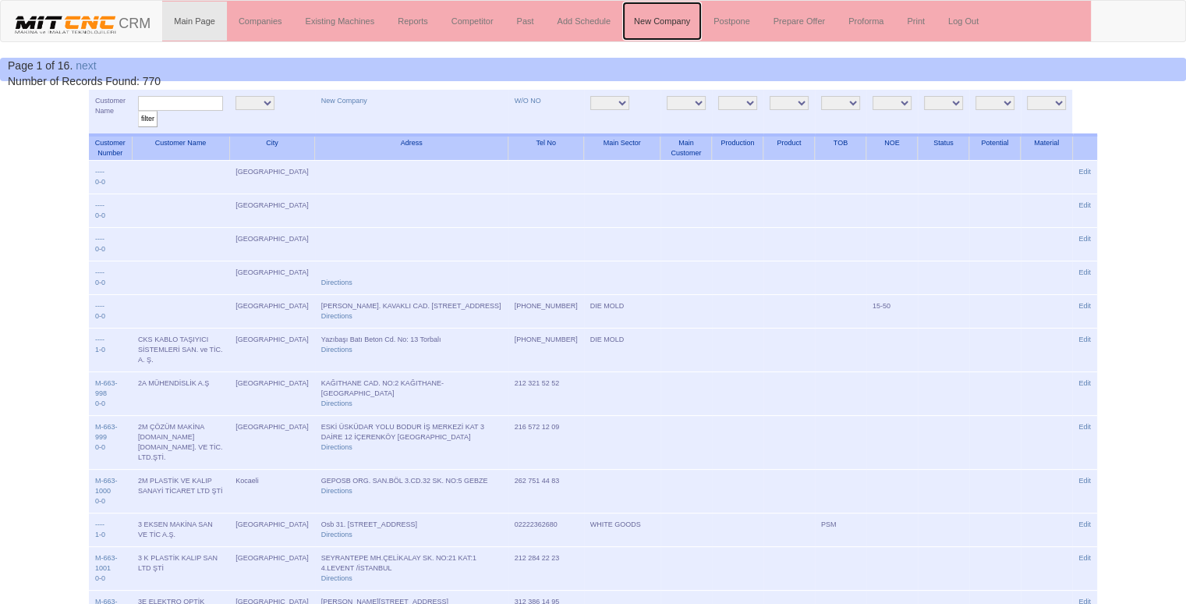
click at [669, 26] on link "New Company" at bounding box center [662, 21] width 80 height 39
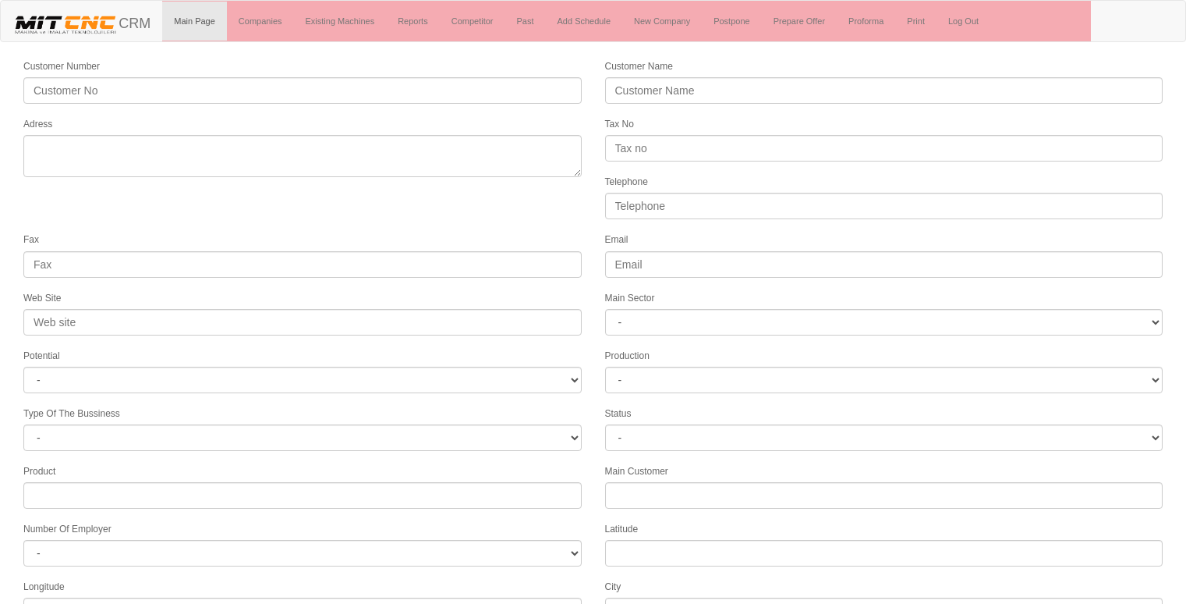
select select
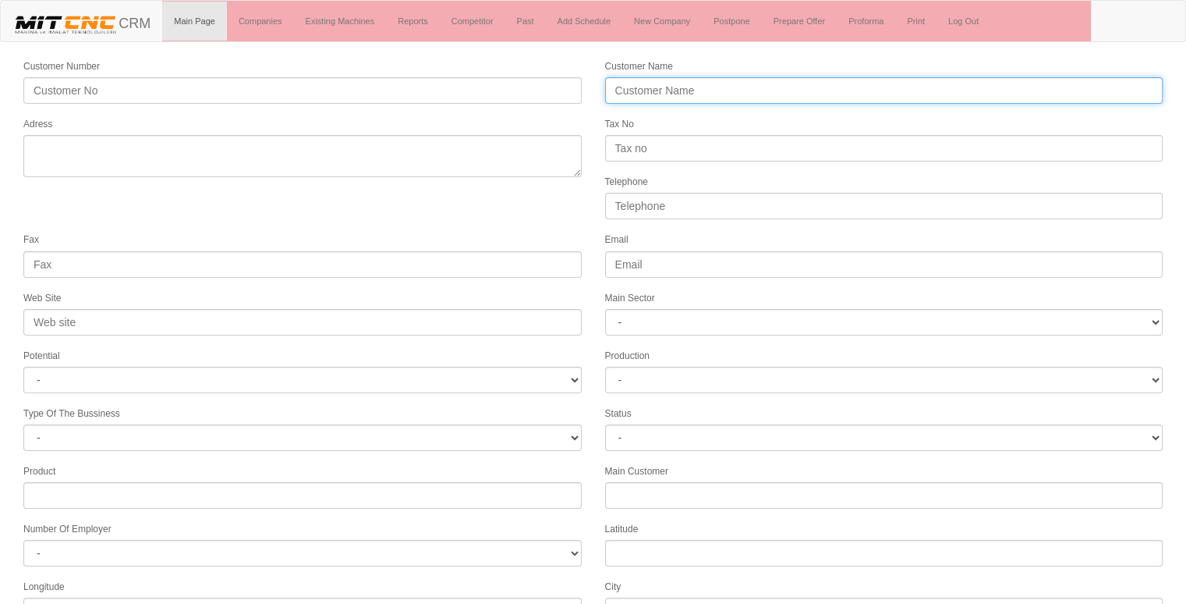
click at [675, 86] on input "Customer Name" at bounding box center [884, 90] width 558 height 27
type input "e"
type input "EBASAN MAKİNA VE OTO YAN SANYİ"
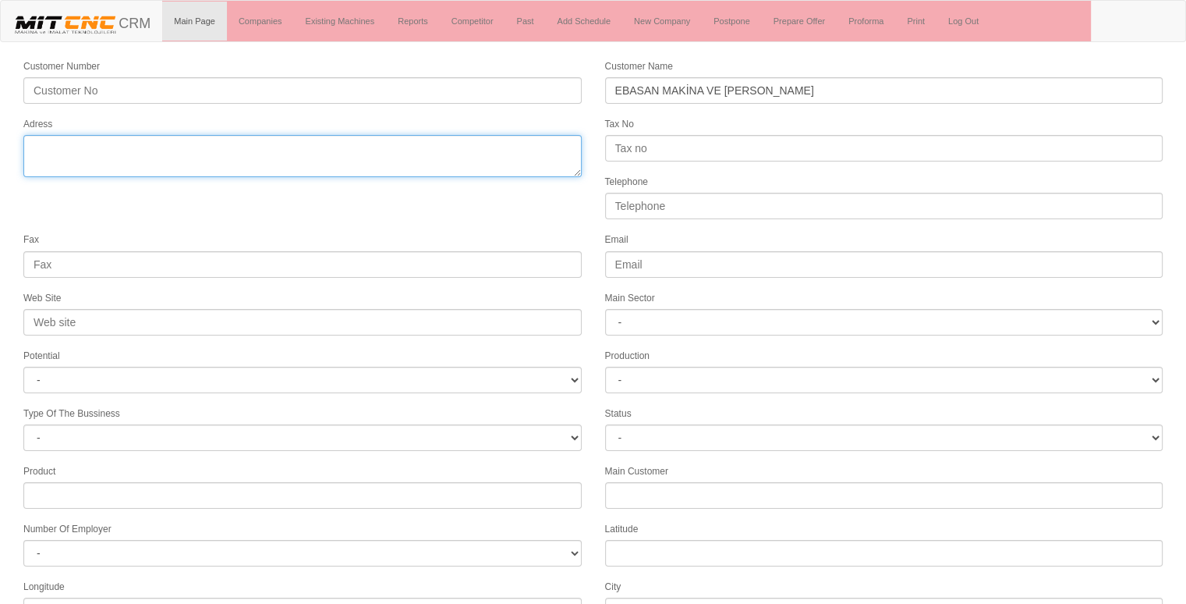
click at [252, 146] on textarea "Adress" at bounding box center [302, 156] width 558 height 42
type textarea "bursa türkiye"
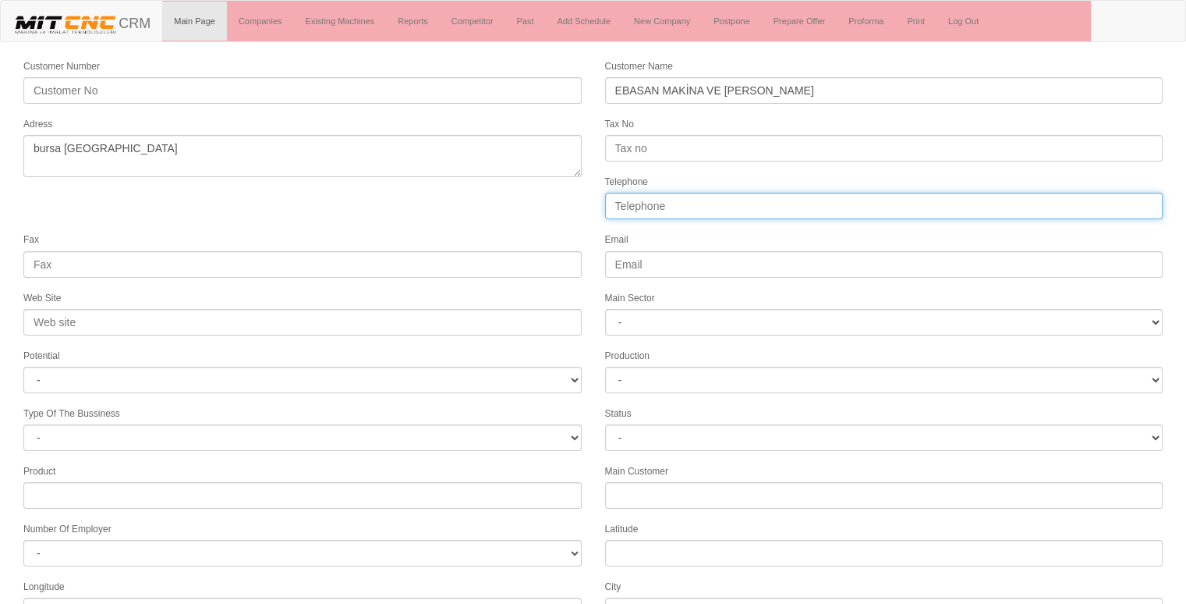
click at [658, 204] on input "Telephone" at bounding box center [884, 206] width 558 height 27
type input "05375083028"
click at [568, 208] on form "Customer Number Customer Name EBASAN MAKİNA VE OTO YAN SANYİ Adress Tax No Tele…" at bounding box center [593, 437] width 1186 height 759
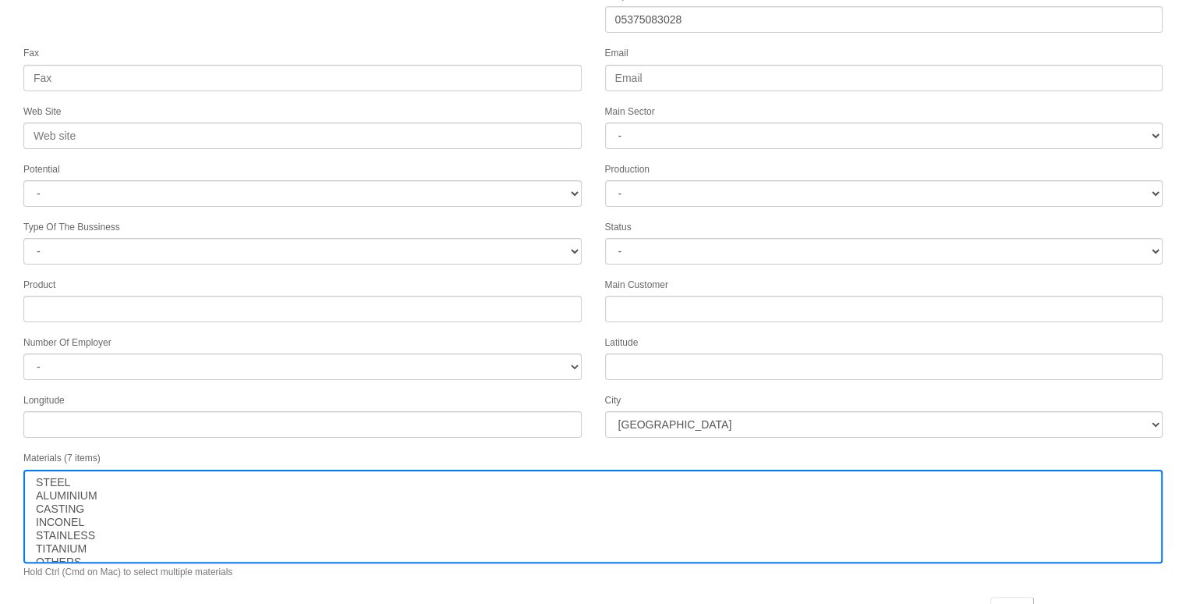
scroll to position [200, 0]
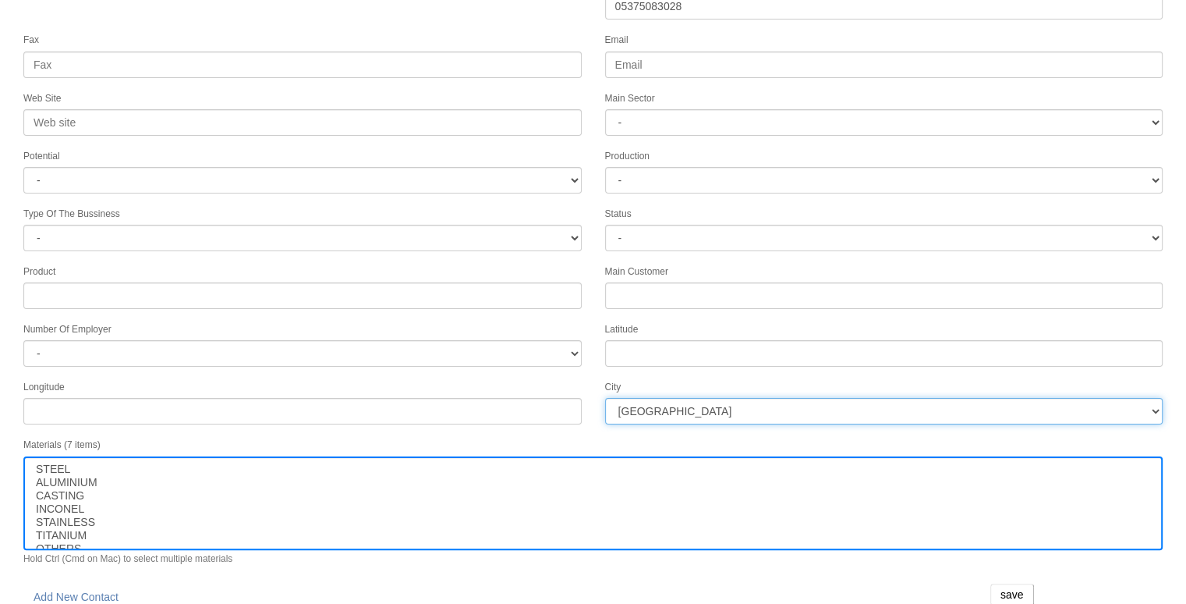
click at [648, 409] on select "İstanbul Adana Adıyaman Afyon Ağrı Amasya Ankara Antalya Artvin Aydın Balıkesir…" at bounding box center [884, 411] width 558 height 27
select select "1207"
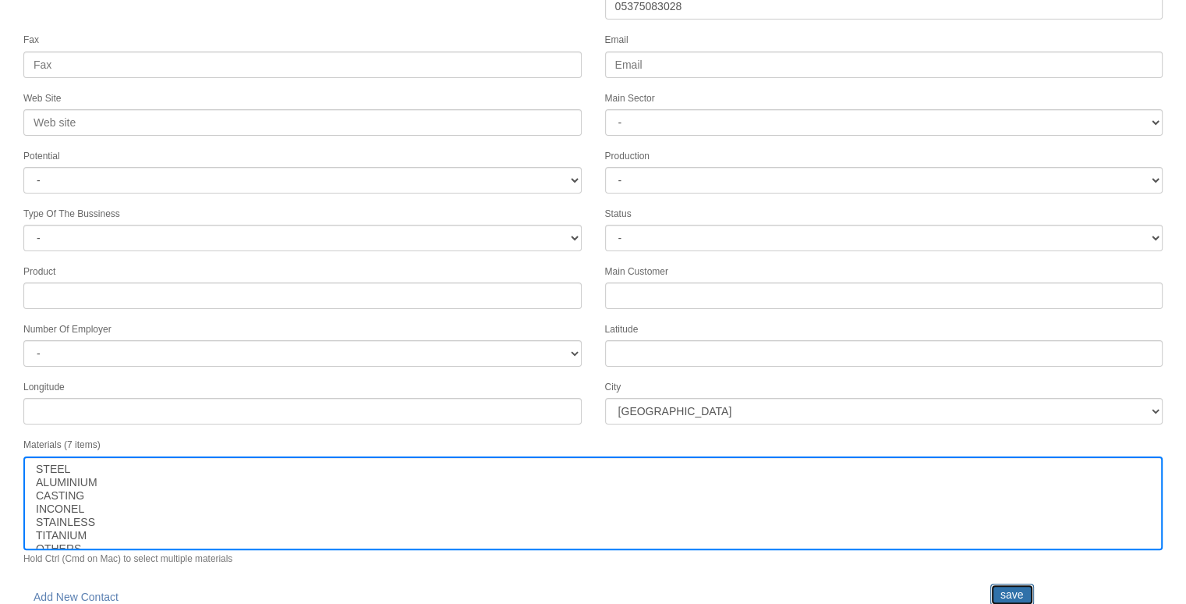
click at [1002, 583] on input "save" at bounding box center [1013, 594] width 44 height 22
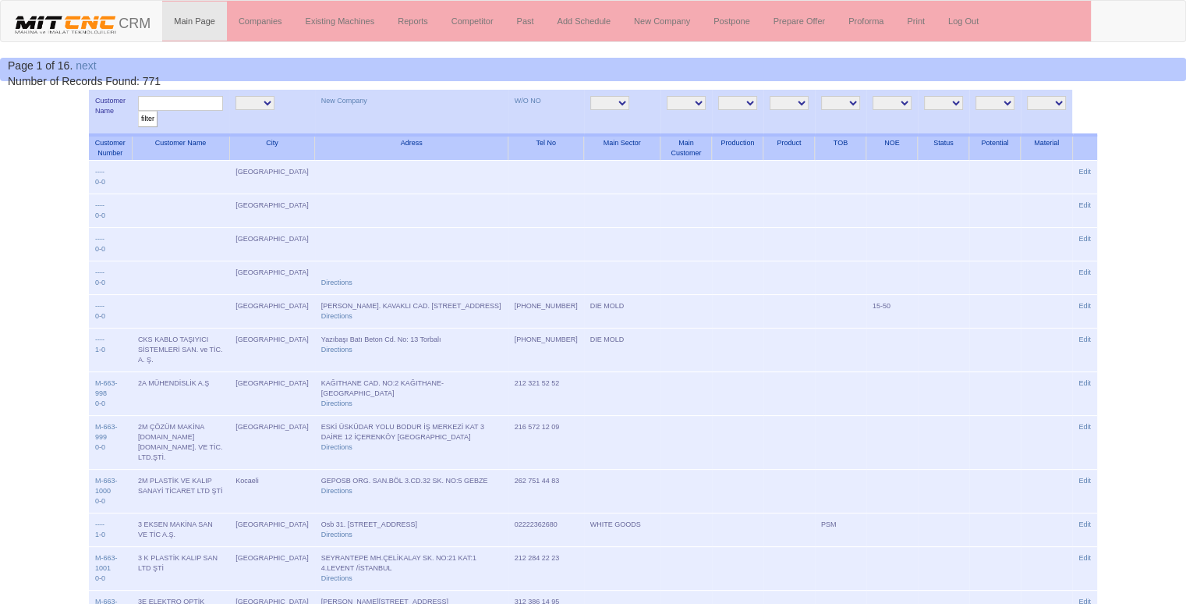
click at [186, 103] on input "text" at bounding box center [180, 103] width 85 height 15
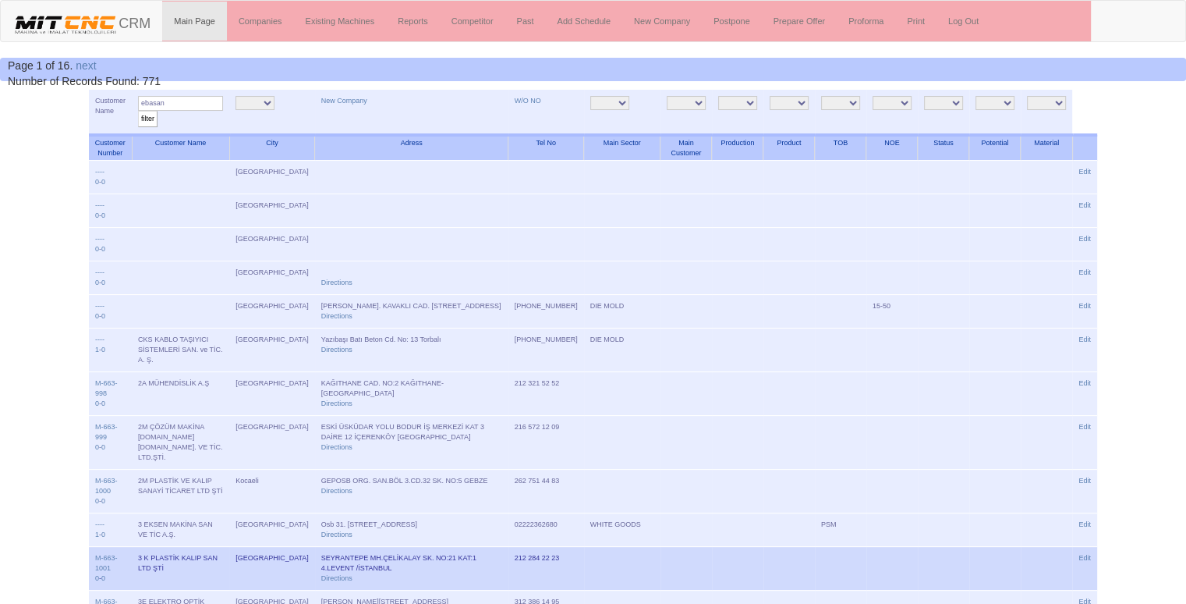
type input "ebasan"
click at [138, 111] on input "filter" at bounding box center [147, 119] width 19 height 16
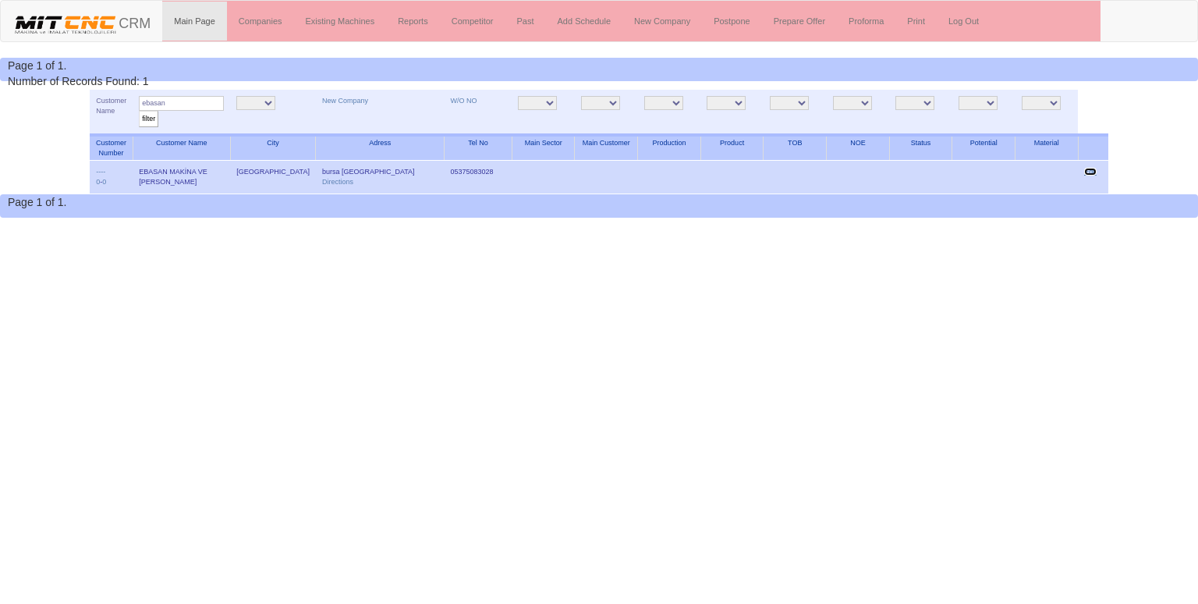
click at [1084, 170] on link "Edit" at bounding box center [1090, 172] width 12 height 8
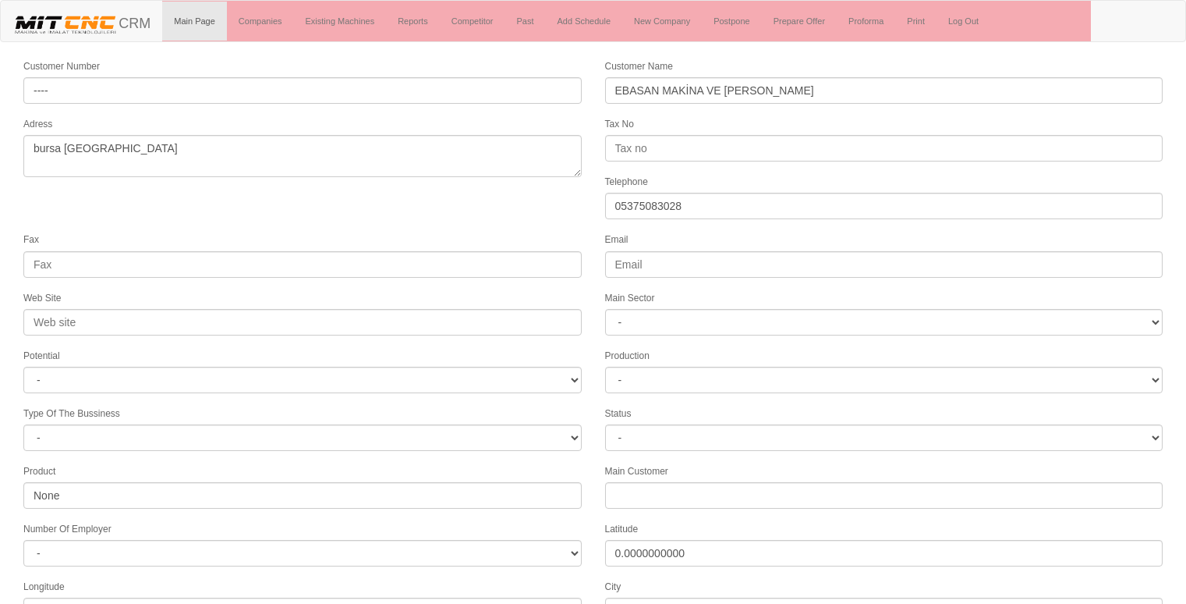
select select "1207"
select select
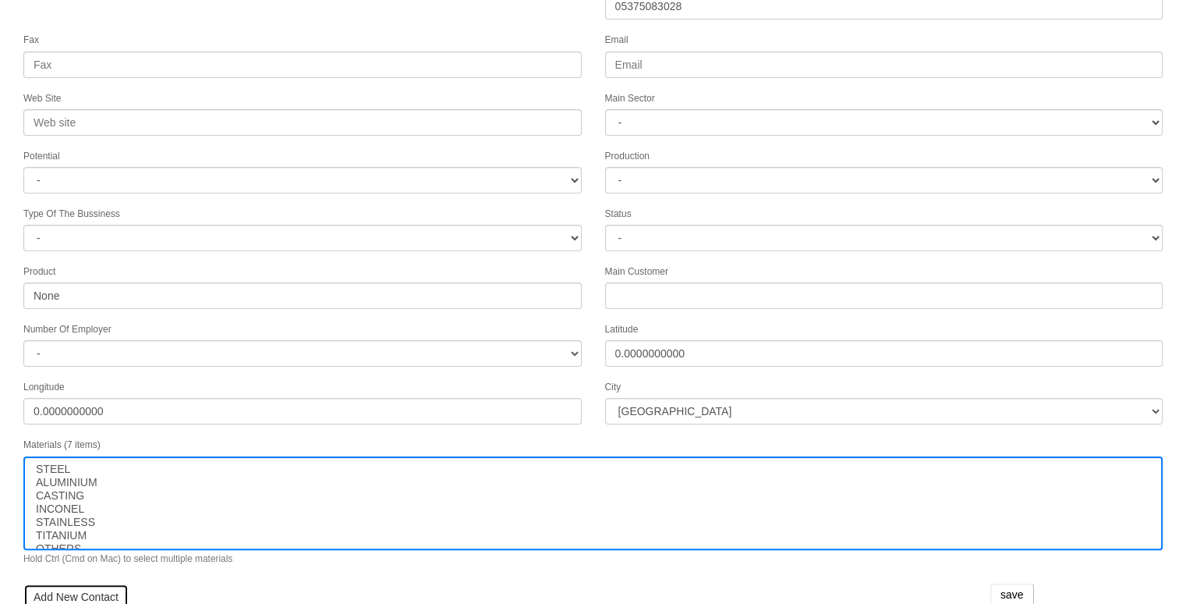
click at [75, 583] on link "Add New Contact" at bounding box center [75, 596] width 105 height 27
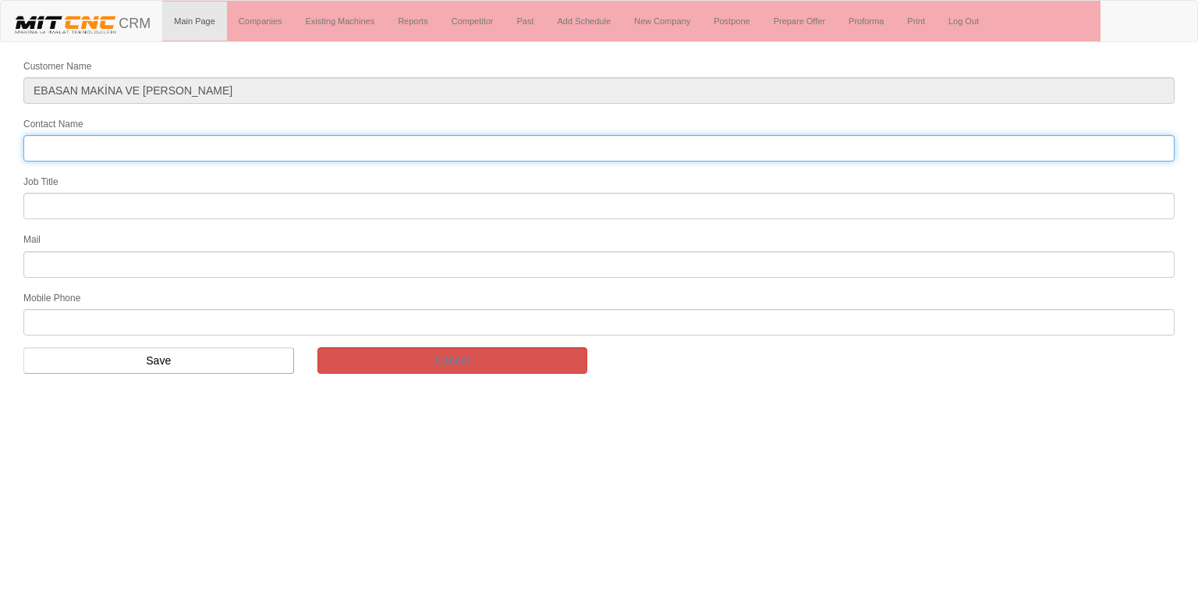
click at [228, 144] on input "Contact Name" at bounding box center [598, 148] width 1151 height 27
type input "emre ertuğrul"
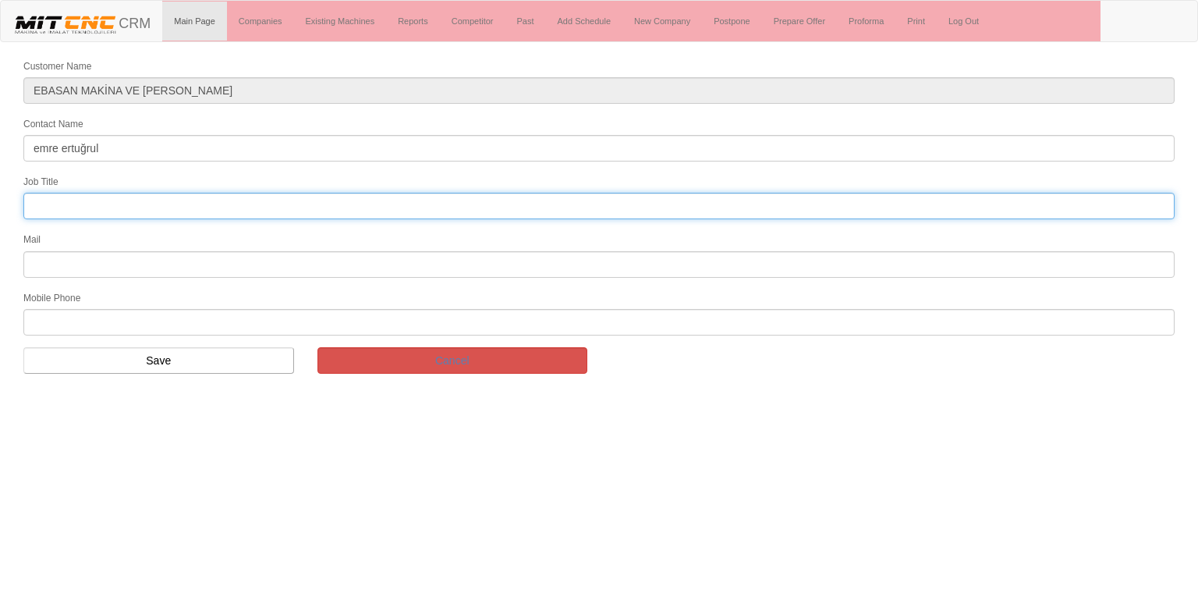
click at [83, 199] on input "text" at bounding box center [598, 206] width 1151 height 27
type input "mekatronik mükendis"
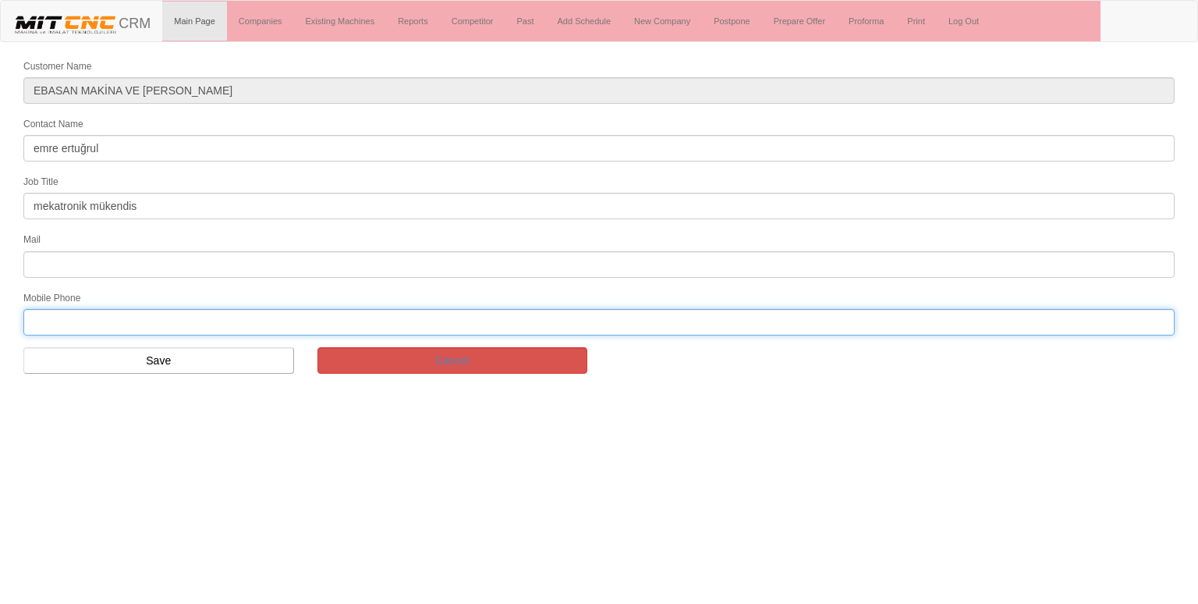
click at [86, 311] on input "text" at bounding box center [598, 322] width 1151 height 27
type input "05375083028"
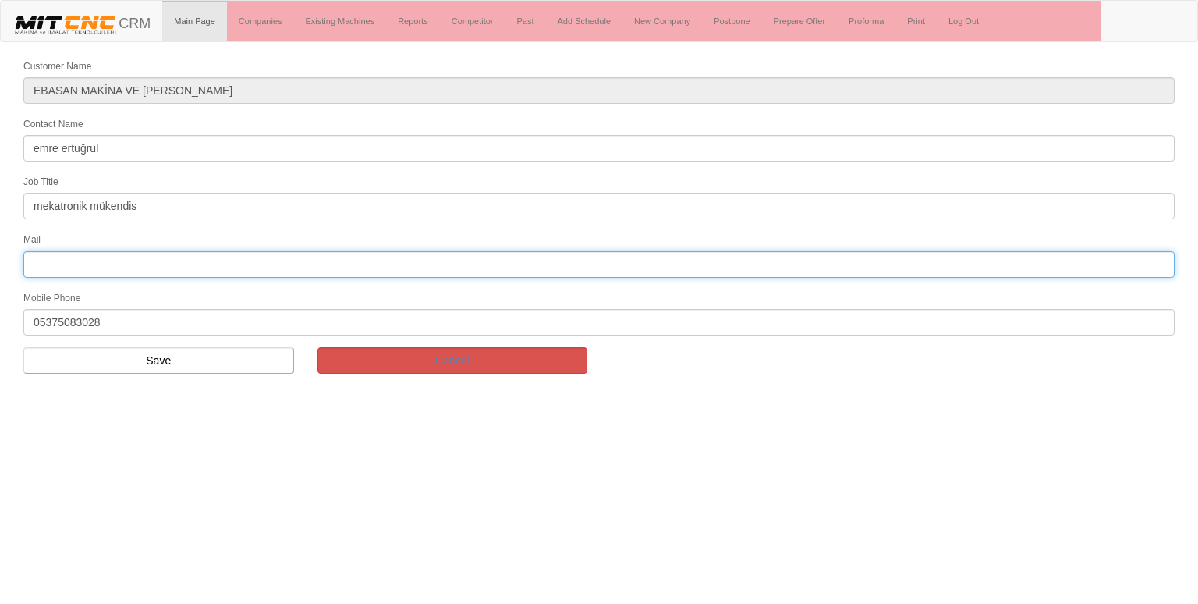
click at [115, 260] on input "text" at bounding box center [598, 264] width 1151 height 27
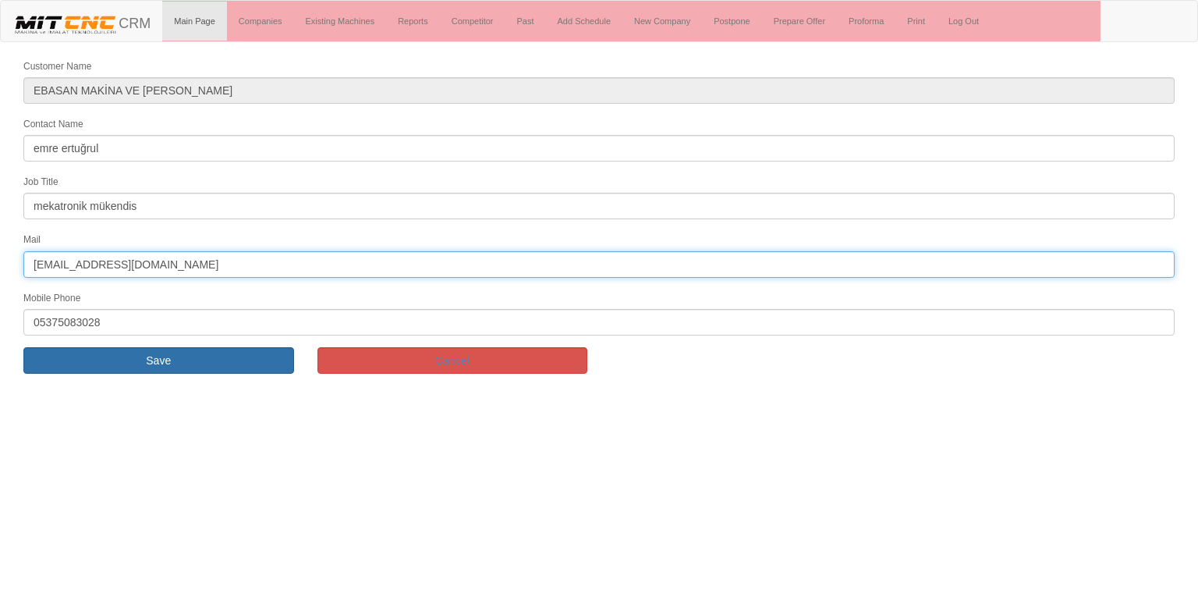
type input "hesaban@hotmail.com"
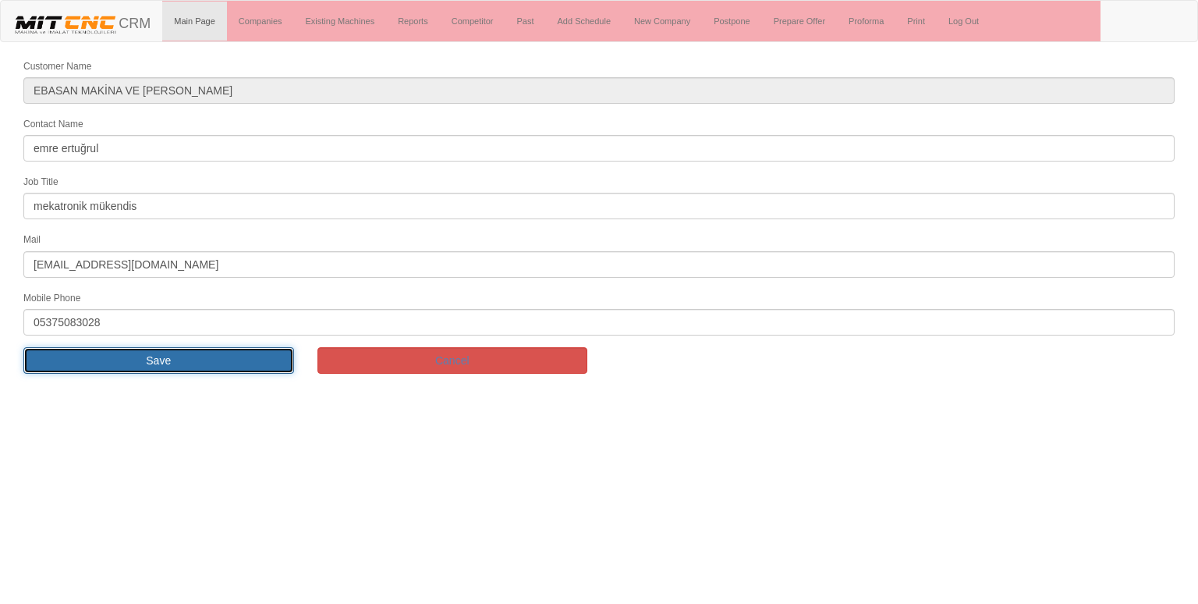
click at [62, 347] on input "Save" at bounding box center [158, 360] width 271 height 27
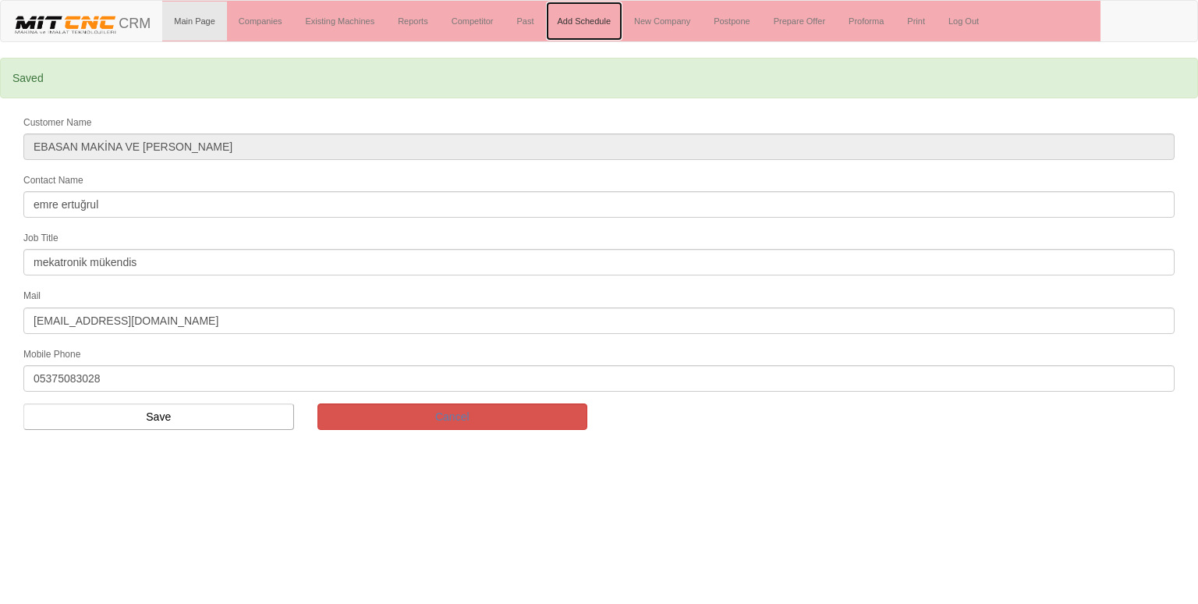
click at [587, 19] on link "Add Schedule" at bounding box center [584, 21] width 77 height 39
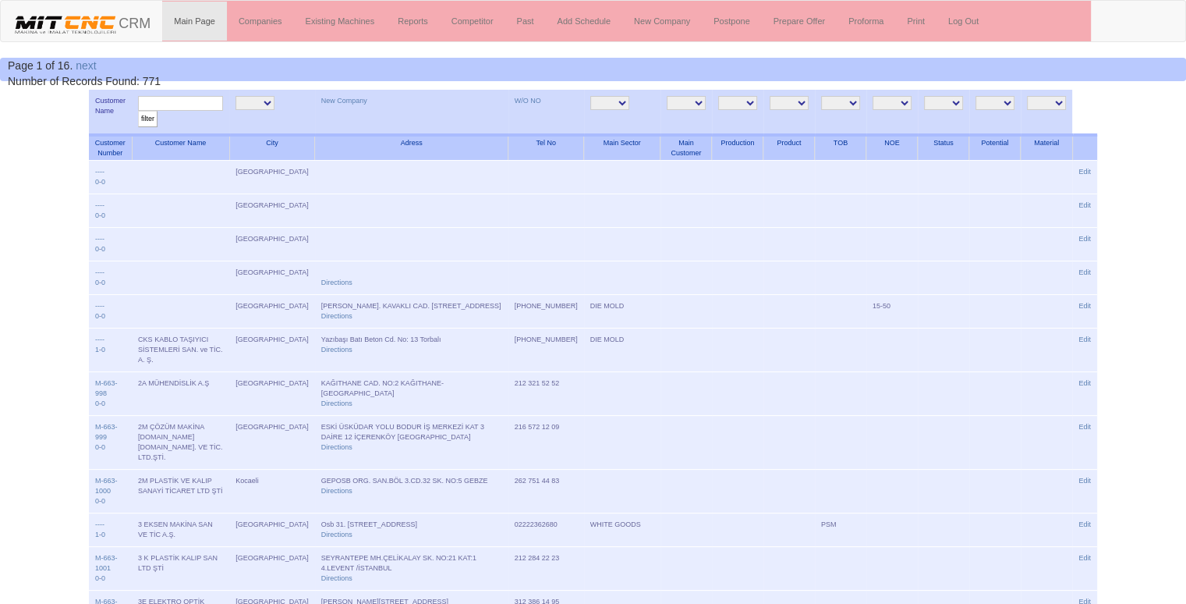
click at [193, 105] on input "text" at bounding box center [180, 103] width 85 height 15
type input "ebasan"
click at [138, 111] on input "filter" at bounding box center [147, 119] width 19 height 16
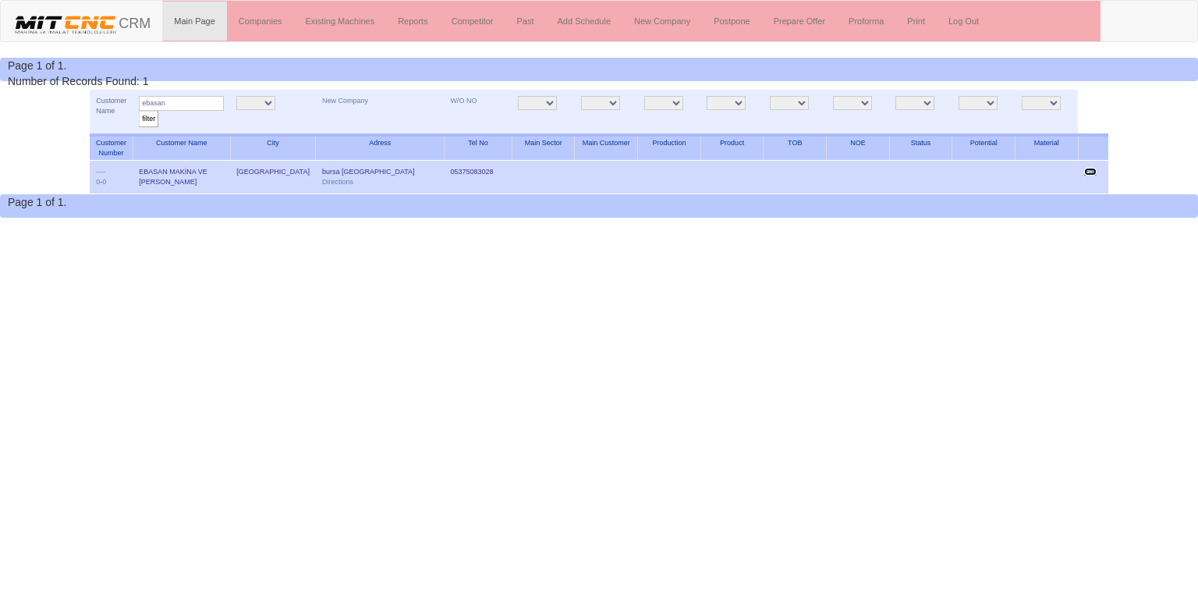
click at [1086, 170] on link "Edit" at bounding box center [1090, 172] width 12 height 8
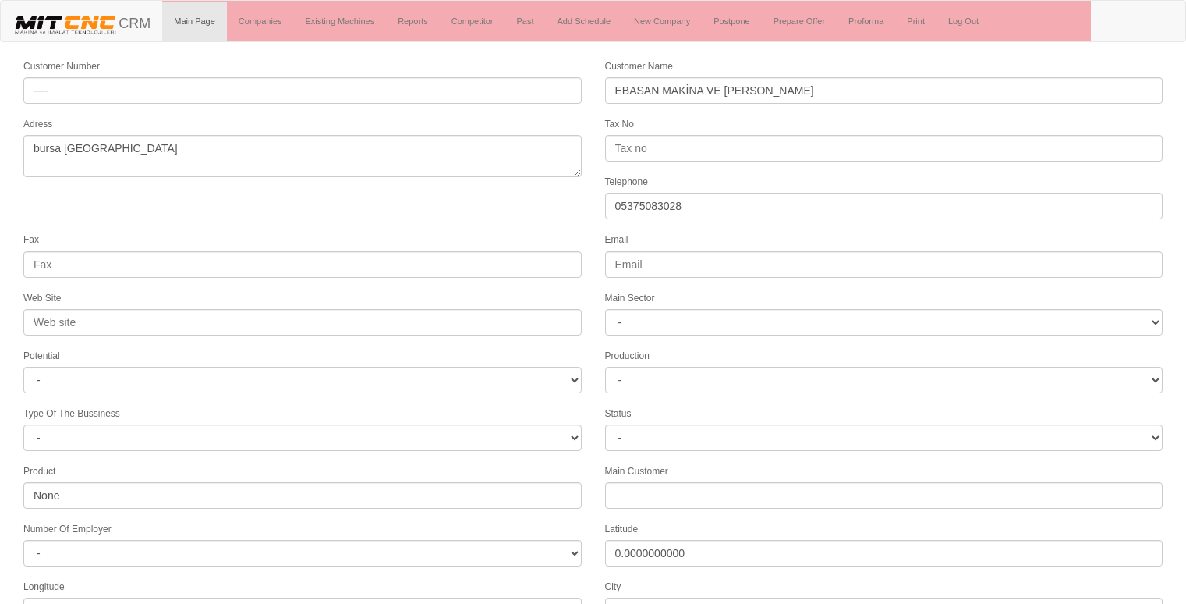
select select "1207"
select select
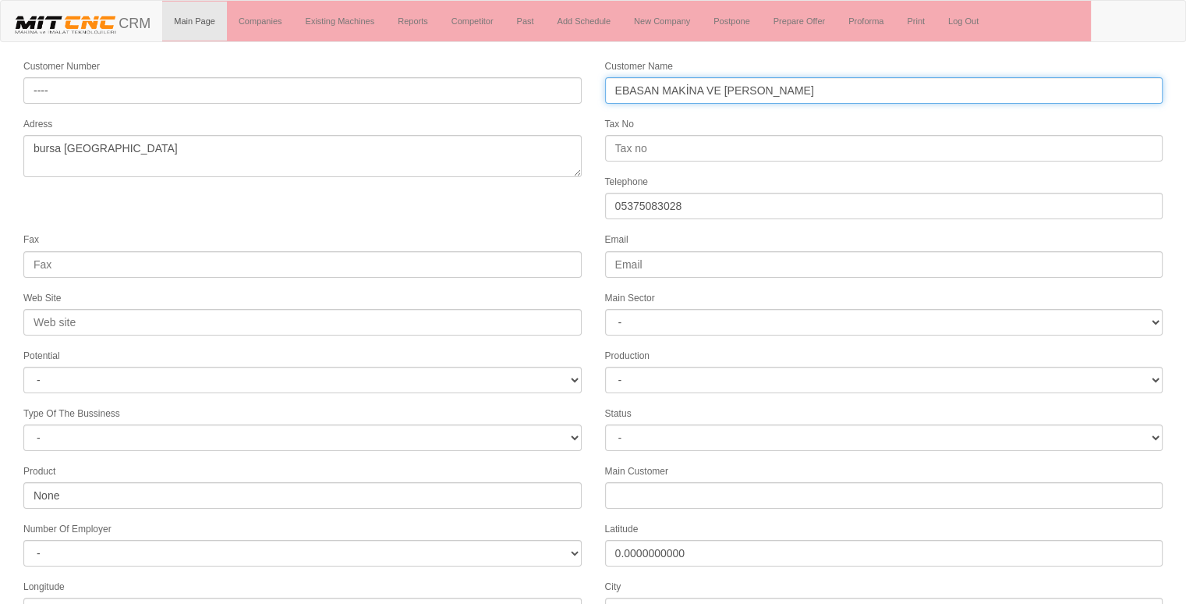
click at [616, 94] on input "EBASAN MAKİNA VE OTO YAN SANYİ" at bounding box center [884, 90] width 558 height 27
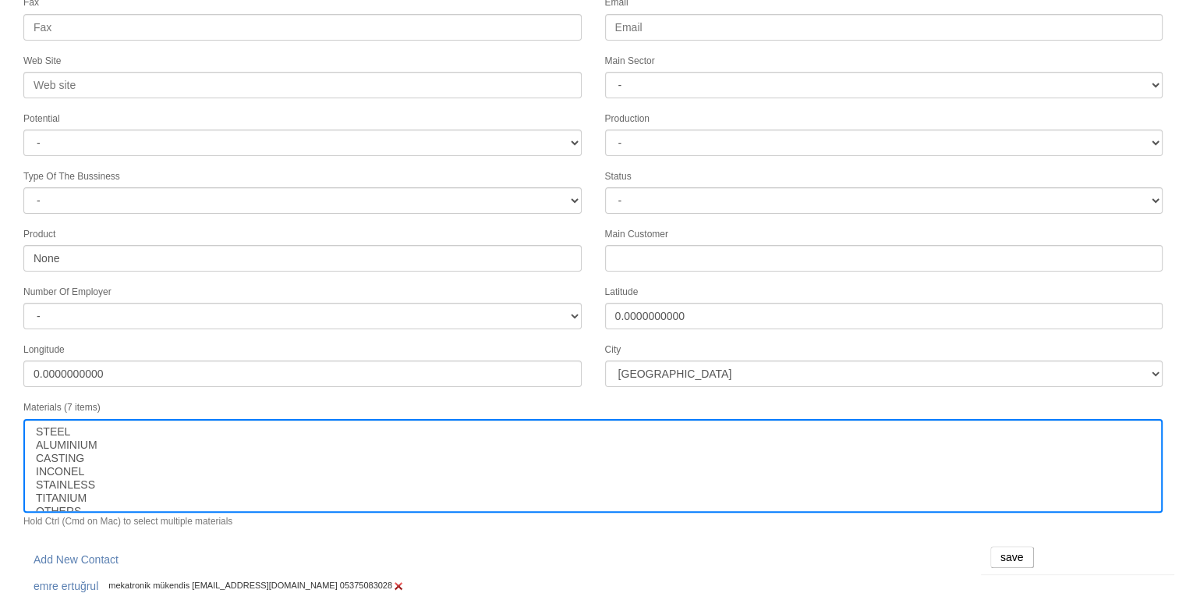
type input "HEBASAN MAKİNA VE OTO YAN SANYİ"
click at [1008, 548] on input "save" at bounding box center [1013, 557] width 44 height 22
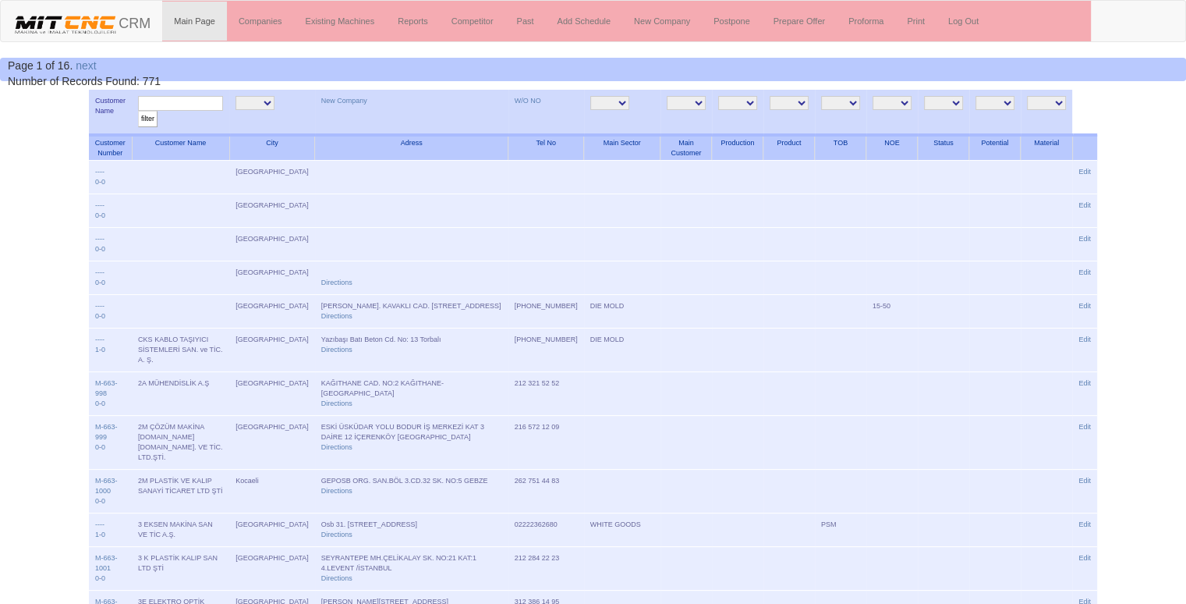
click at [206, 102] on input "text" at bounding box center [180, 103] width 85 height 15
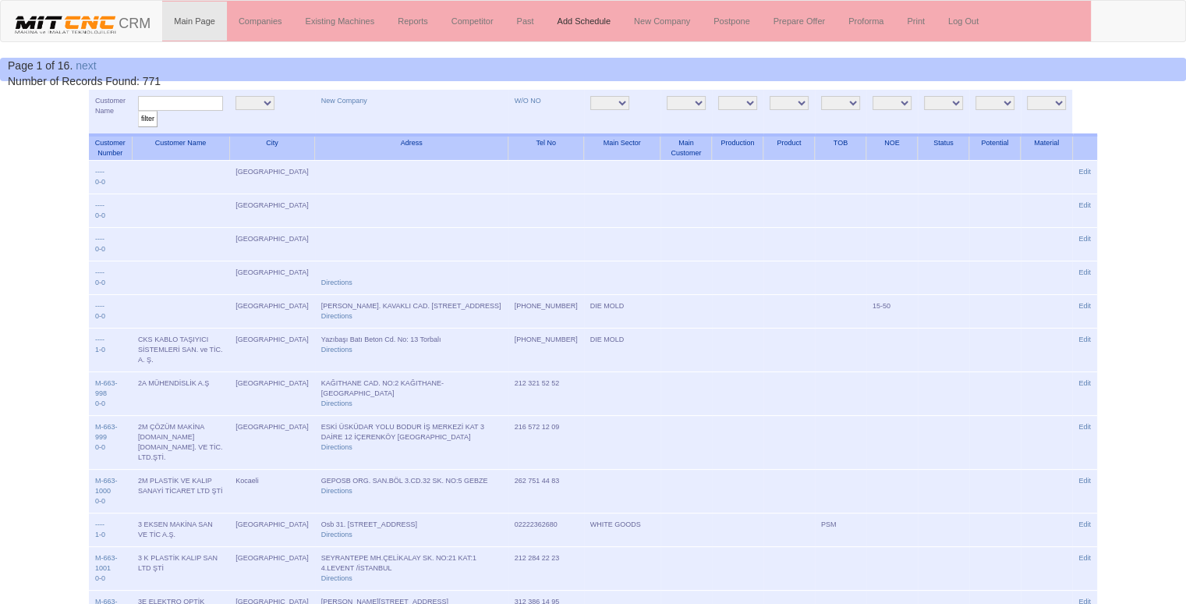
click at [590, 30] on link "Add Schedule" at bounding box center [584, 21] width 77 height 39
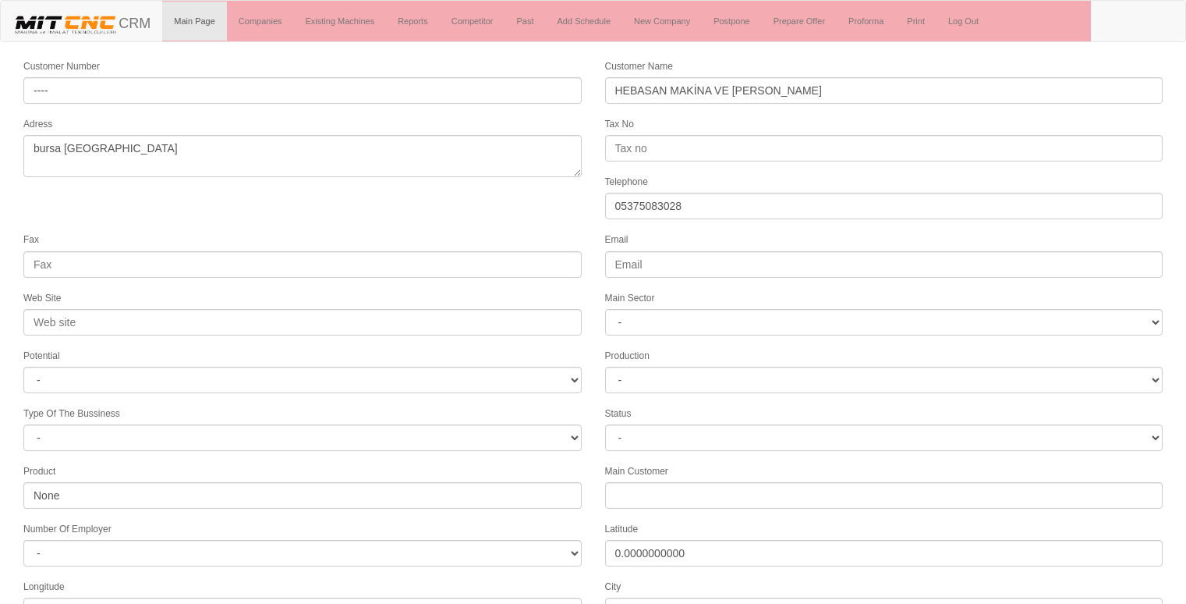
select select "1207"
select select
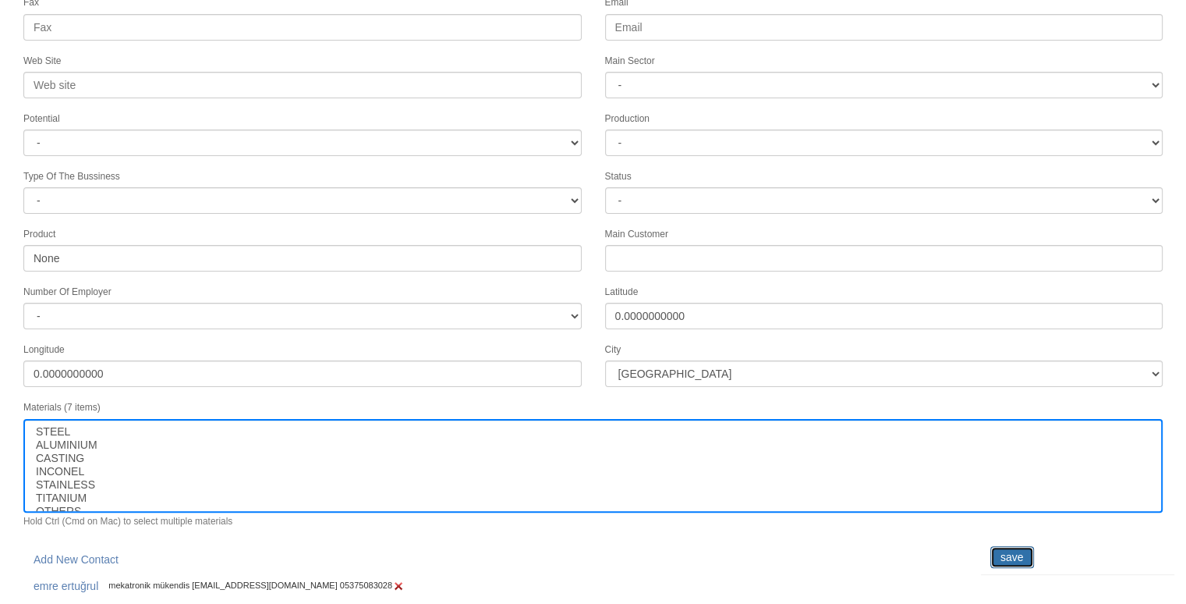
click at [1012, 546] on input "save" at bounding box center [1013, 557] width 44 height 22
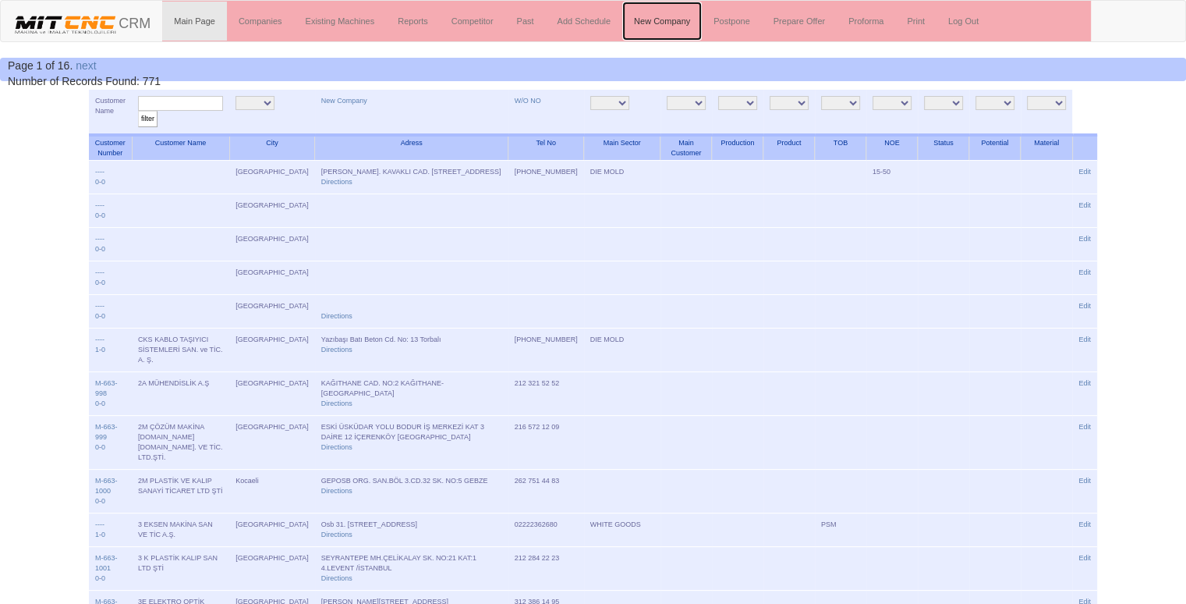
click at [667, 25] on link "New Company" at bounding box center [662, 21] width 80 height 39
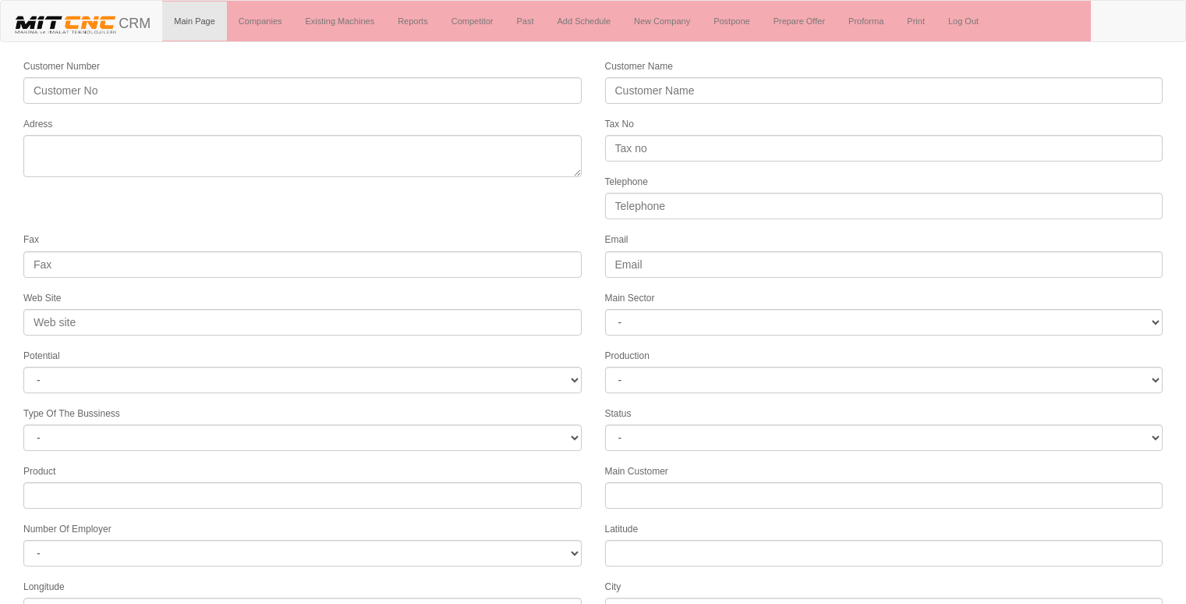
select select
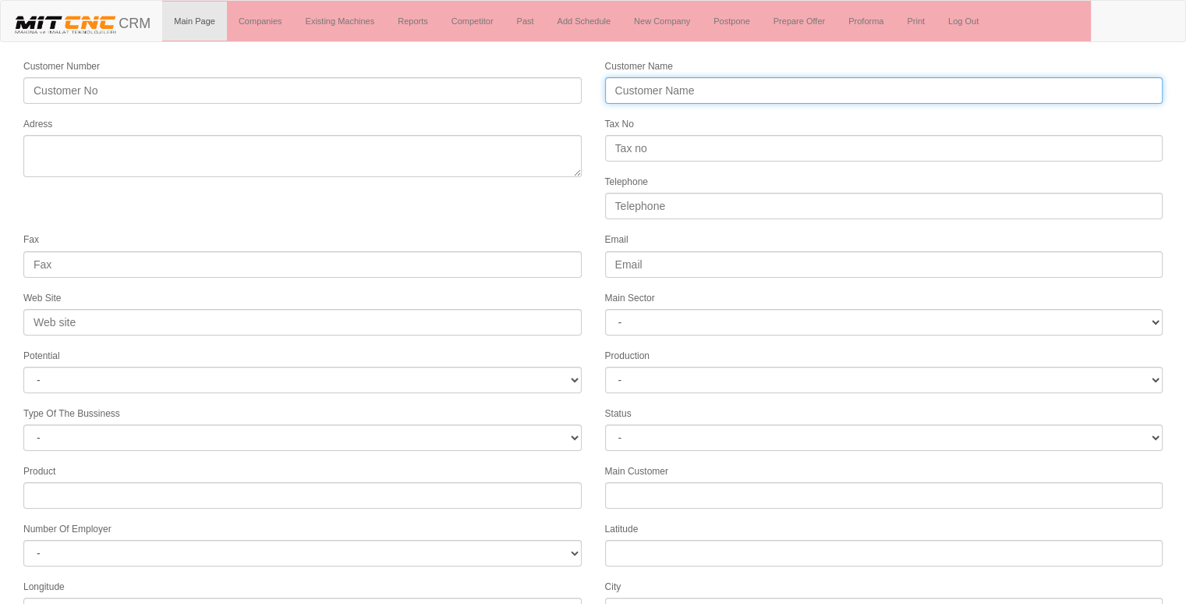
click at [662, 83] on input "Customer Name" at bounding box center [884, 90] width 558 height 27
type input "n"
type input "NAVALİS ULUSLAR ARASI TAŞ."
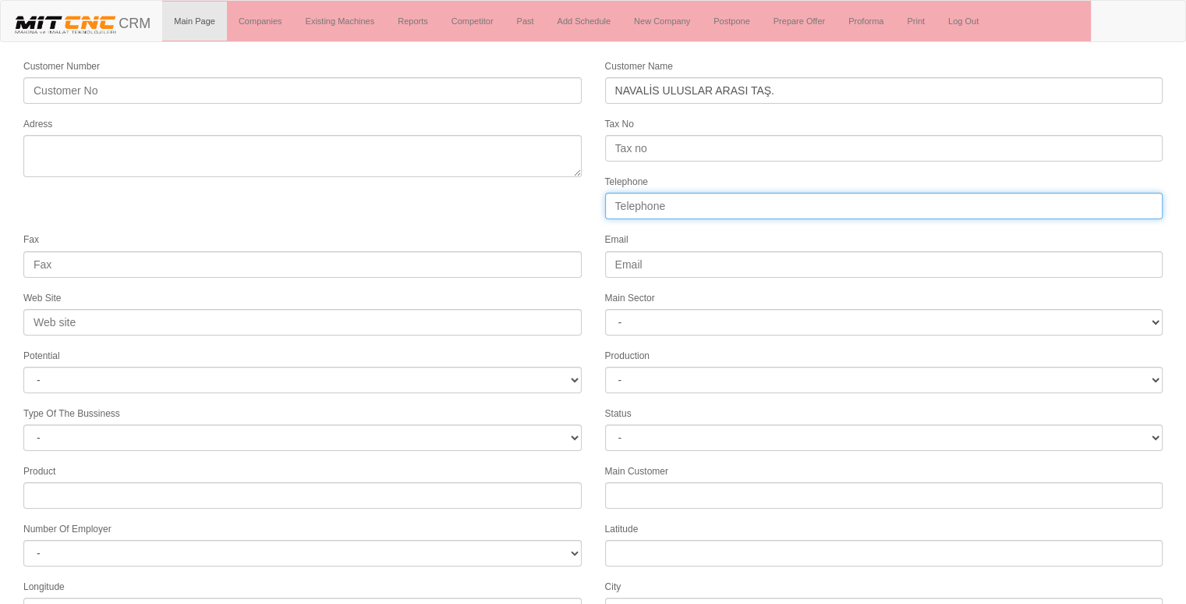
click at [643, 207] on input "Telephone" at bounding box center [884, 206] width 558 height 27
type input "05377774030"
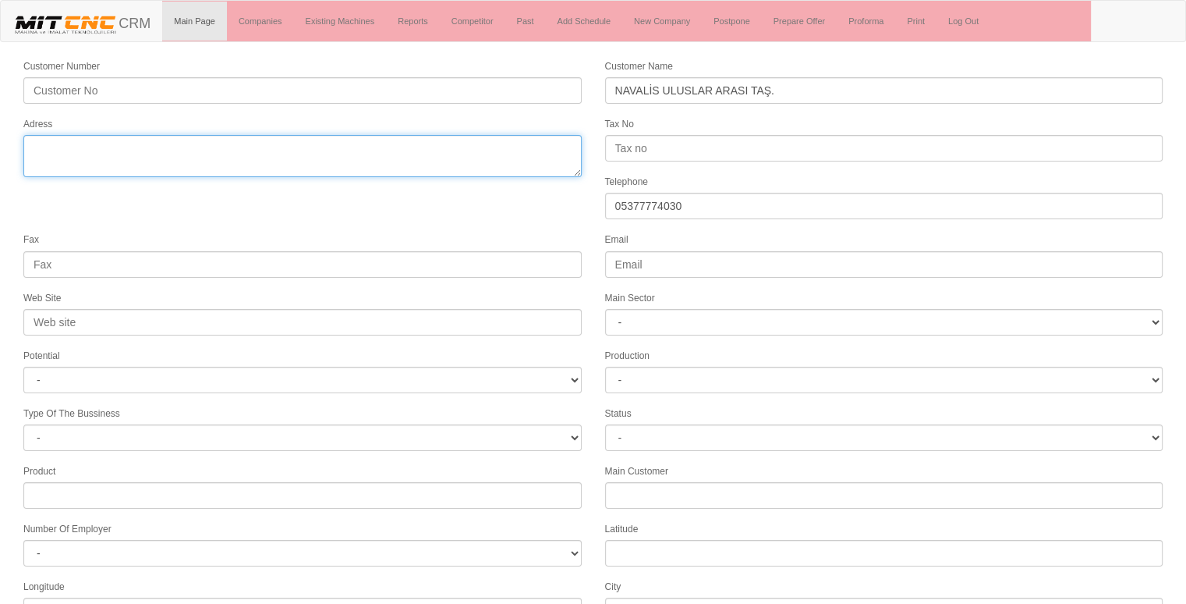
click at [420, 164] on textarea "Adress" at bounding box center [302, 156] width 558 height 42
type textarea "acıbadem mh. derin sk no8 İSTANBUL"
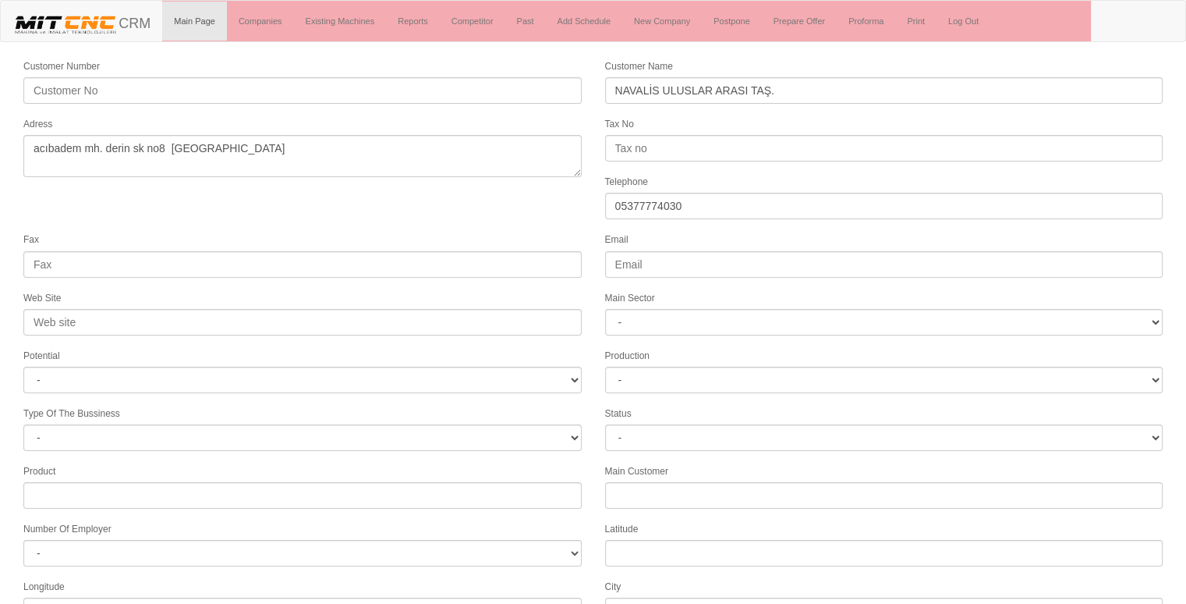
click at [342, 220] on form "Customer Number Customer Name NAVALİS ULUSLAR ARASI TAŞ. Adress Tax No Telephon…" at bounding box center [593, 437] width 1186 height 759
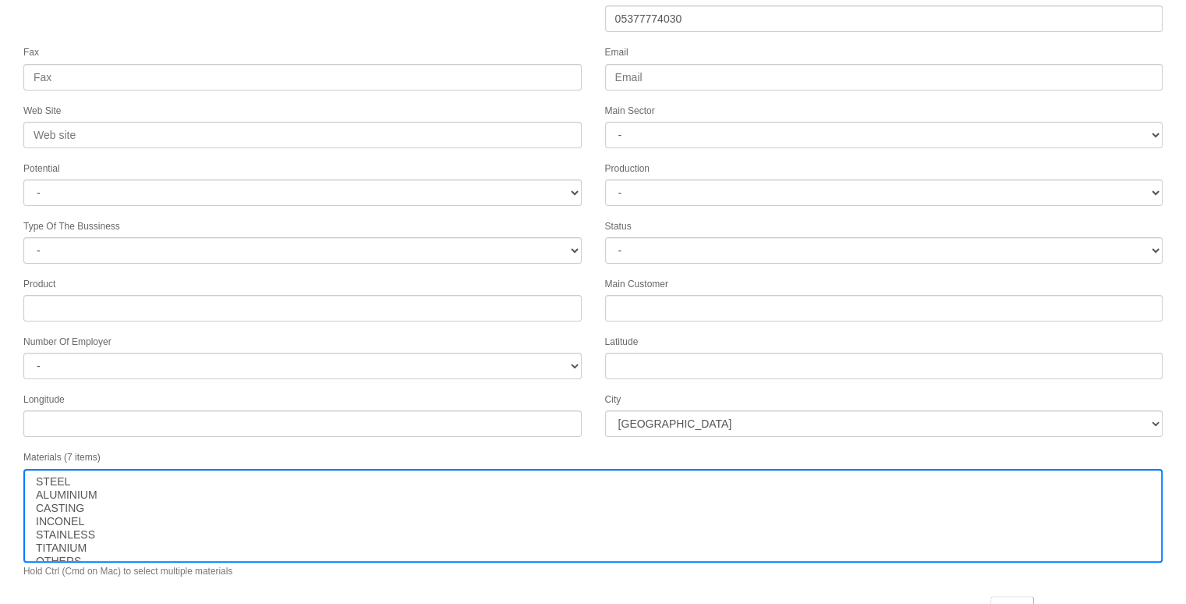
scroll to position [200, 0]
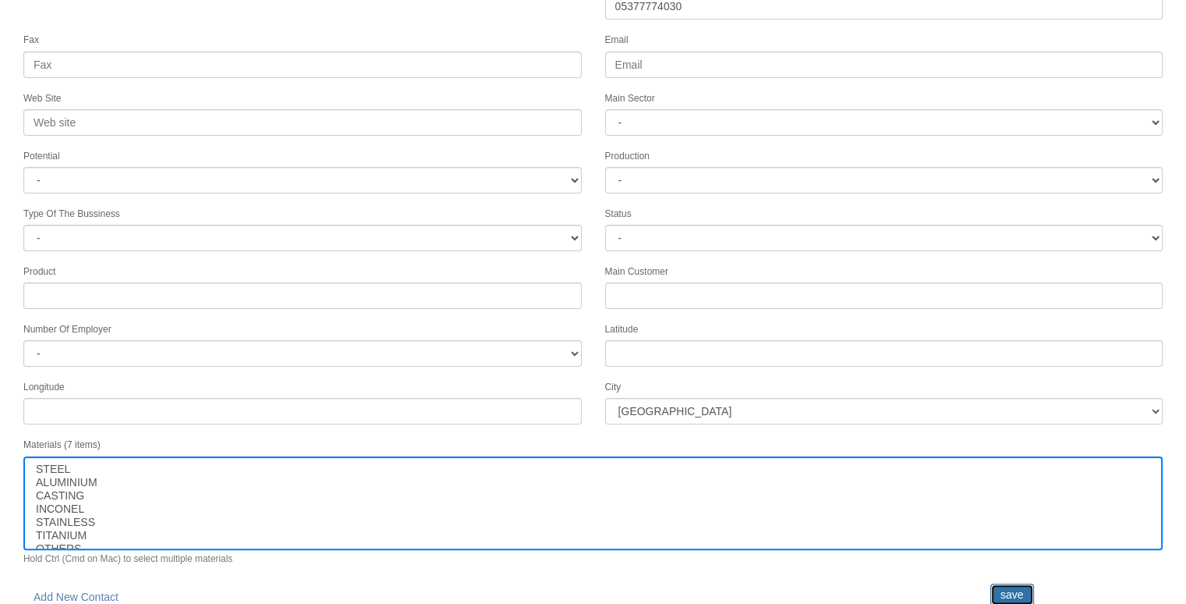
click at [1020, 583] on input "save" at bounding box center [1013, 594] width 44 height 22
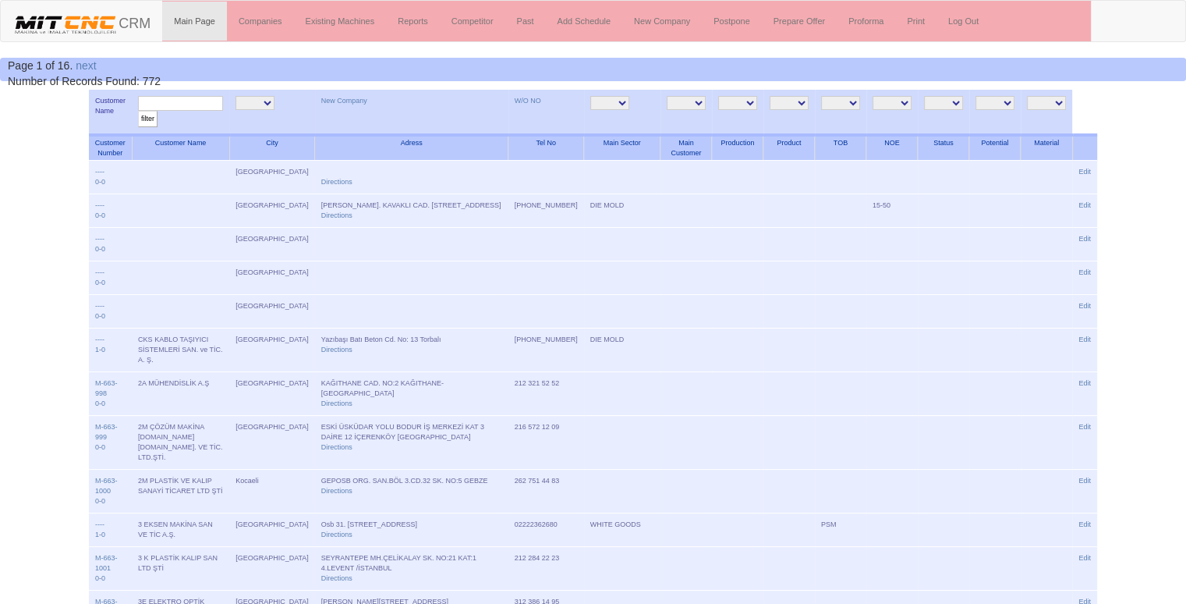
click at [204, 106] on input "text" at bounding box center [180, 103] width 85 height 15
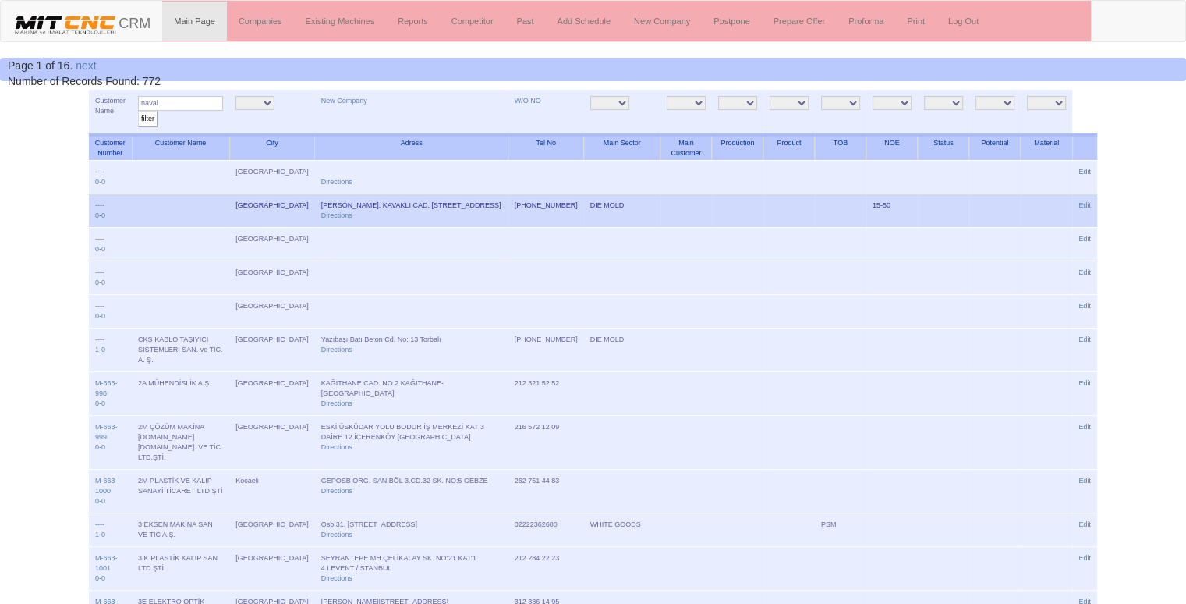
type input "naval"
click at [138, 111] on input "filter" at bounding box center [147, 119] width 19 height 16
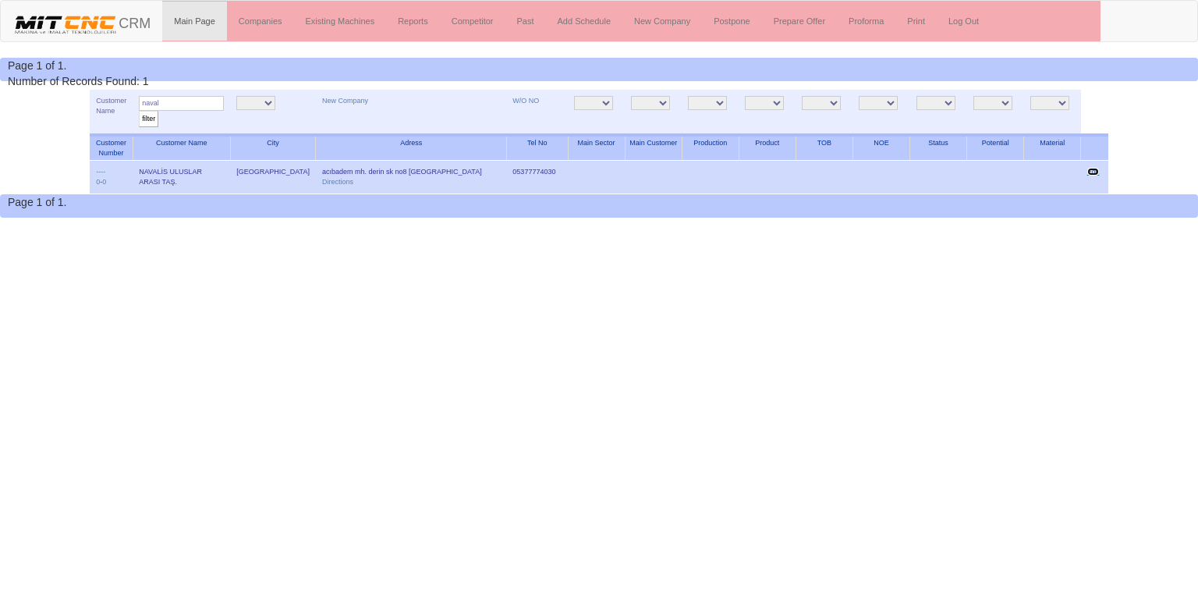
click at [1090, 170] on link "Edit" at bounding box center [1093, 172] width 12 height 8
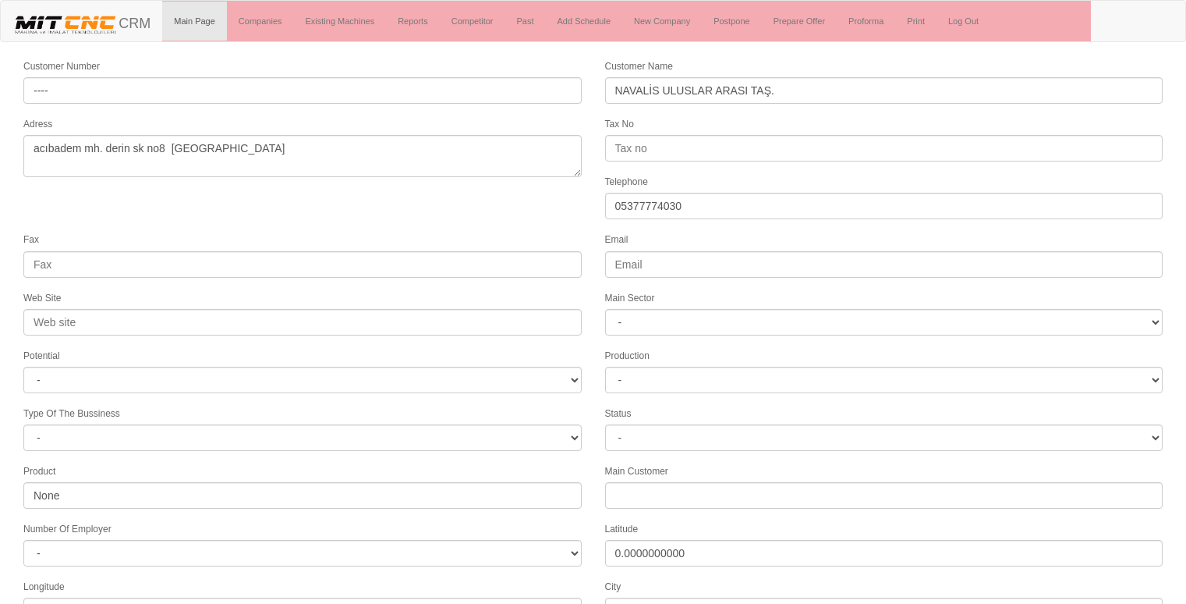
select select
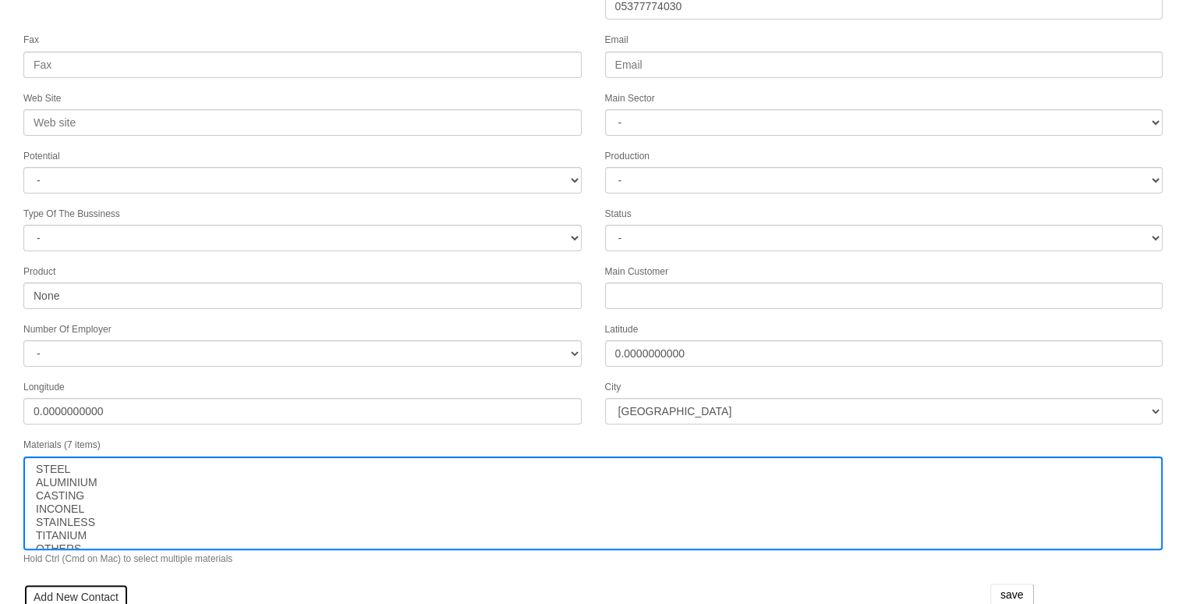
click at [90, 583] on link "Add New Contact" at bounding box center [75, 596] width 105 height 27
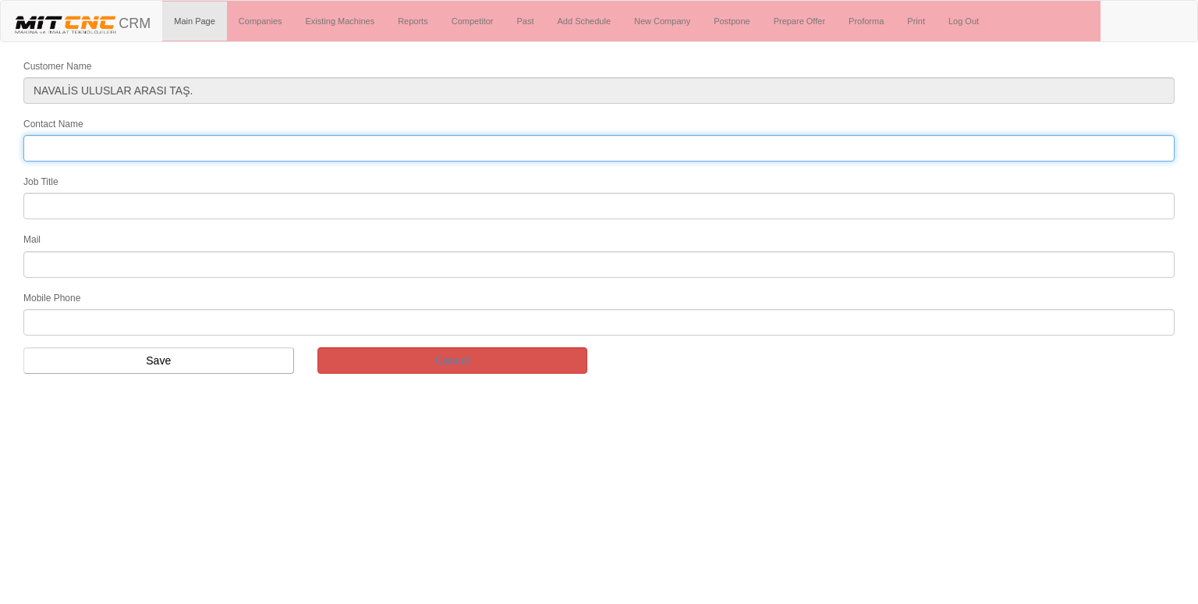
click at [275, 141] on input "Contact Name" at bounding box center [598, 148] width 1151 height 27
type input "[PERSON_NAME] bingöl"
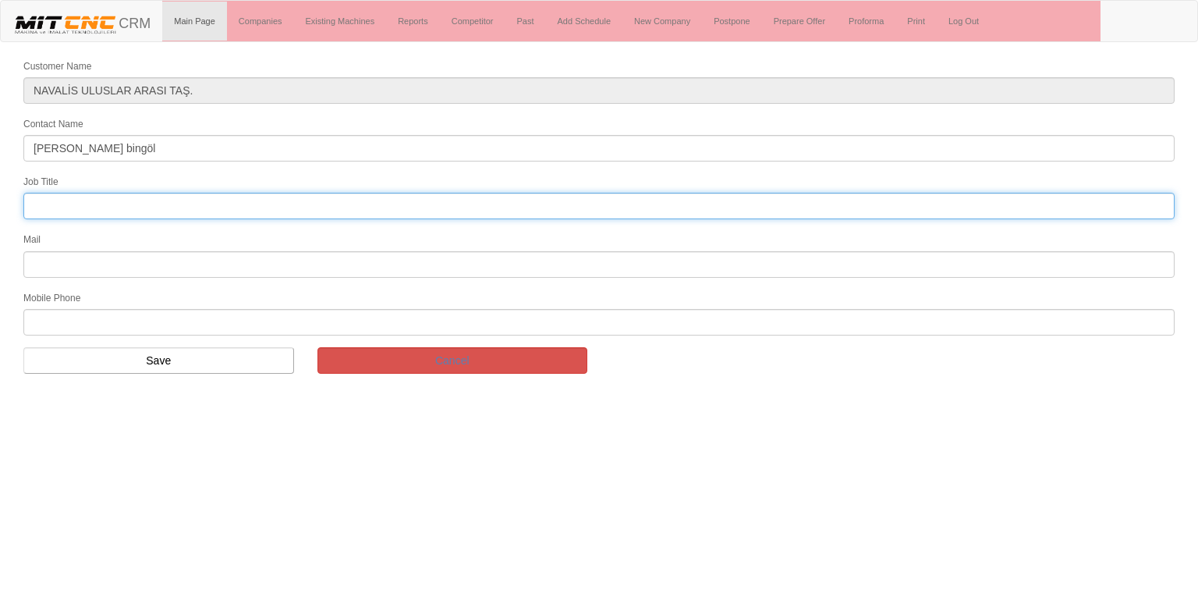
click at [207, 207] on input "text" at bounding box center [598, 206] width 1151 height 27
type input "ımport sales"
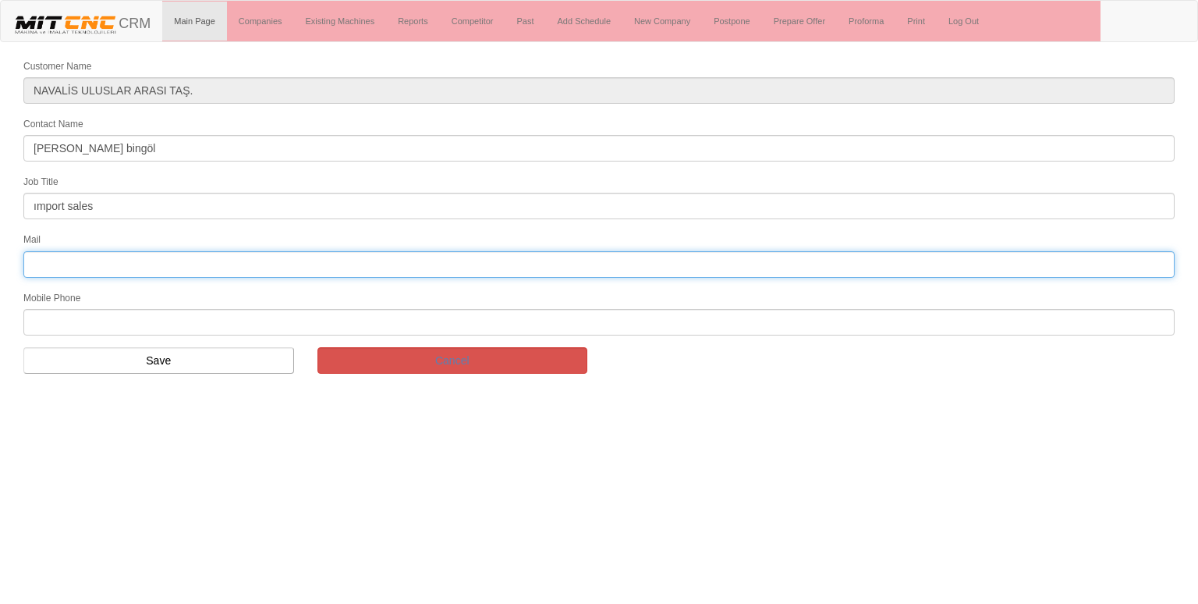
click at [116, 260] on input "text" at bounding box center [598, 264] width 1151 height 27
type input "birsen@navalis.com.tr"
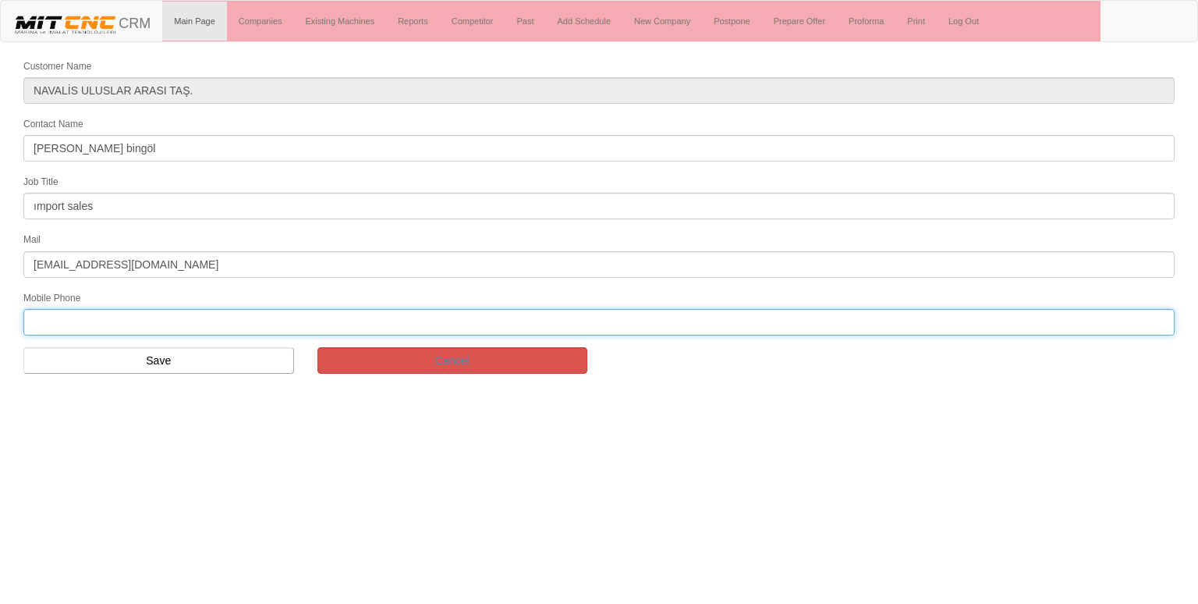
click at [90, 309] on input "text" at bounding box center [598, 322] width 1151 height 27
type input "05377774030"
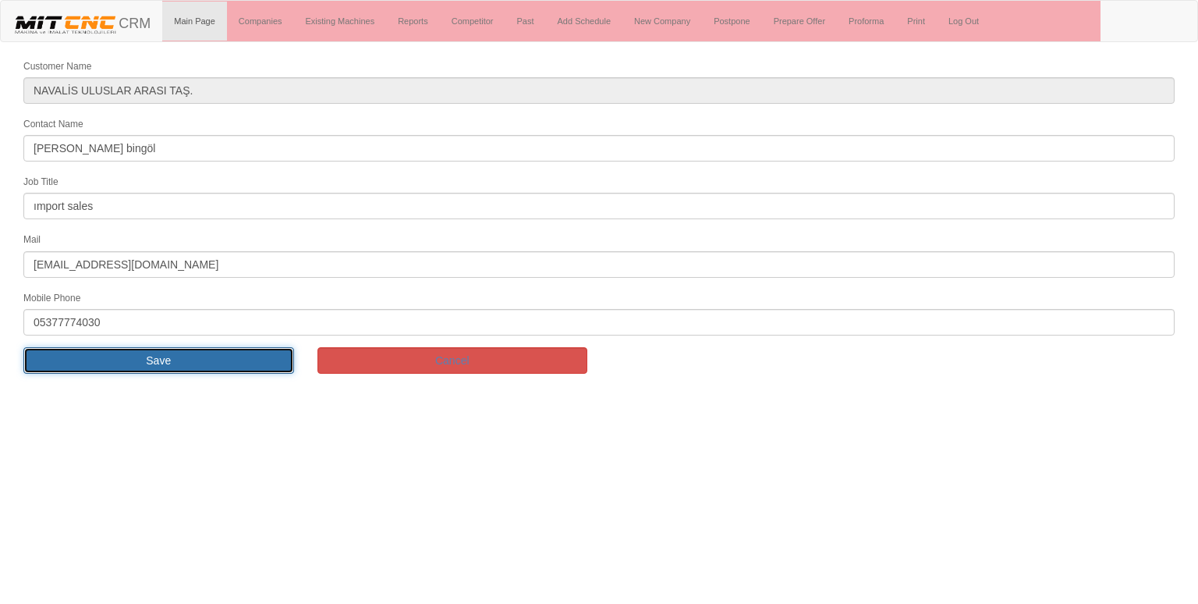
click at [204, 347] on input "Save" at bounding box center [158, 360] width 271 height 27
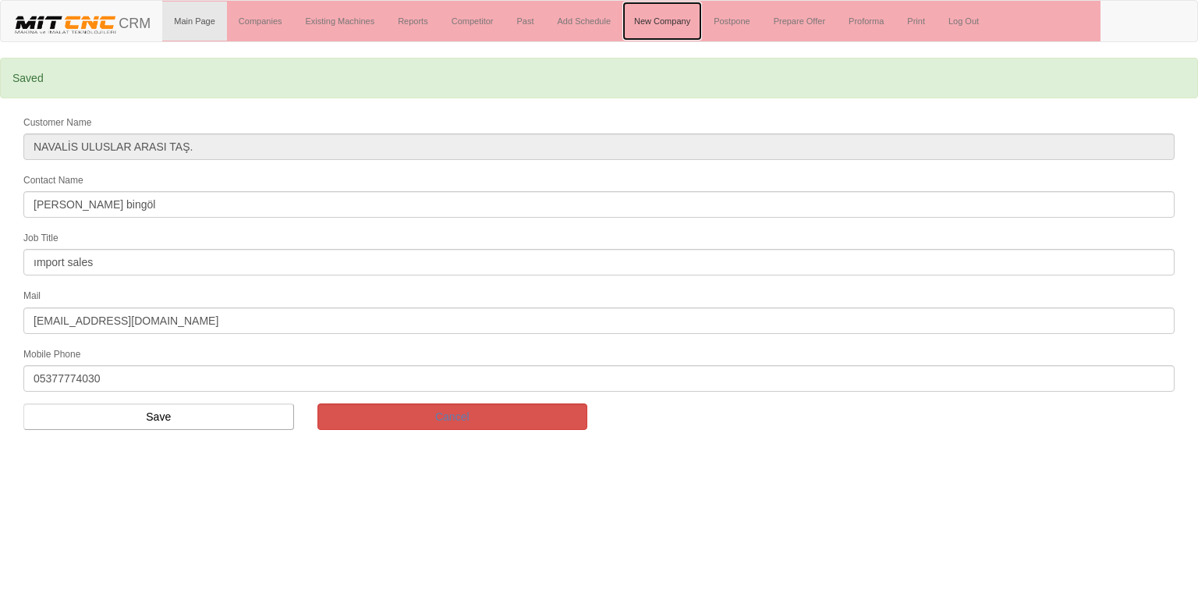
click at [658, 24] on link "New Company" at bounding box center [662, 21] width 80 height 39
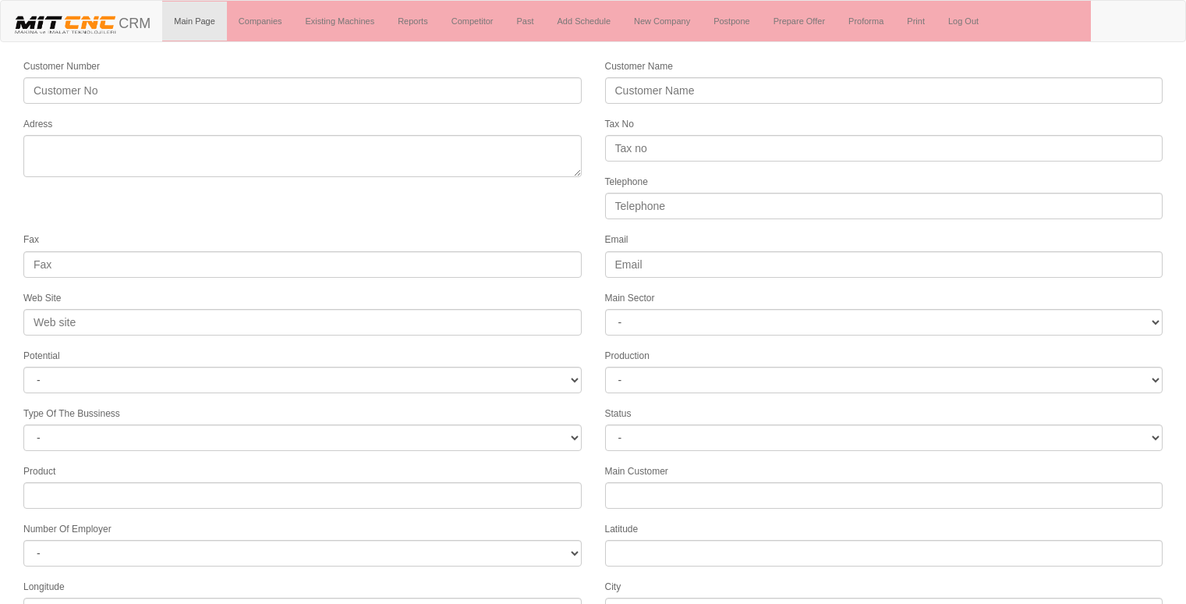
select select
click at [590, 20] on link "Add Schedule" at bounding box center [584, 21] width 77 height 39
select select
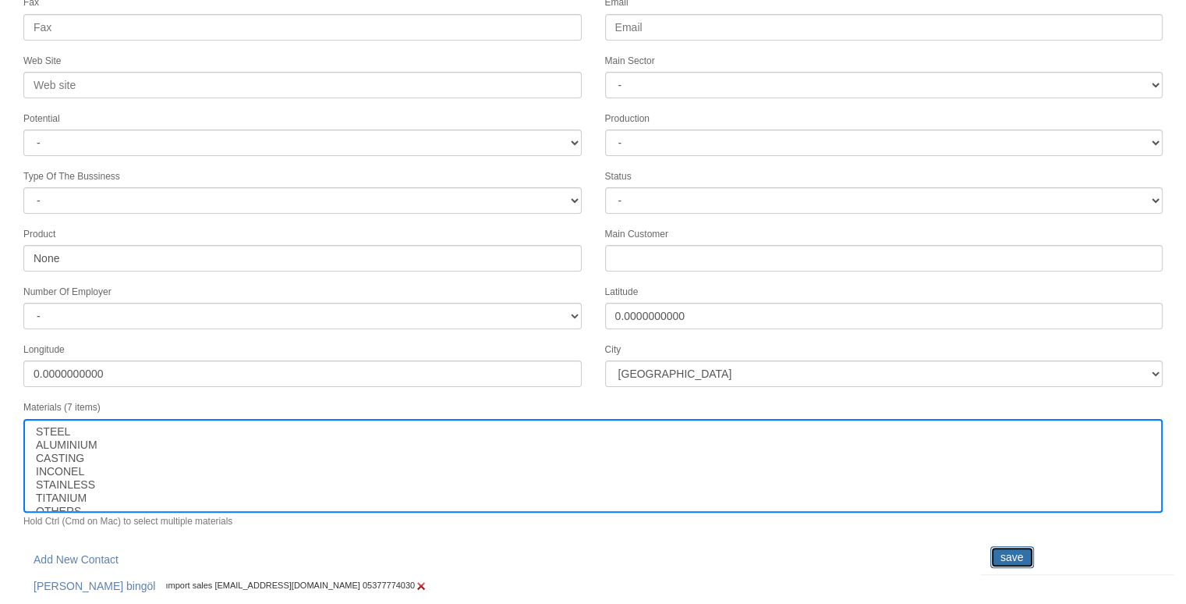
click at [1016, 548] on input "save" at bounding box center [1013, 557] width 44 height 22
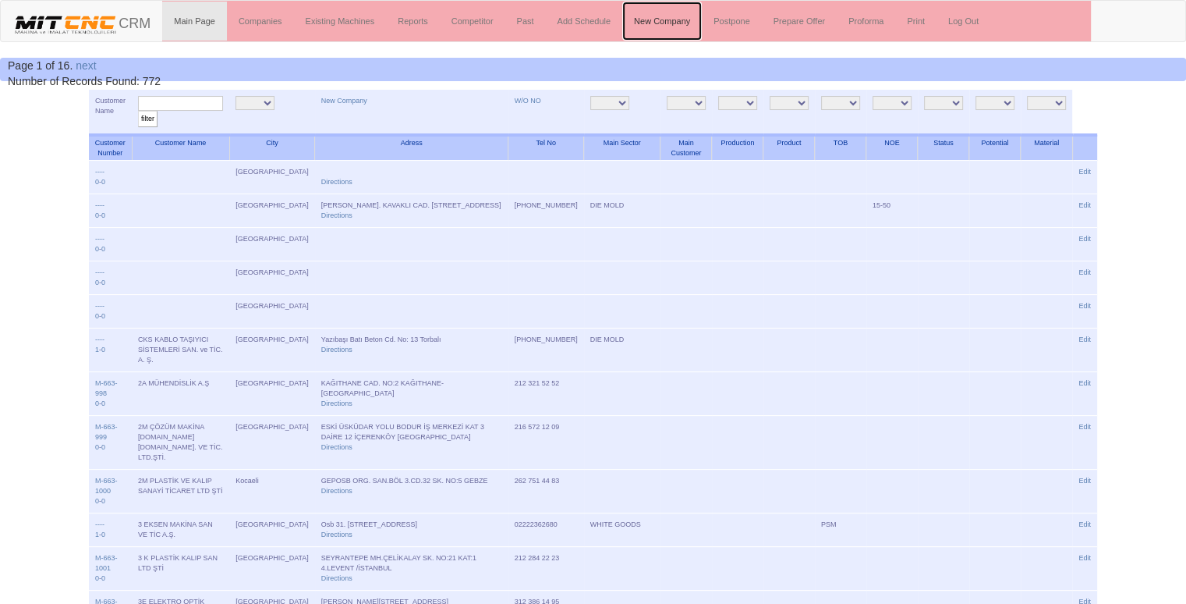
click at [680, 19] on link "New Company" at bounding box center [662, 21] width 80 height 39
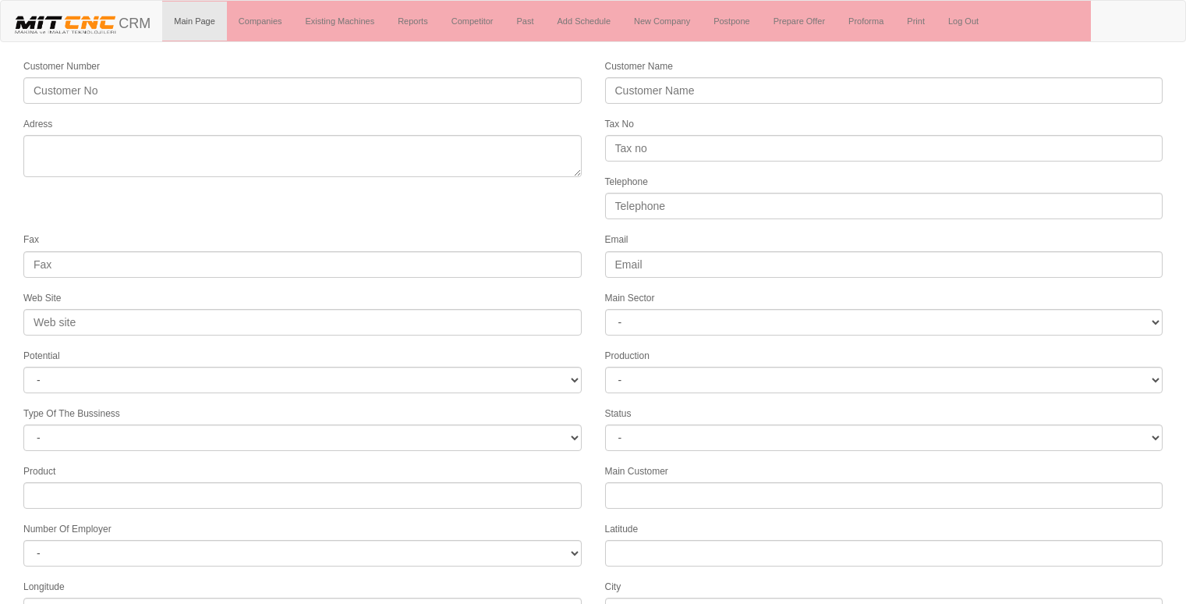
select select
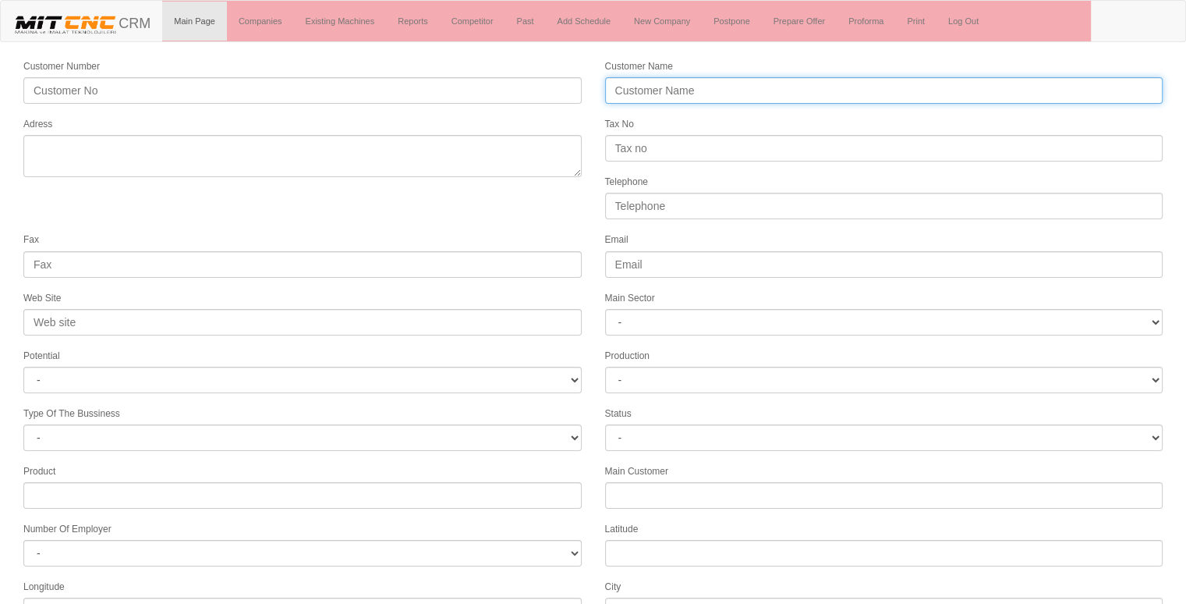
click at [710, 80] on input "Customer Name" at bounding box center [884, 90] width 558 height 27
type input "GESPAN"
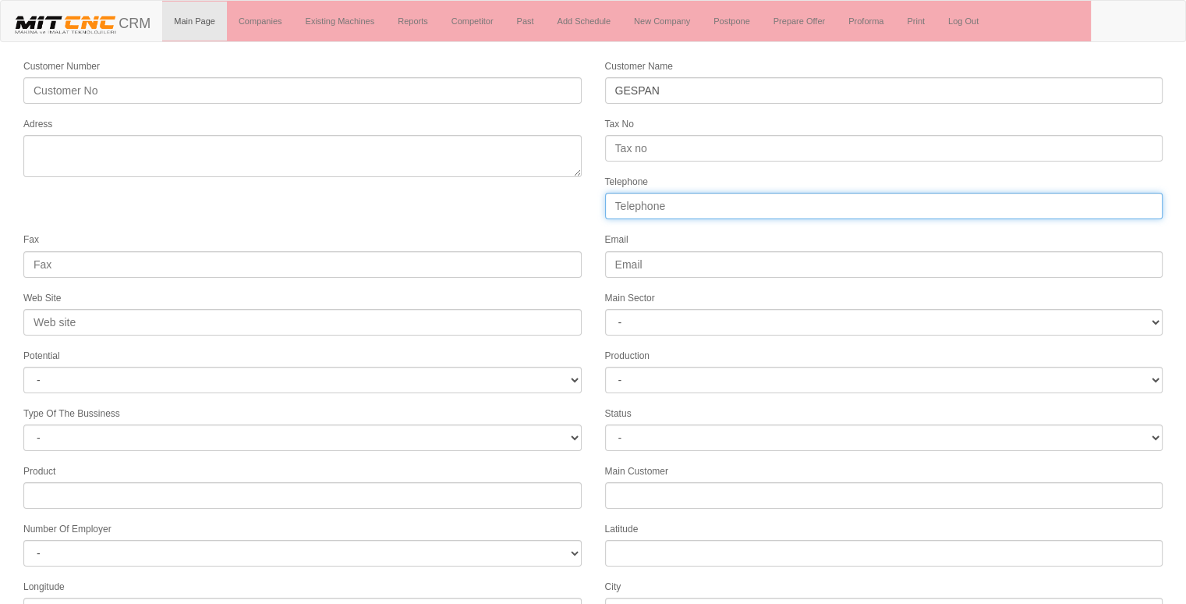
click at [711, 200] on input "Telephone" at bounding box center [884, 206] width 558 height 27
type input "05076654744"
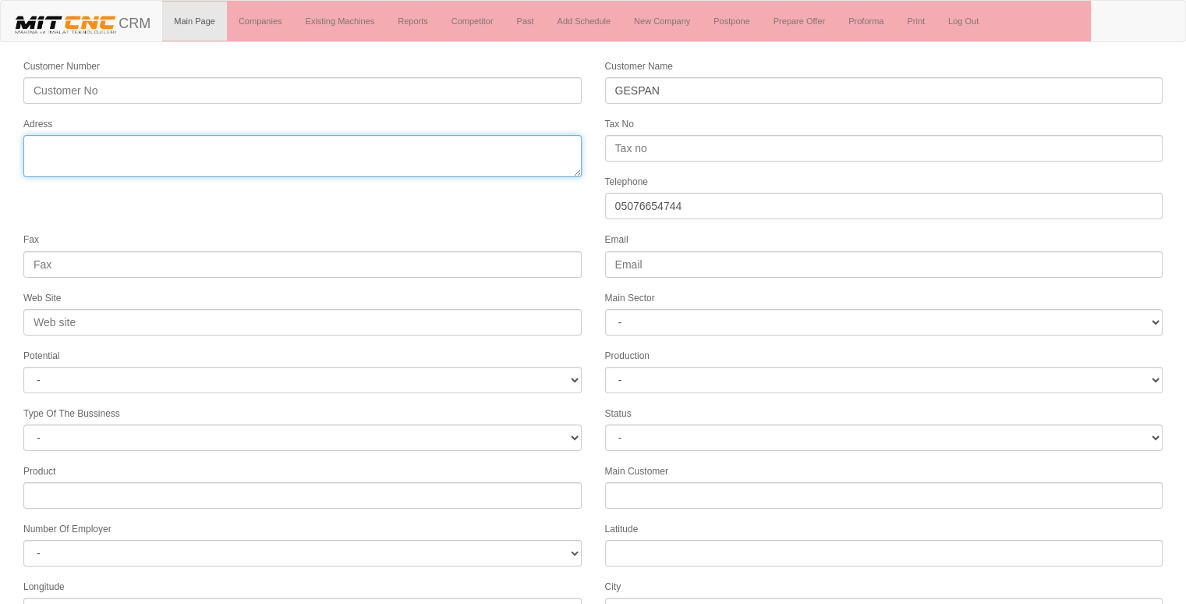
click at [472, 168] on textarea "Adress" at bounding box center [302, 156] width 558 height 42
type textarea "KONYA zafer san."
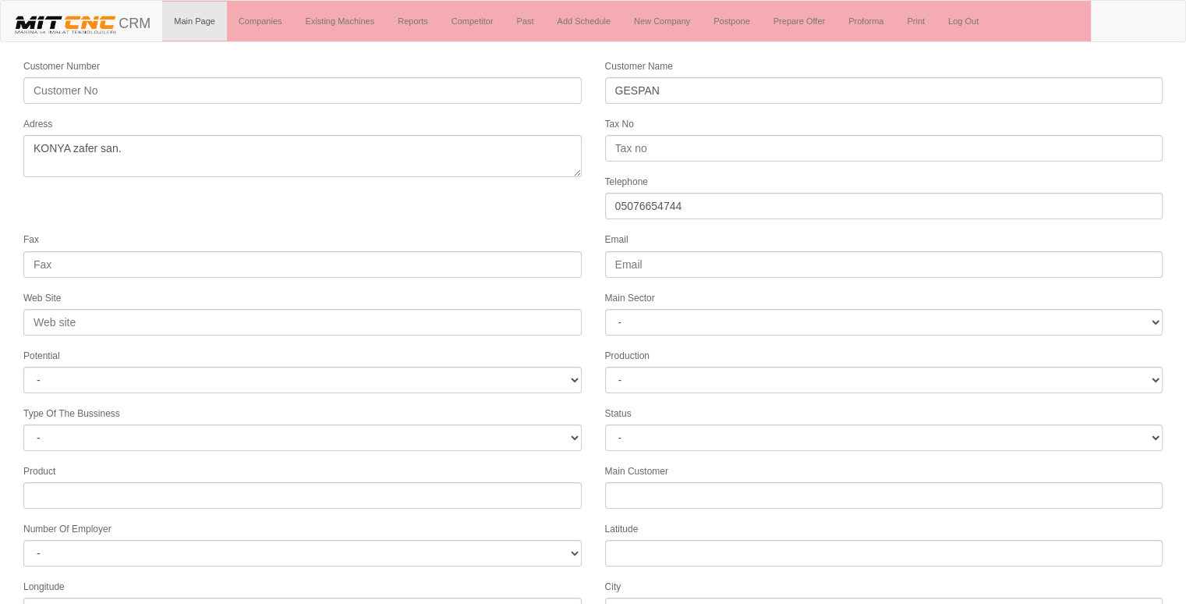
click at [468, 212] on form "Customer Number Customer Name GESPAN Adress Tax No Telephone 05076654744 Fax Em…" at bounding box center [593, 437] width 1186 height 759
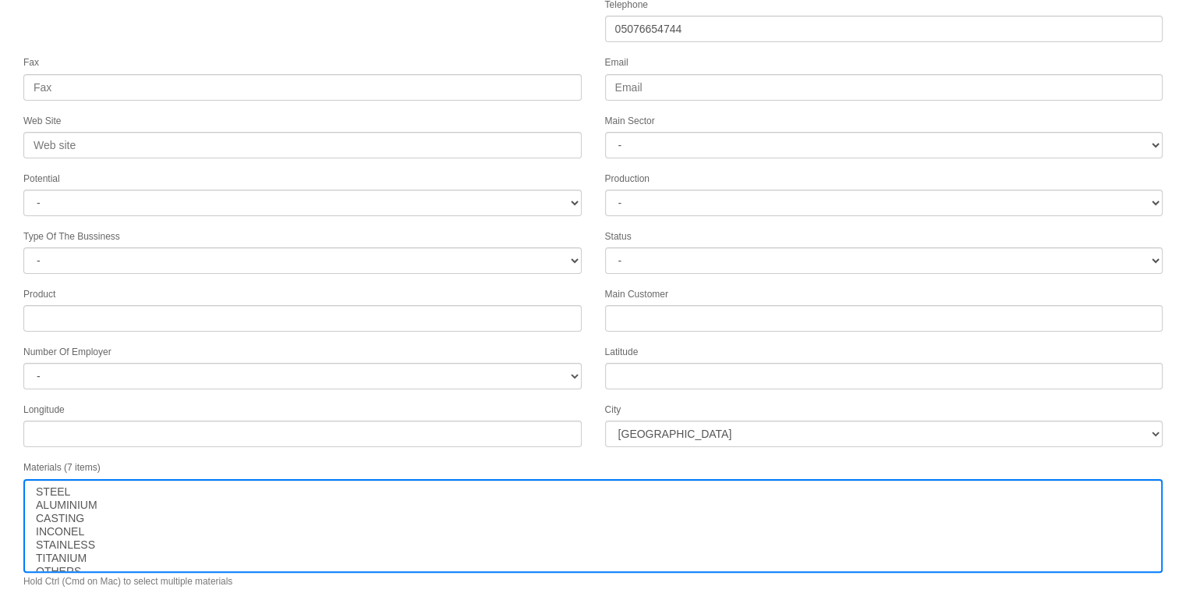
scroll to position [200, 0]
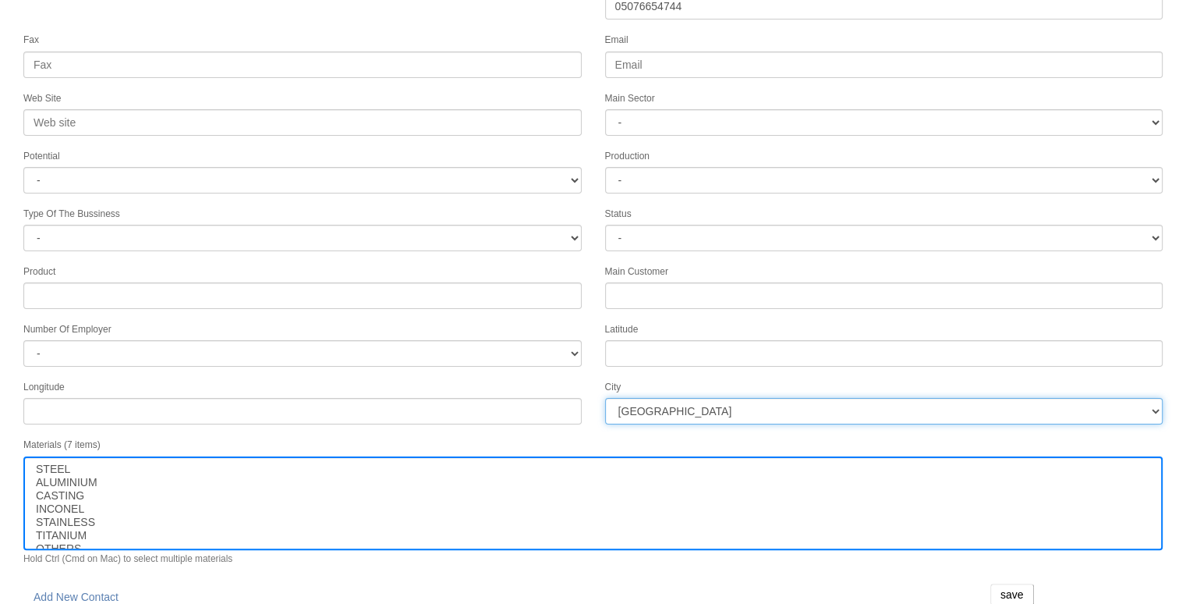
click at [778, 405] on select "İstanbul Adana Adıyaman Afyon Ağrı Amasya Ankara Antalya Artvin Aydın Balıkesir…" at bounding box center [884, 411] width 558 height 27
select select "1232"
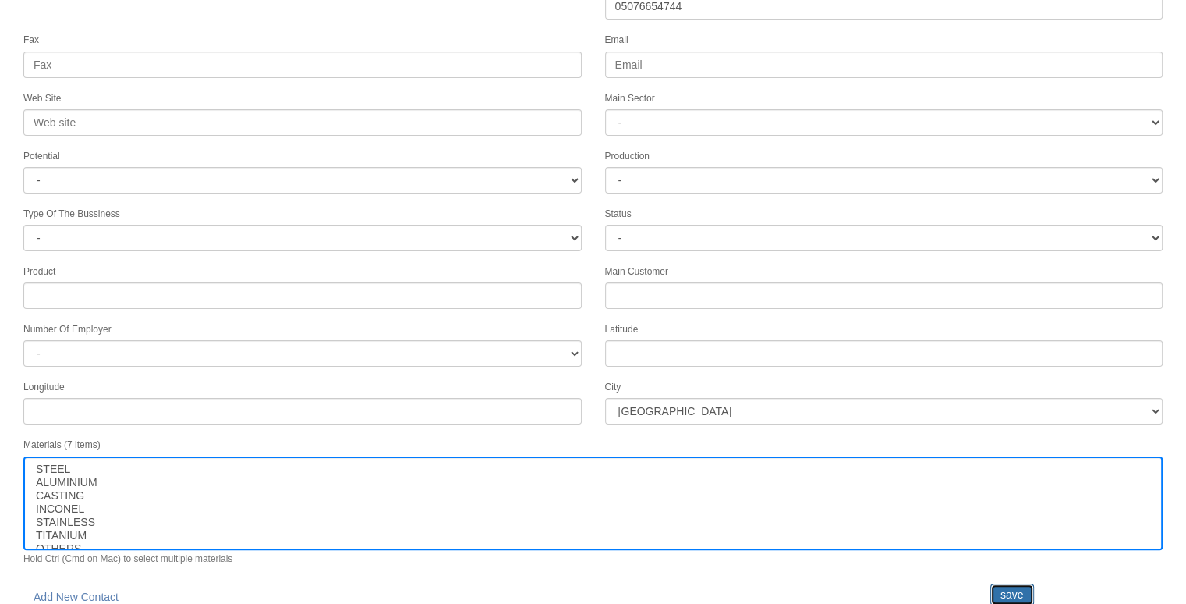
click at [1015, 583] on input "save" at bounding box center [1013, 594] width 44 height 22
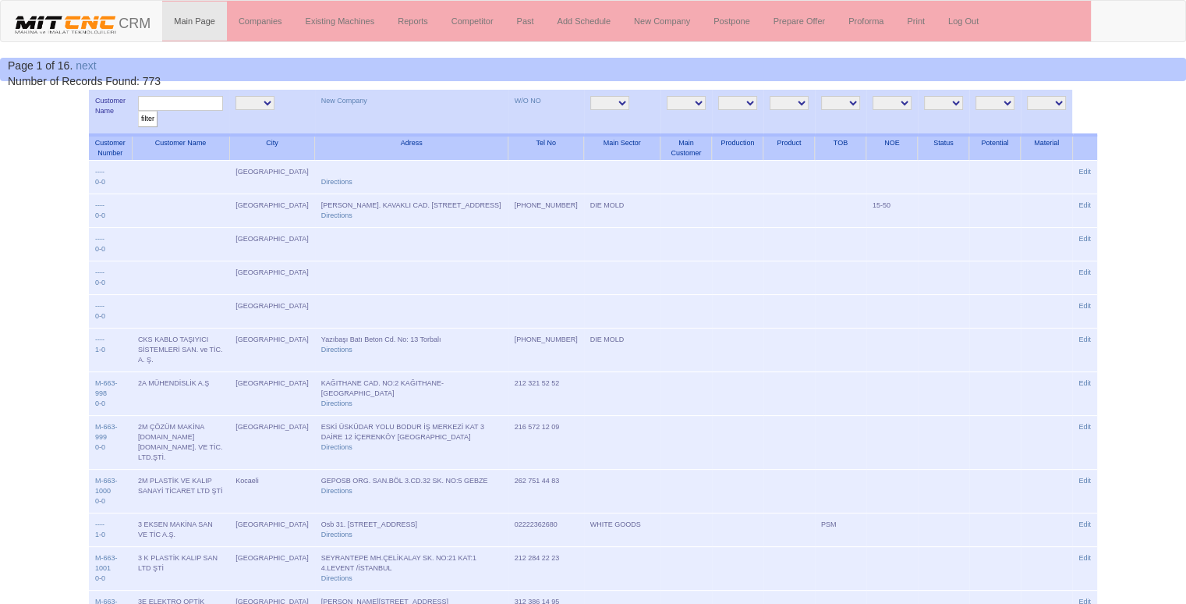
click at [198, 104] on input "text" at bounding box center [180, 103] width 85 height 15
type input "gespan"
click at [138, 111] on input "filter" at bounding box center [147, 119] width 19 height 16
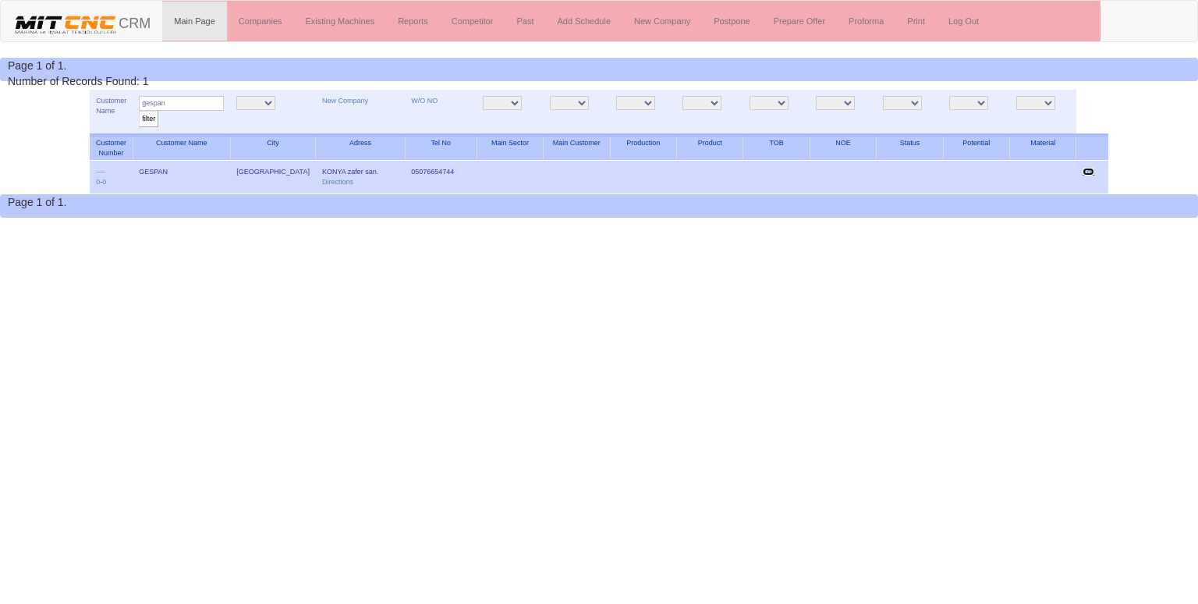
click at [1093, 172] on link "Edit" at bounding box center [1089, 172] width 12 height 8
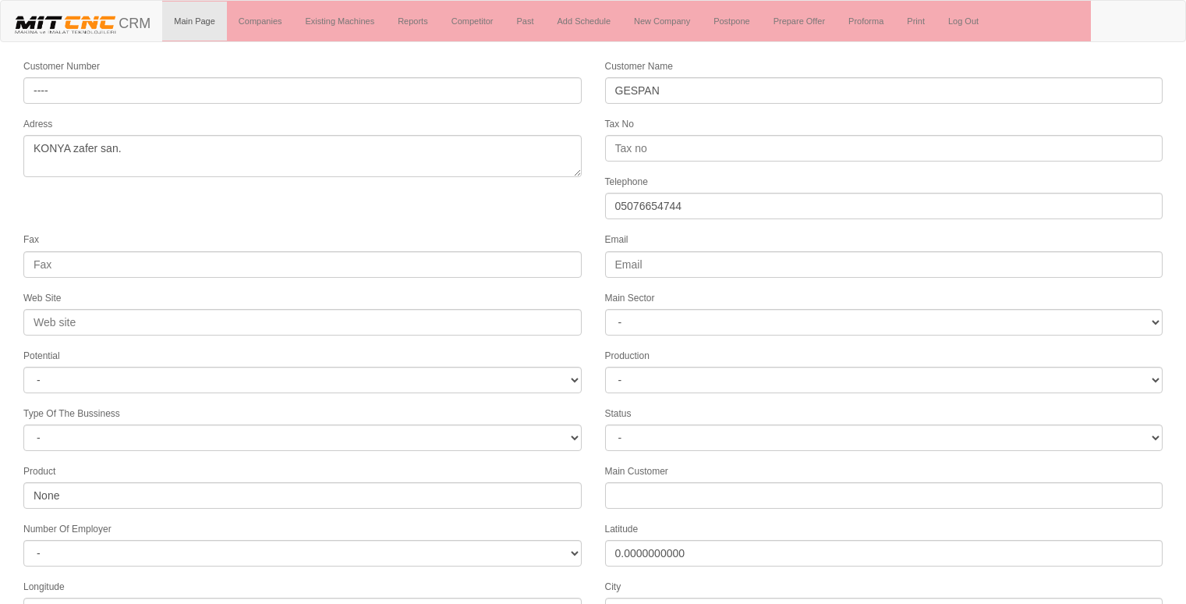
select select "1232"
select select
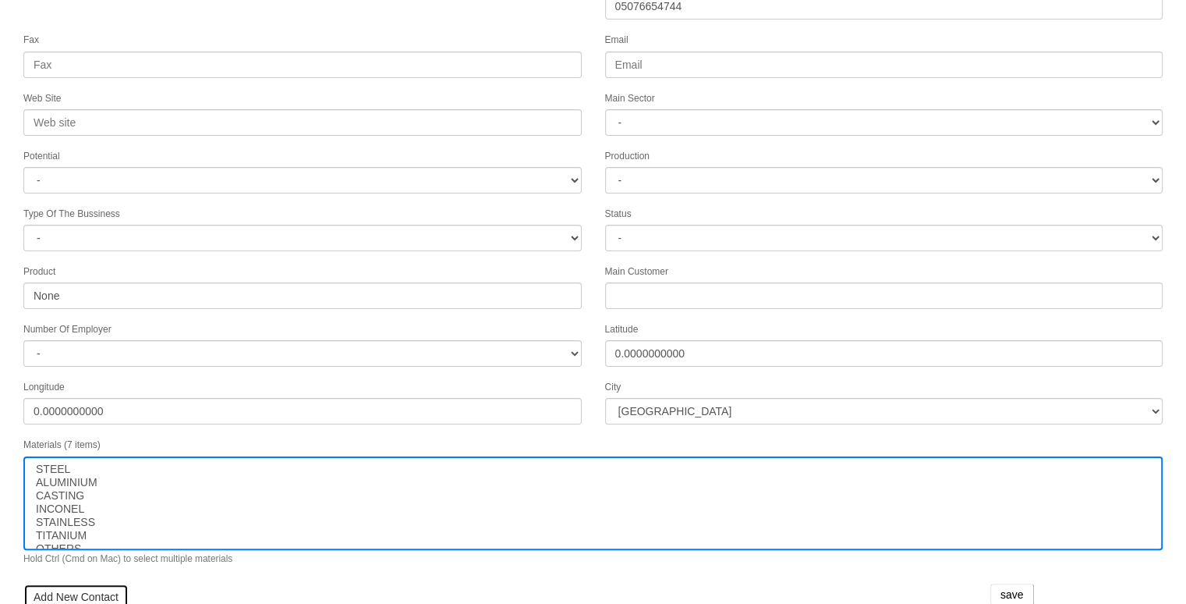
click at [80, 596] on link "Add New Contact" at bounding box center [75, 596] width 105 height 27
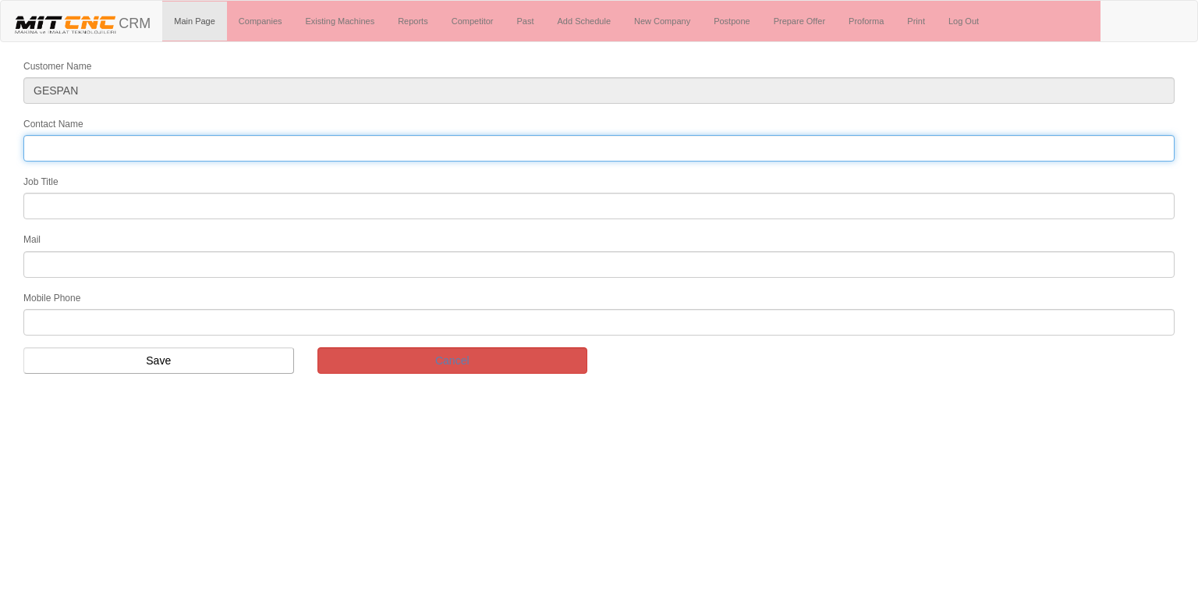
click at [245, 147] on input "Contact Name" at bounding box center [598, 148] width 1151 height 27
type input "[PERSON_NAME]"
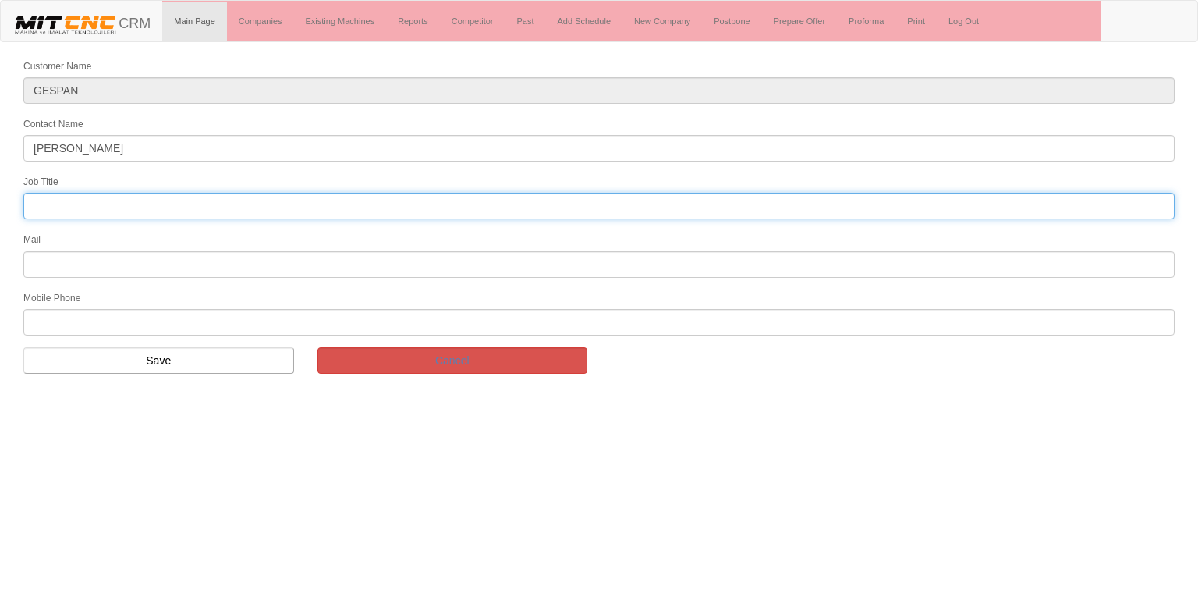
click at [281, 208] on input "text" at bounding box center [598, 206] width 1151 height 27
type input "genel müdür"
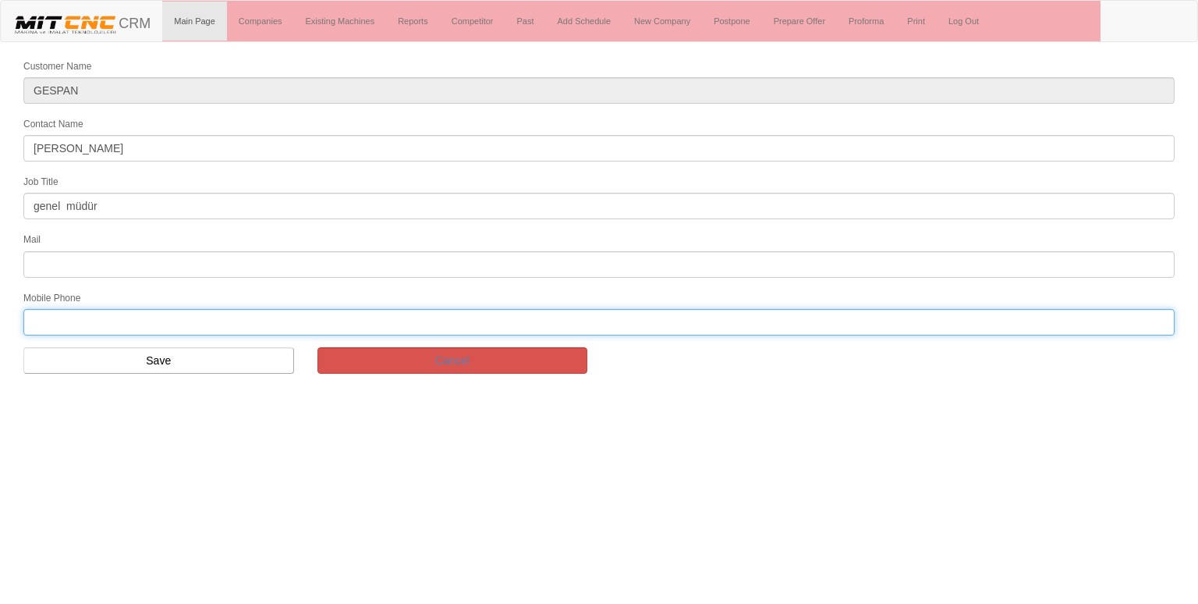
click at [114, 314] on input "text" at bounding box center [598, 322] width 1151 height 27
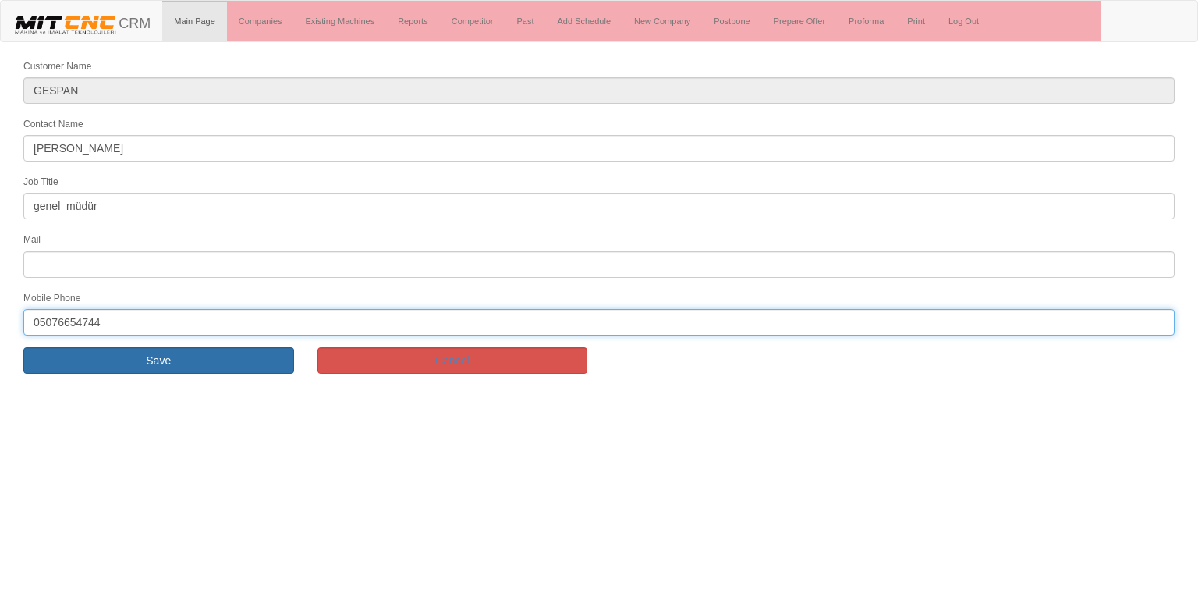
type input "05076654744"
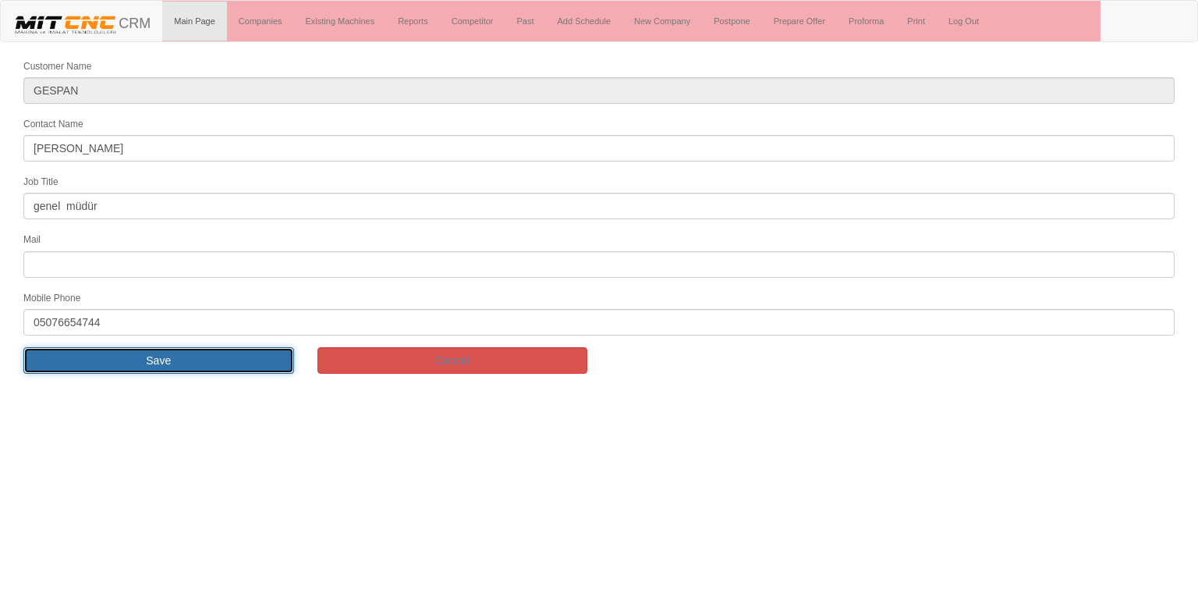
click at [113, 351] on input "Save" at bounding box center [158, 360] width 271 height 27
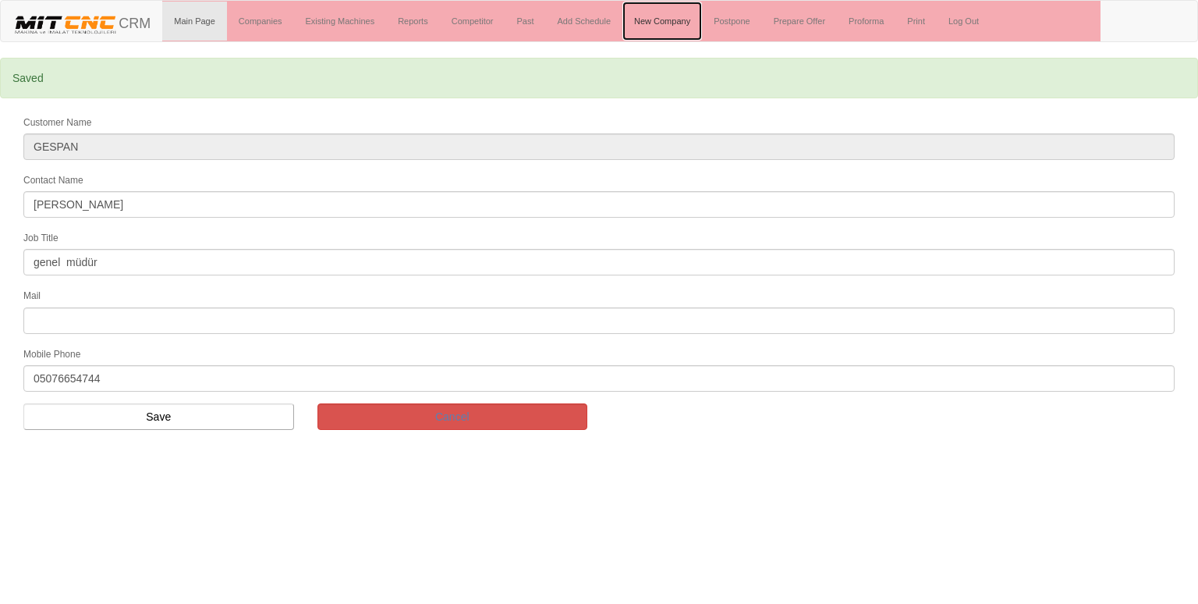
click at [658, 13] on link "New Company" at bounding box center [662, 21] width 80 height 39
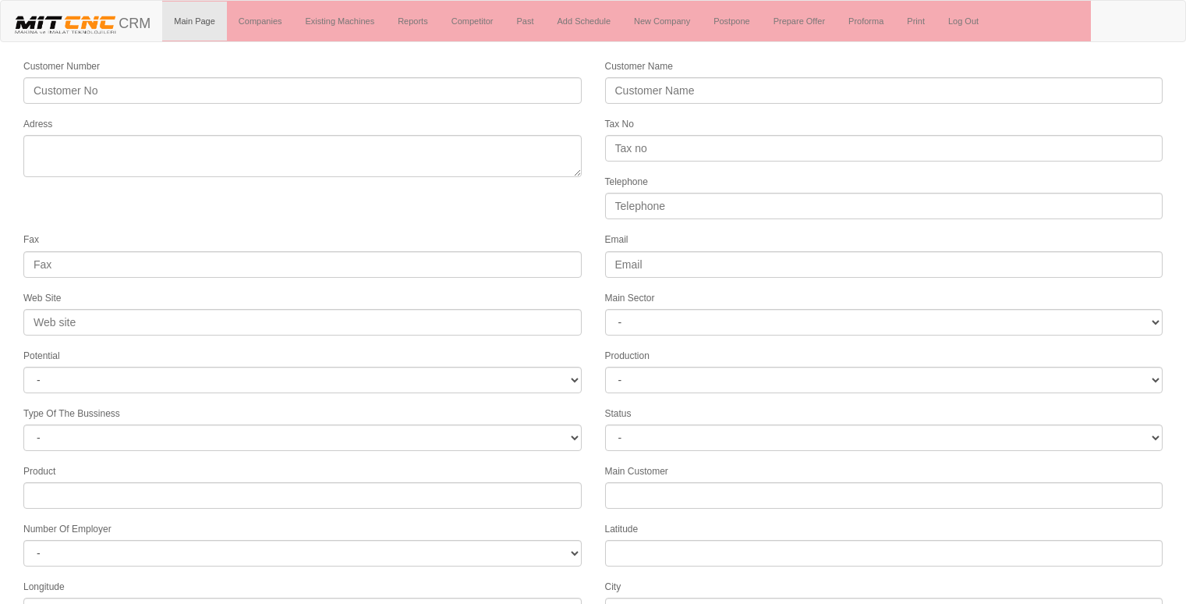
select select
click at [596, 20] on link "Add Schedule" at bounding box center [584, 21] width 77 height 39
select select "1232"
select select
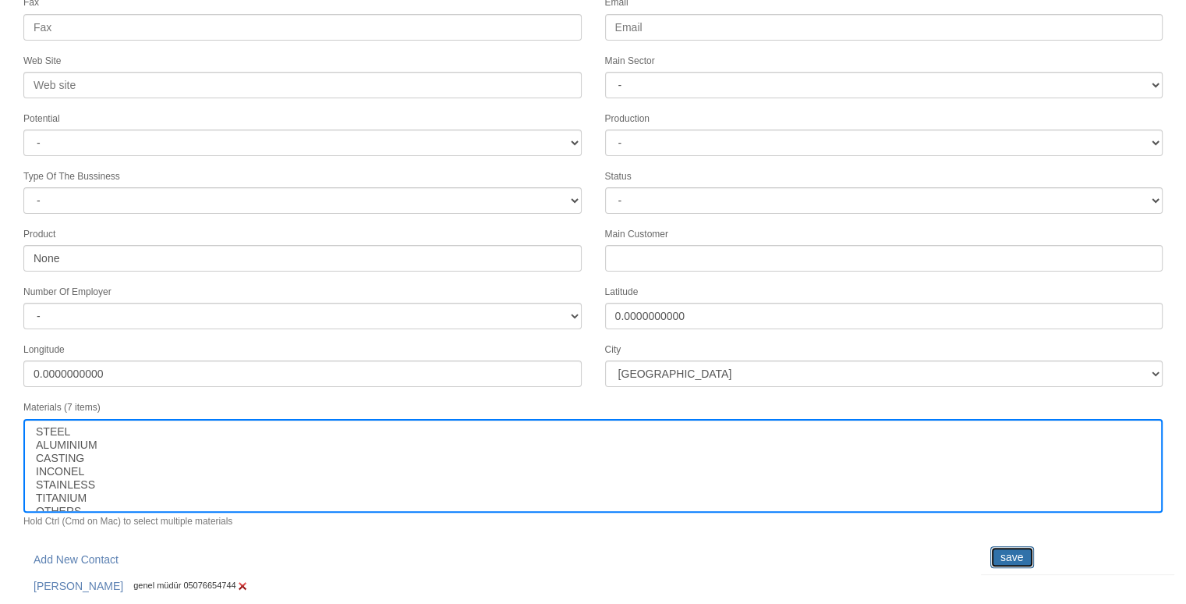
click at [1022, 546] on input "save" at bounding box center [1013, 557] width 44 height 22
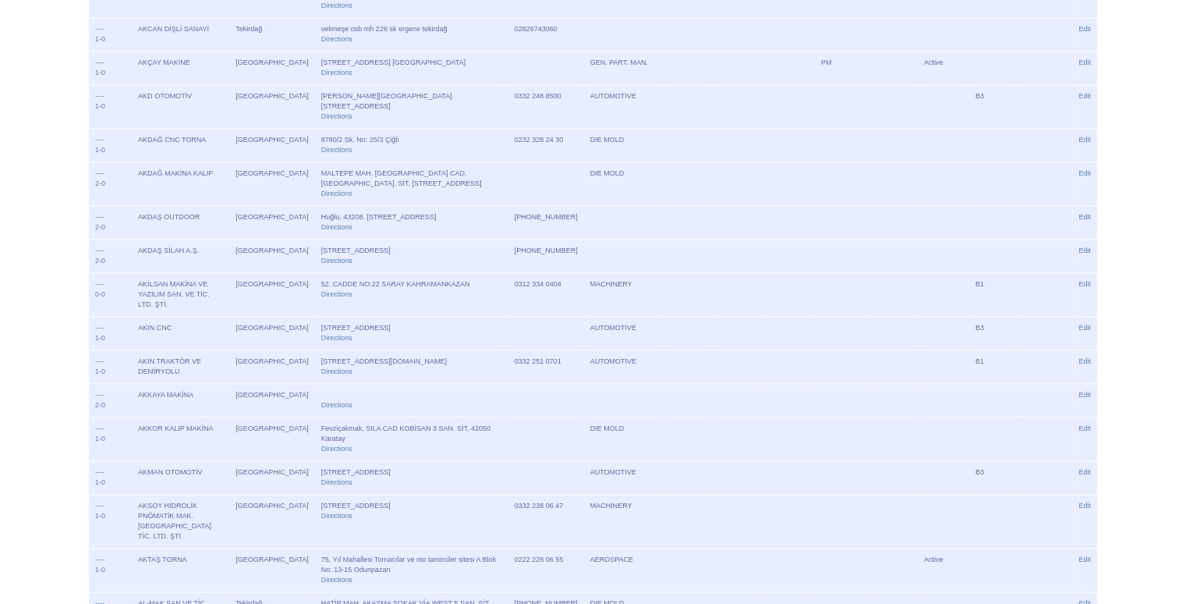
scroll to position [1522, 0]
